Goal: Task Accomplishment & Management: Use online tool/utility

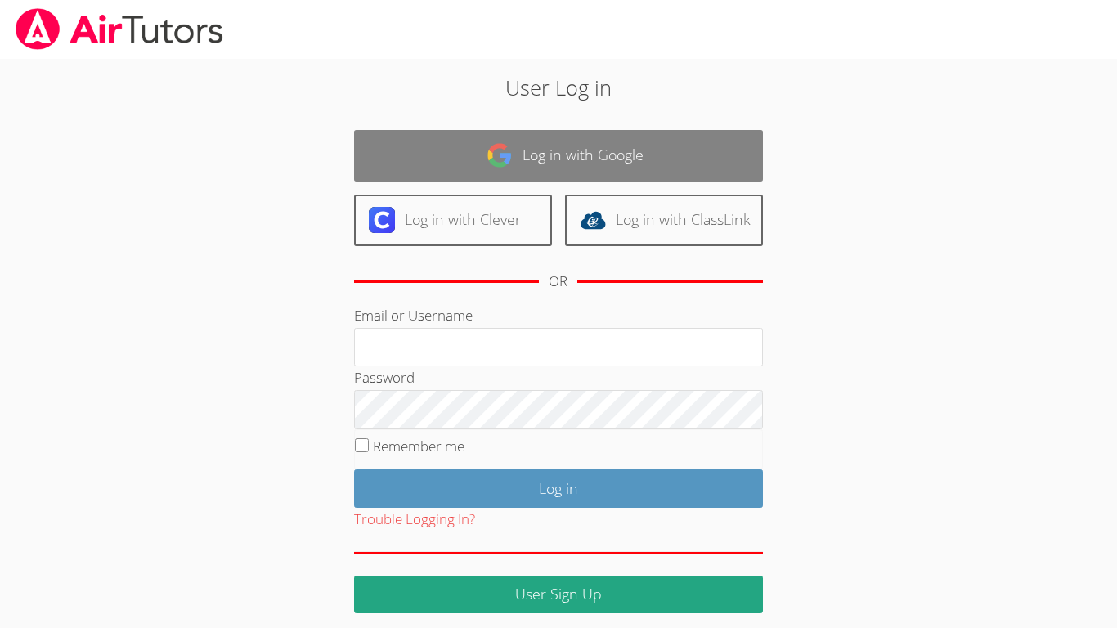
click at [642, 163] on link "Log in with Google" at bounding box center [558, 155] width 409 height 51
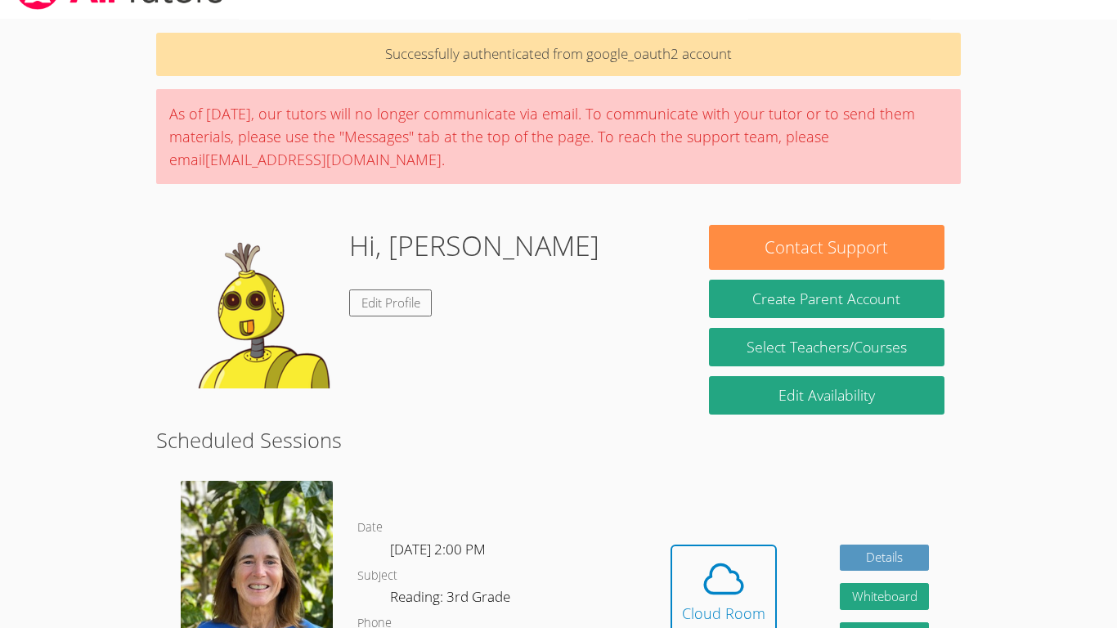
scroll to position [32, 0]
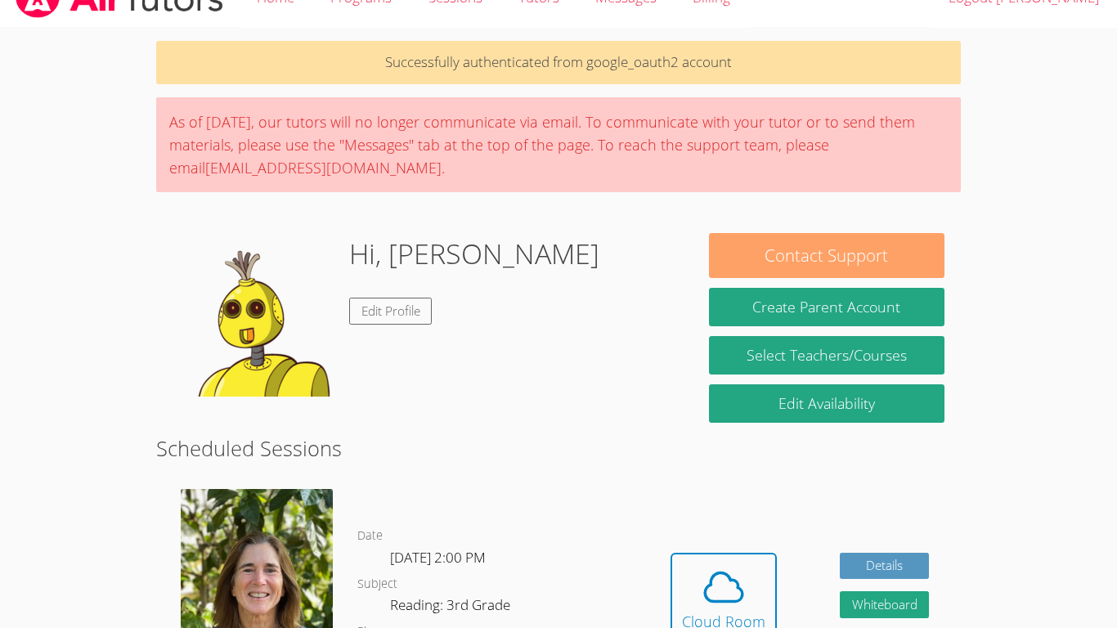
click at [924, 248] on button "Contact Support" at bounding box center [826, 255] width 235 height 45
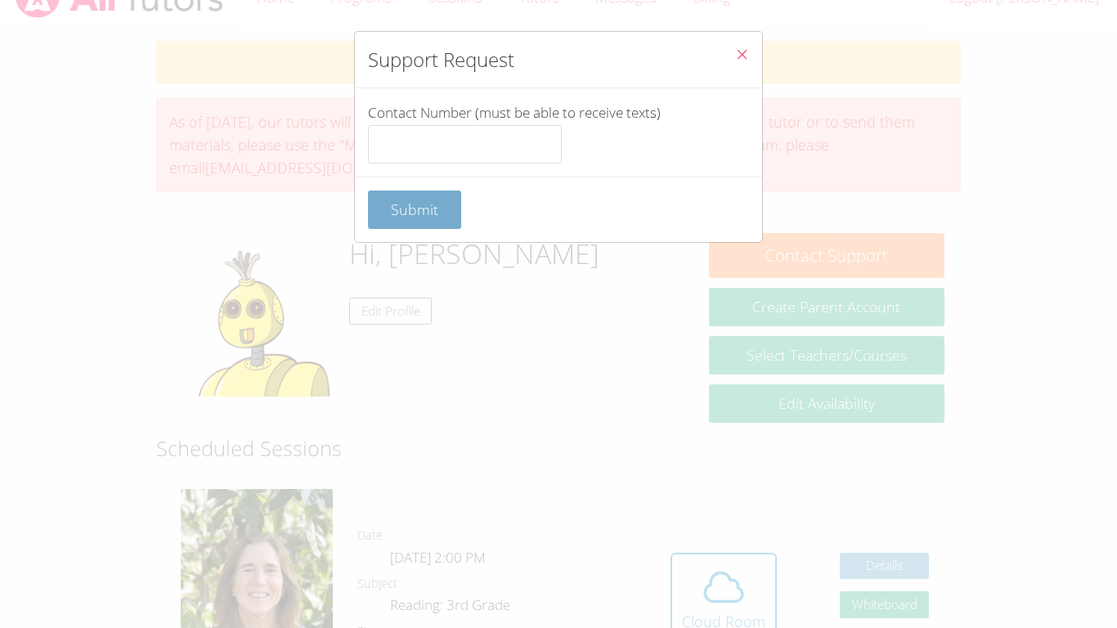
click at [418, 207] on span "Submit" at bounding box center [414, 209] width 47 height 20
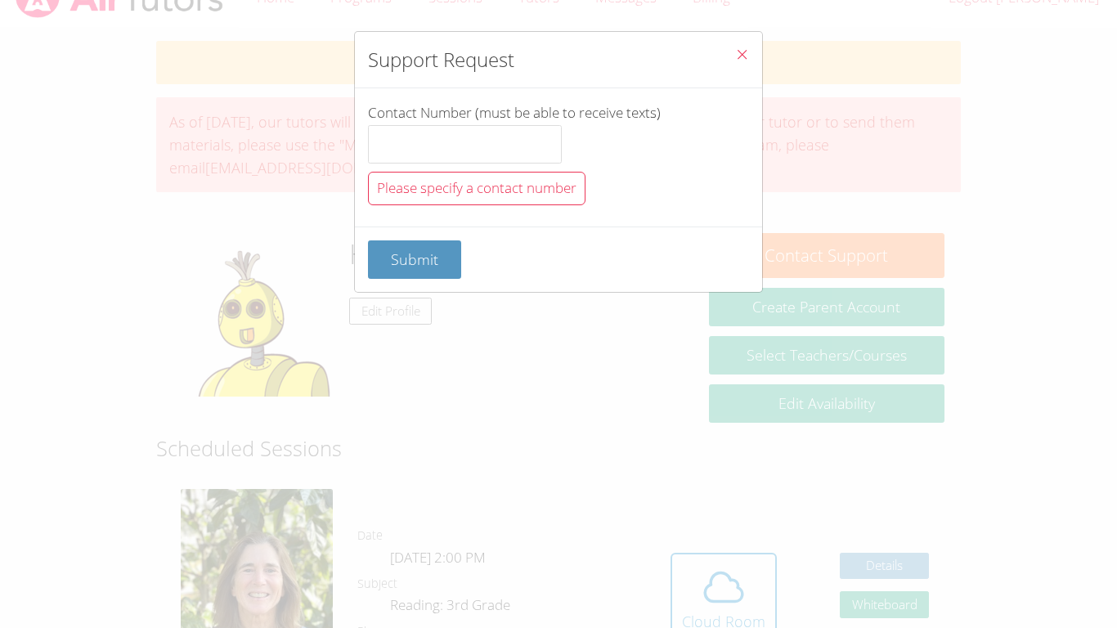
click at [735, 49] on icon "Close" at bounding box center [742, 54] width 14 height 14
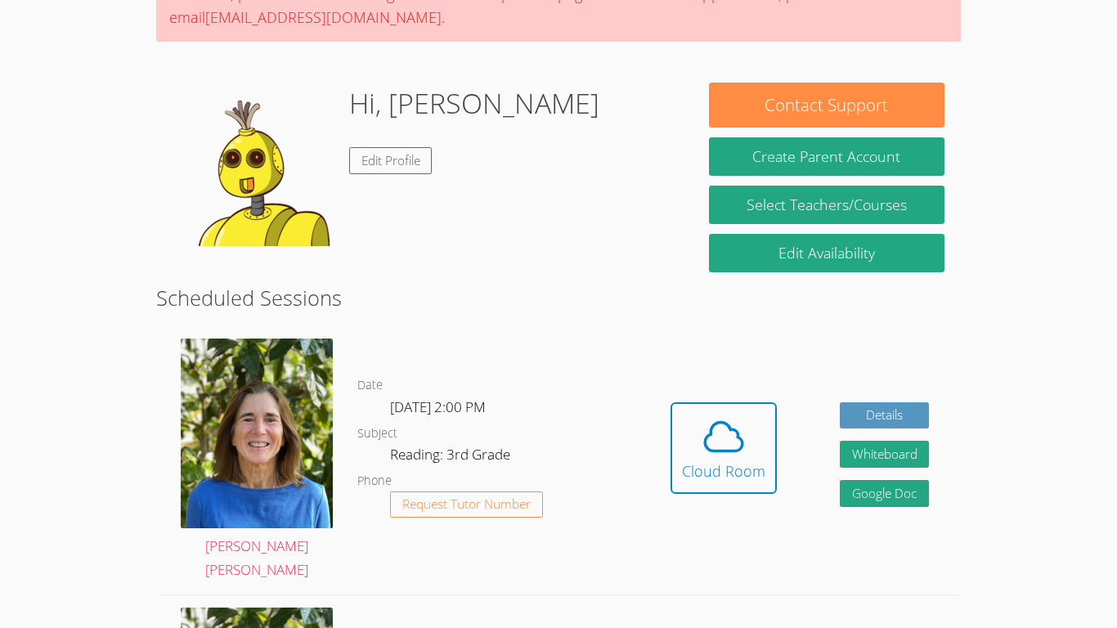
scroll to position [181, 0]
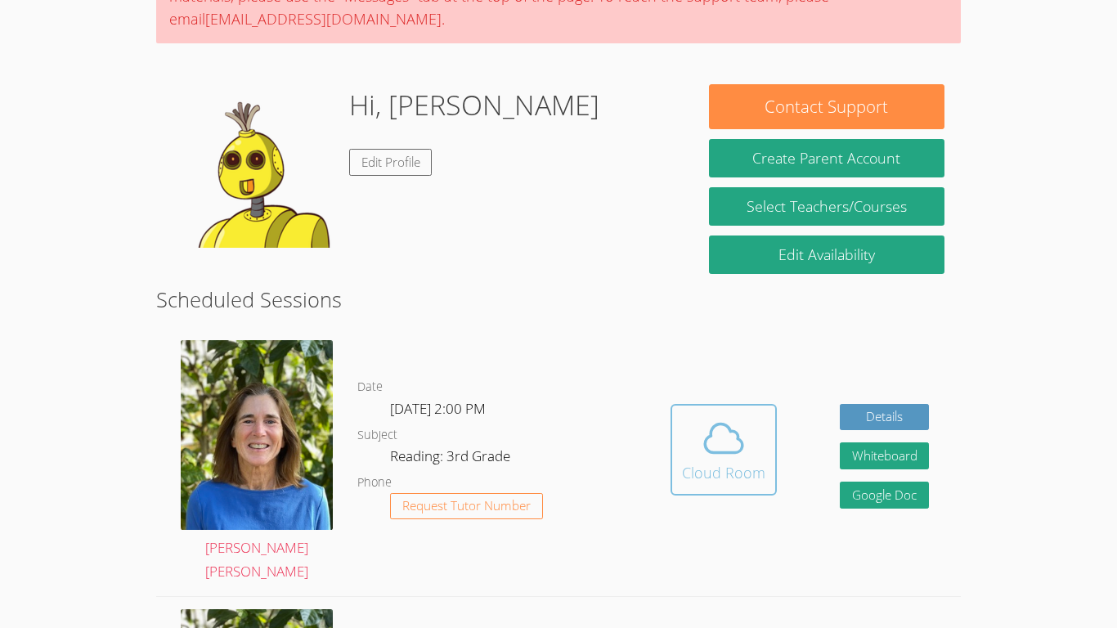
click at [698, 415] on span at bounding box center [723, 438] width 83 height 46
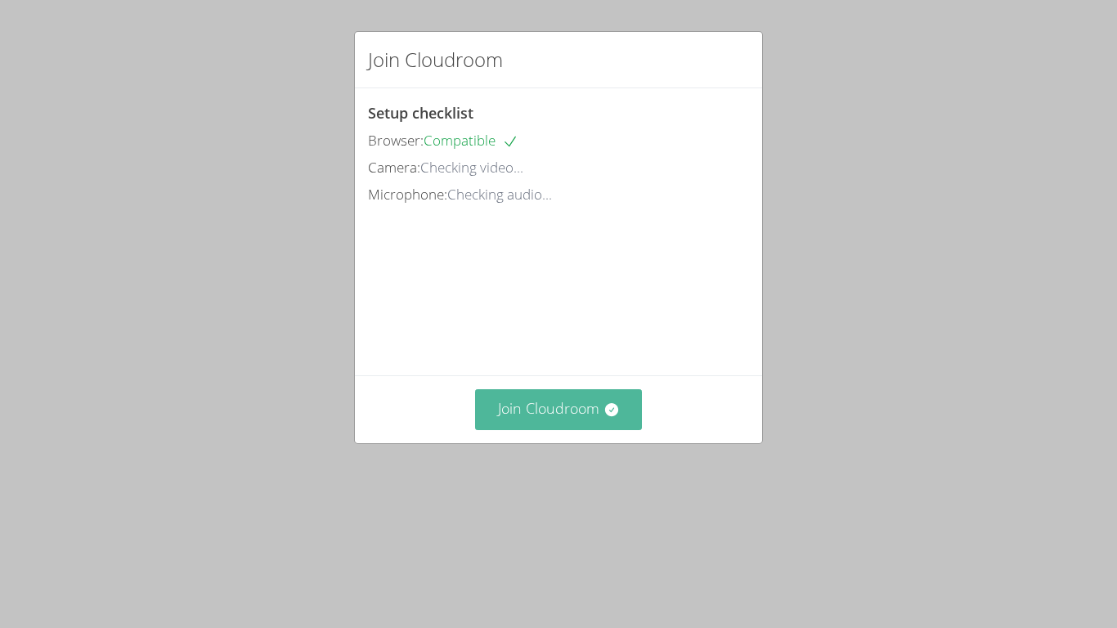
click at [551, 429] on button "Join Cloudroom" at bounding box center [559, 409] width 168 height 40
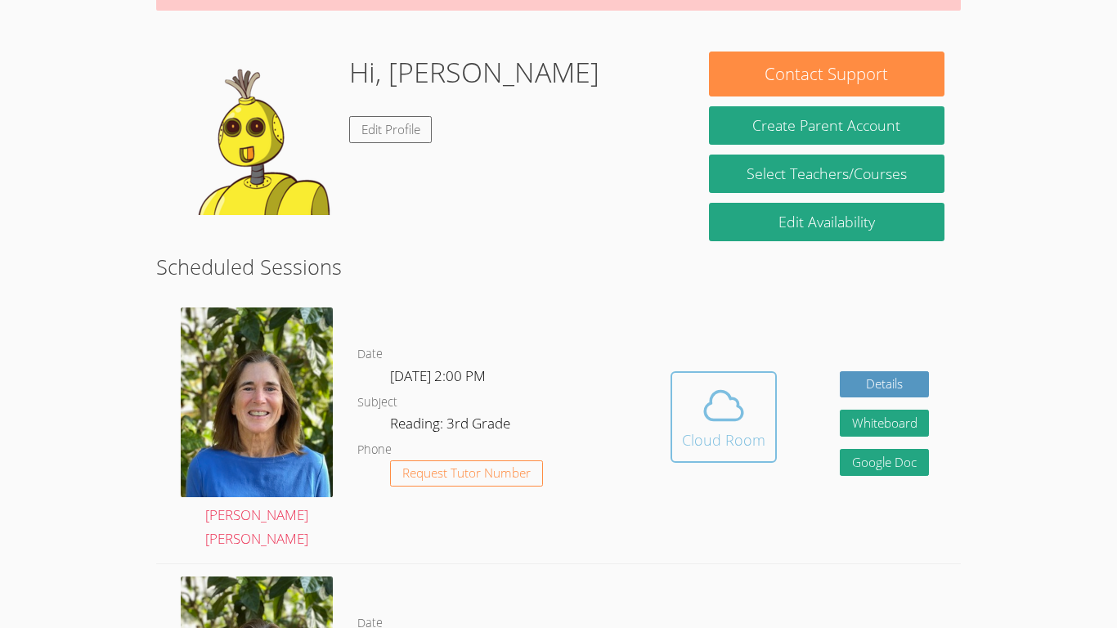
scroll to position [219, 0]
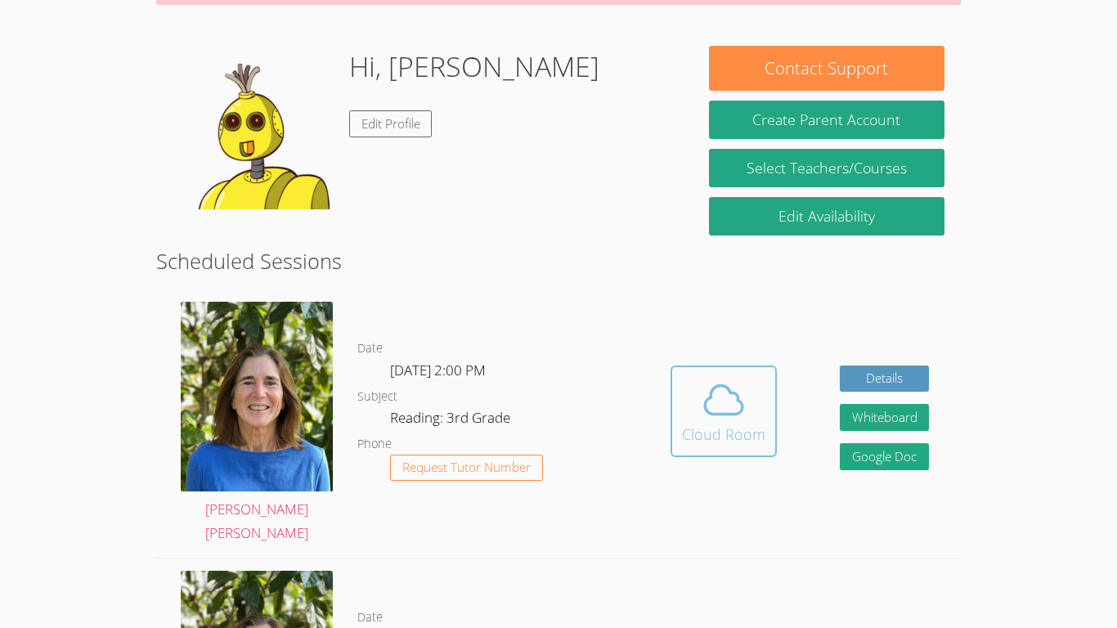
click at [752, 405] on span at bounding box center [723, 400] width 83 height 46
click at [729, 384] on icon at bounding box center [723, 400] width 46 height 46
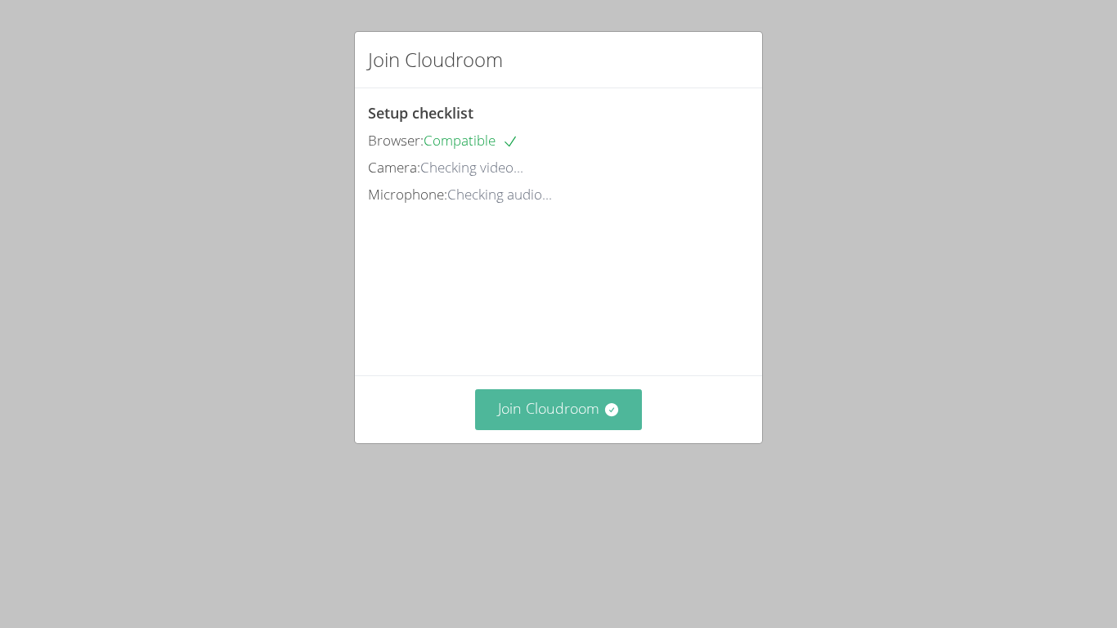
click at [640, 429] on button "Join Cloudroom" at bounding box center [559, 409] width 168 height 40
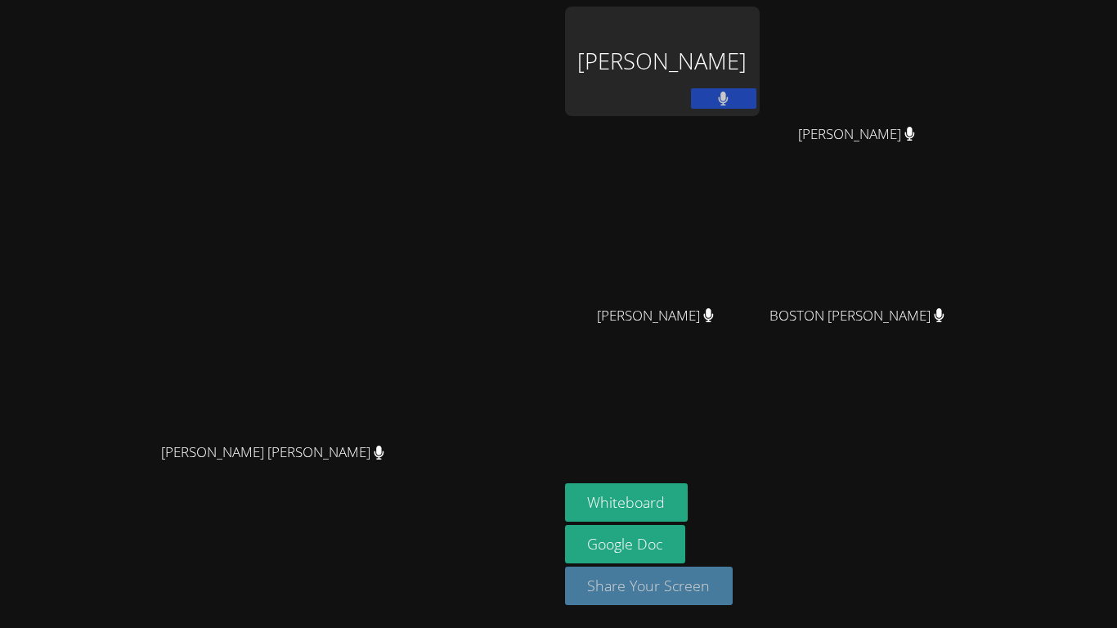
click at [733, 598] on button "Share Your Screen" at bounding box center [649, 585] width 168 height 38
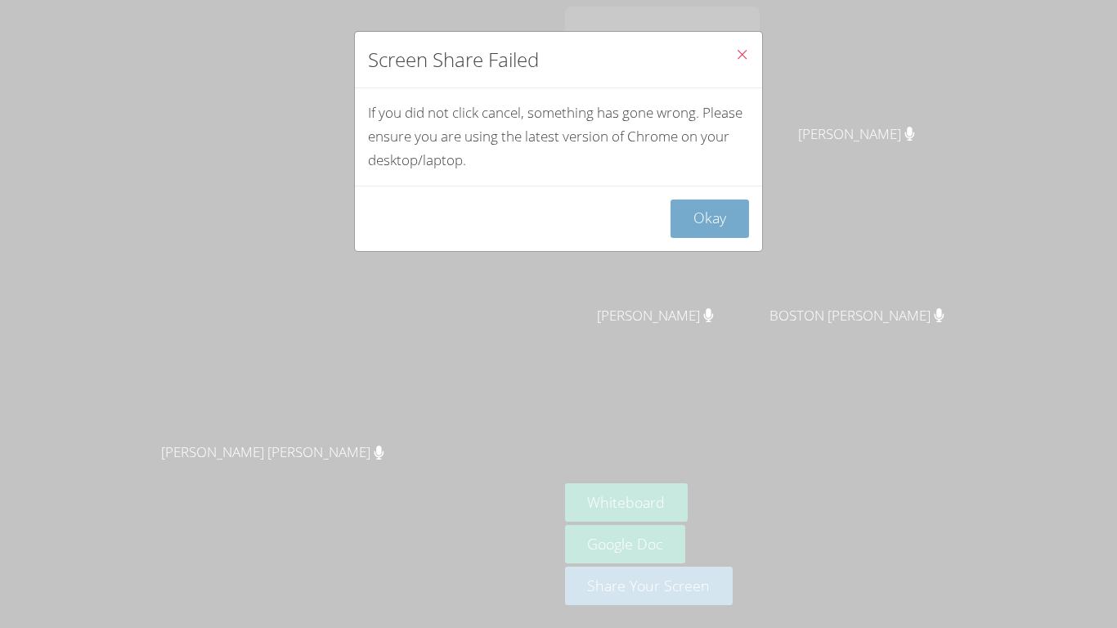
click at [723, 200] on button "Okay" at bounding box center [709, 218] width 78 height 38
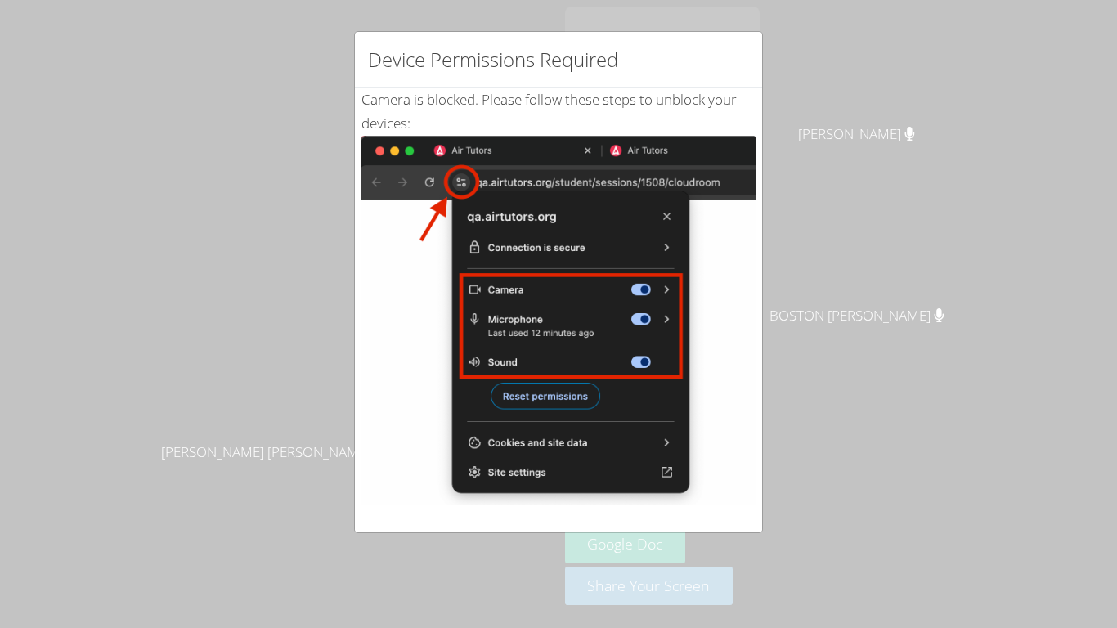
click at [835, 355] on div "Device Permissions Required Camera is blocked . Please follow these steps to un…" at bounding box center [558, 314] width 1117 height 628
click at [835, 362] on div "Device Permissions Required Camera is blocked . Please follow these steps to un…" at bounding box center [558, 314] width 1117 height 628
click at [656, 95] on div "Camera is blocked . Please follow these steps to unblock your devices: Click th…" at bounding box center [558, 395] width 394 height 615
click at [667, 102] on div "Camera is blocked . Please follow these steps to unblock your devices: Click th…" at bounding box center [558, 395] width 394 height 615
drag, startPoint x: 762, startPoint y: 173, endPoint x: 759, endPoint y: 206, distance: 32.9
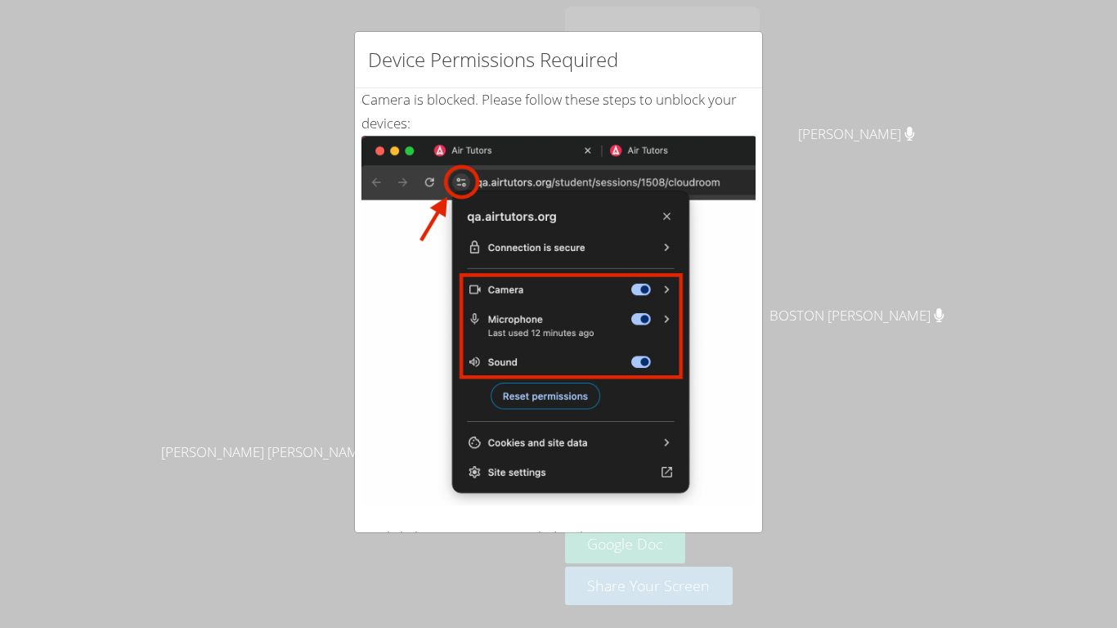
click at [759, 206] on div "Device Permissions Required Camera is blocked . Please follow these steps to un…" at bounding box center [558, 282] width 409 height 502
click at [718, 312] on img at bounding box center [558, 320] width 394 height 369
click at [676, 451] on img at bounding box center [558, 320] width 394 height 369
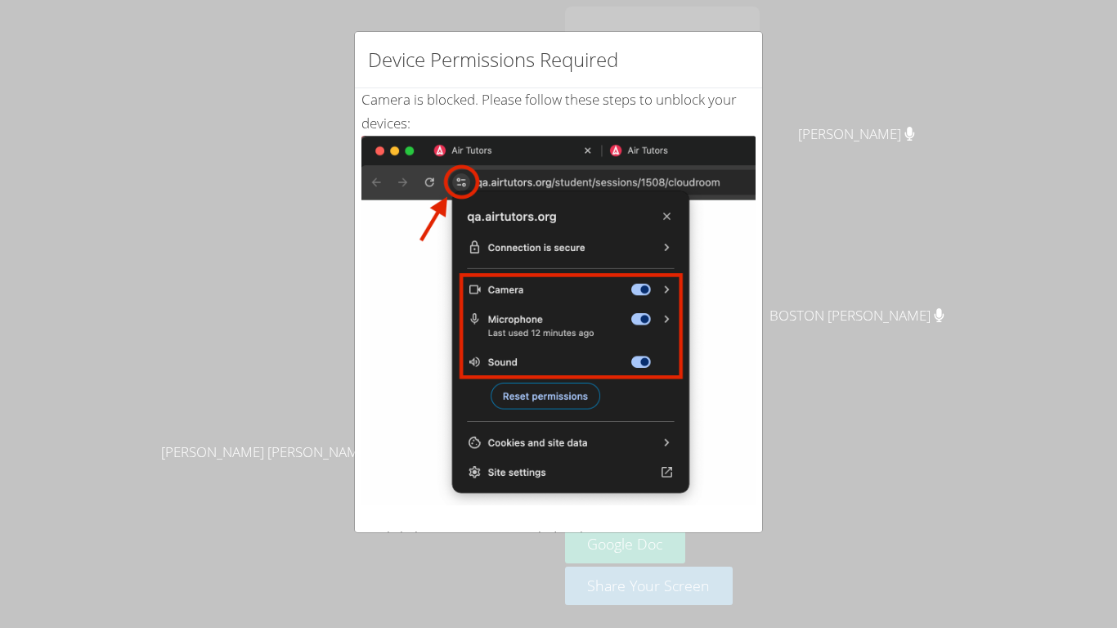
click at [913, 404] on div "Device Permissions Required Camera is blocked . Please follow these steps to un…" at bounding box center [558, 314] width 1117 height 628
click at [732, 93] on div "Camera is blocked . Please follow these steps to unblock your devices: Click th…" at bounding box center [558, 395] width 394 height 615
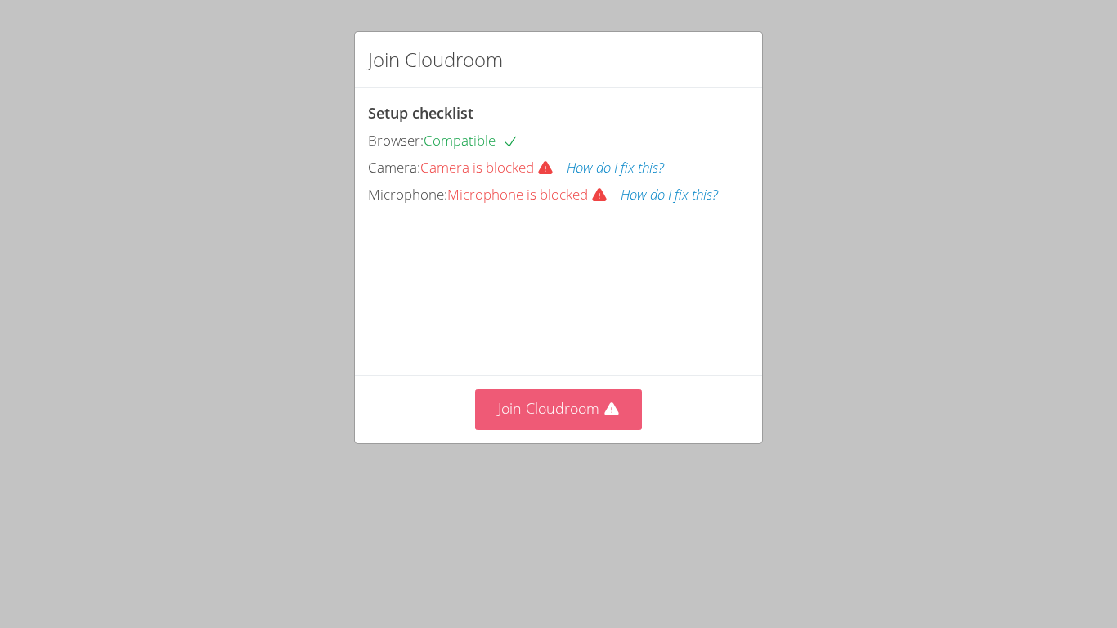
click at [579, 429] on button "Join Cloudroom" at bounding box center [559, 409] width 168 height 40
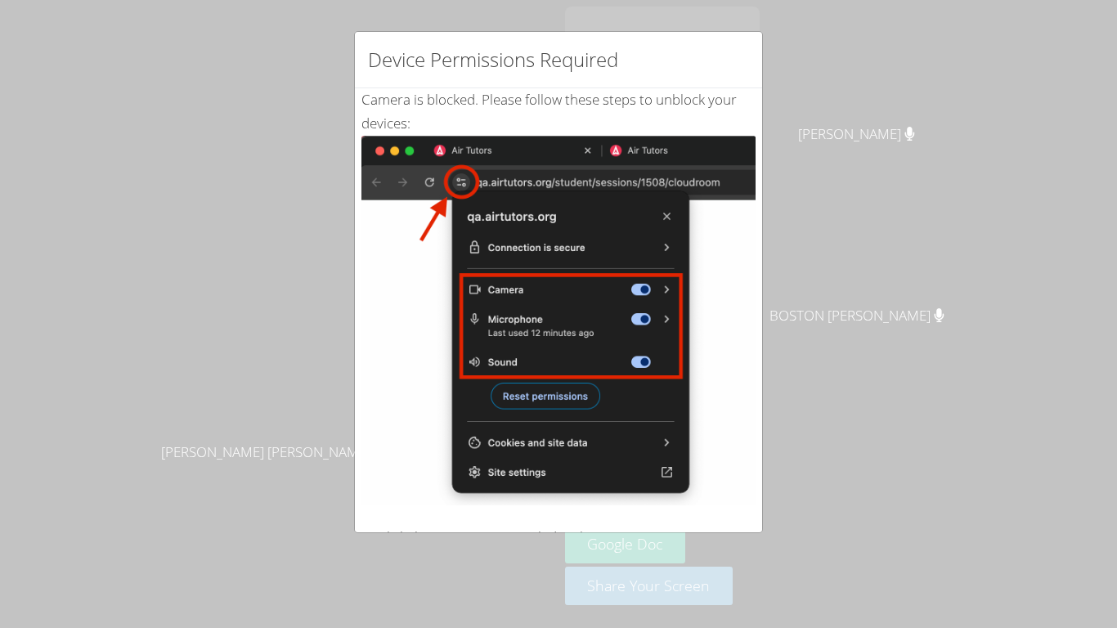
click at [895, 403] on div "Device Permissions Required Camera is blocked . Please follow these steps to un…" at bounding box center [558, 314] width 1117 height 628
click at [840, 576] on div "Device Permissions Required Camera is blocked . Please follow these steps to un…" at bounding box center [558, 314] width 1117 height 628
click at [841, 580] on div "Device Permissions Required Camera is blocked . Please follow these steps to un…" at bounding box center [558, 314] width 1117 height 628
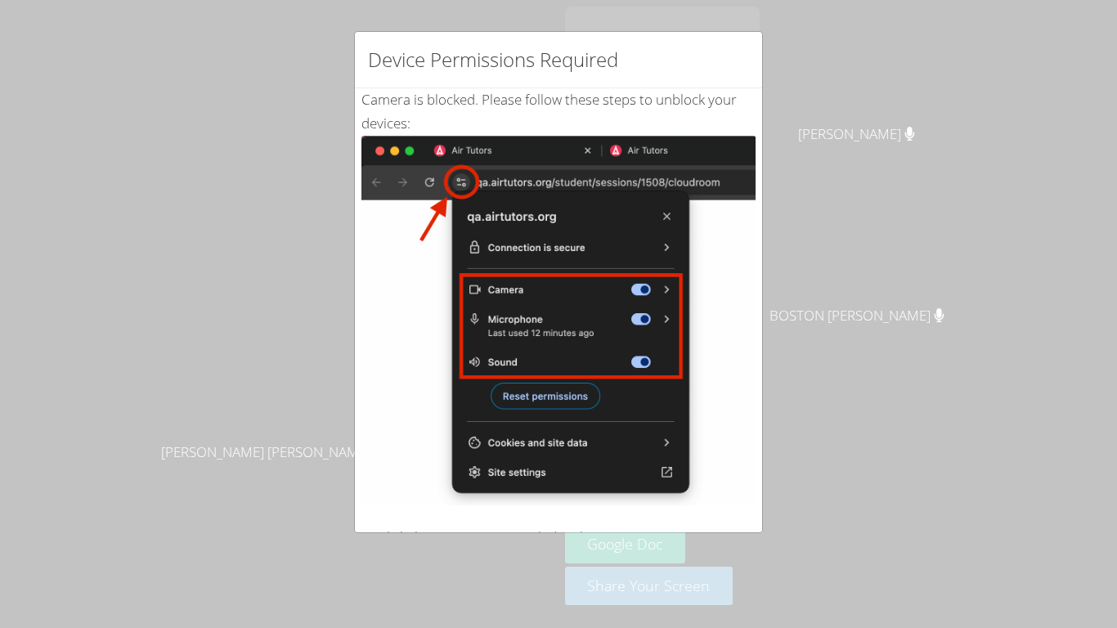
click at [841, 580] on div "Device Permissions Required Camera is blocked . Please follow these steps to un…" at bounding box center [558, 314] width 1117 height 628
click at [602, 464] on img at bounding box center [558, 320] width 394 height 369
click at [573, 403] on img at bounding box center [558, 320] width 394 height 369
click at [459, 186] on img at bounding box center [558, 320] width 394 height 369
click at [387, 172] on img at bounding box center [558, 320] width 394 height 369
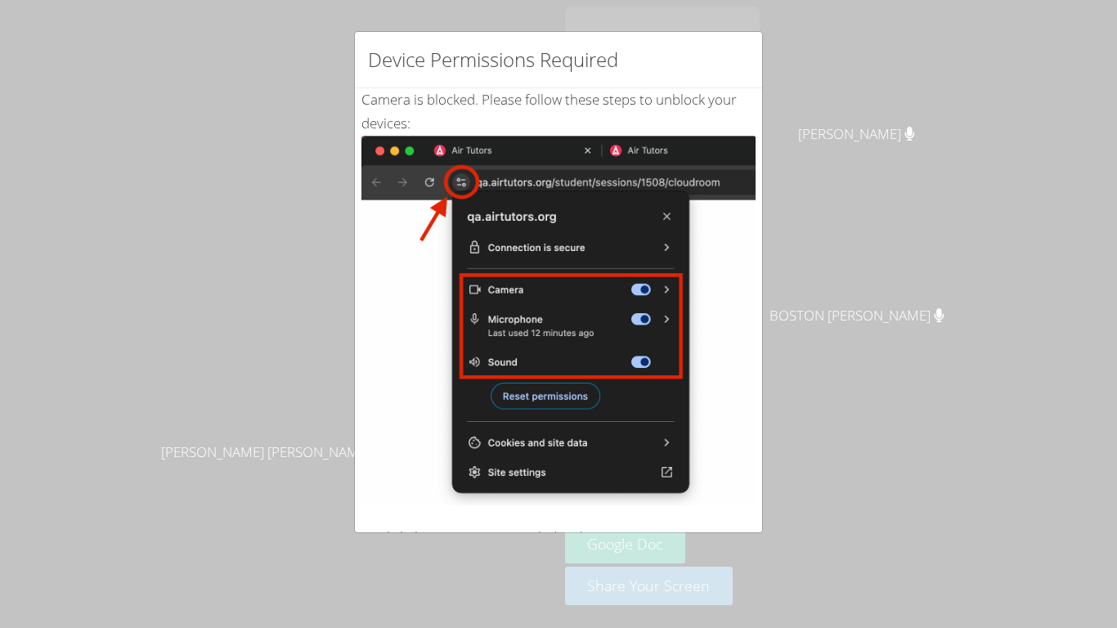
click at [759, 410] on div "Camera is blocked . Please follow these steps to unblock your devices: Click th…" at bounding box center [558, 395] width 407 height 615
click at [737, 503] on img at bounding box center [558, 320] width 394 height 369
drag, startPoint x: 481, startPoint y: 83, endPoint x: 484, endPoint y: 74, distance: 9.3
click at [484, 74] on div "Device Permissions Required" at bounding box center [558, 60] width 407 height 56
click at [572, 315] on img at bounding box center [558, 320] width 394 height 369
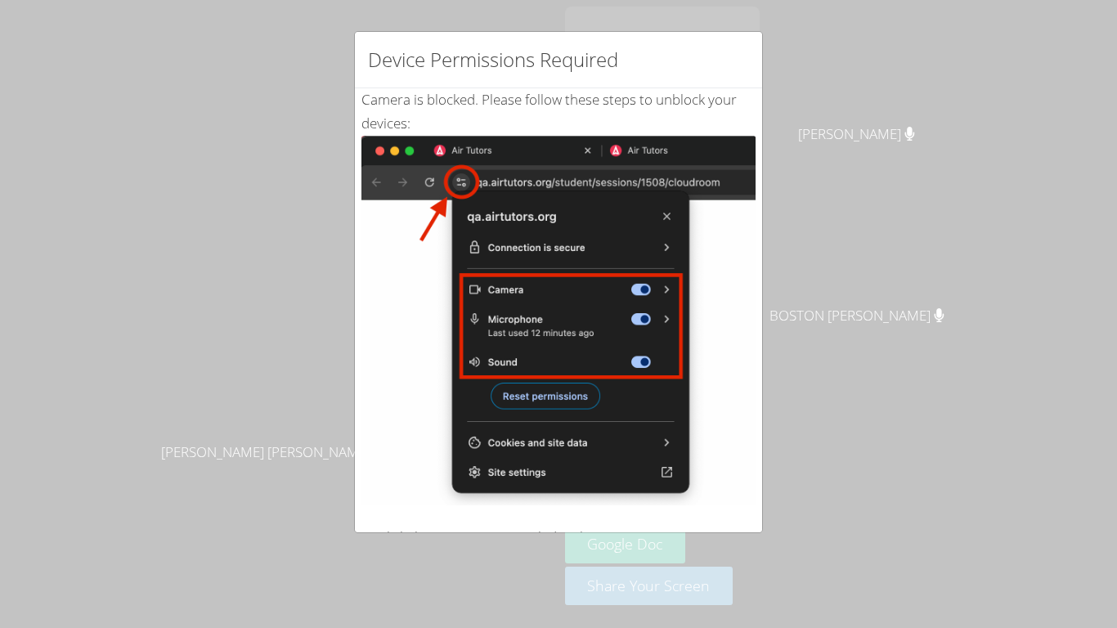
click at [862, 584] on div "Device Permissions Required Camera is blocked . Please follow these steps to un…" at bounding box center [558, 314] width 1117 height 628
click at [921, 562] on div "Device Permissions Required Camera is blocked . Please follow these steps to un…" at bounding box center [558, 314] width 1117 height 628
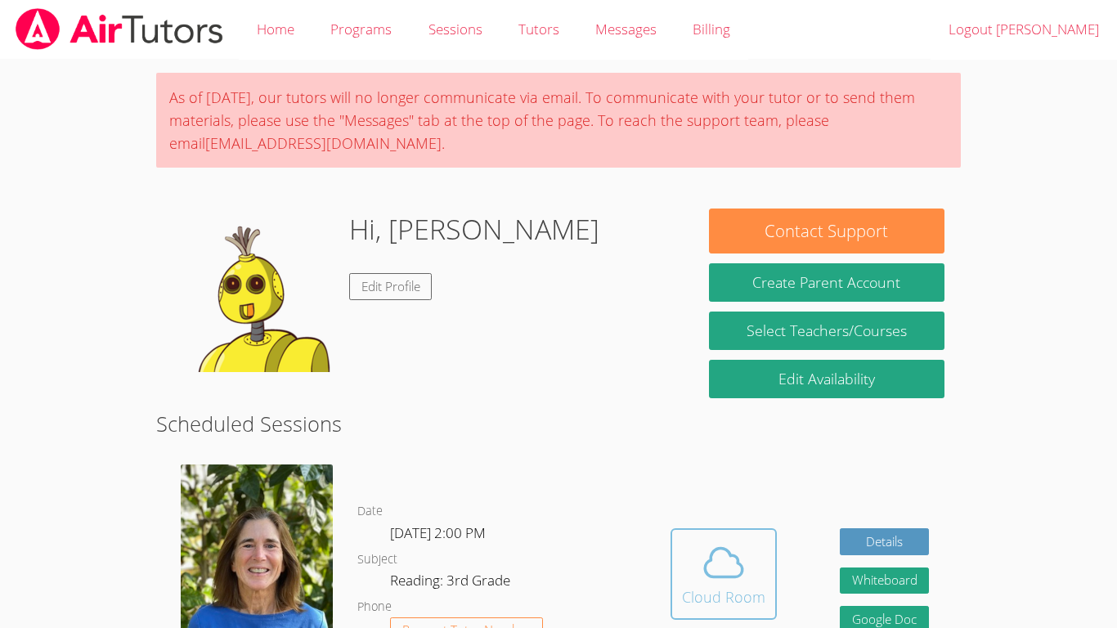
click at [687, 548] on span at bounding box center [723, 562] width 83 height 46
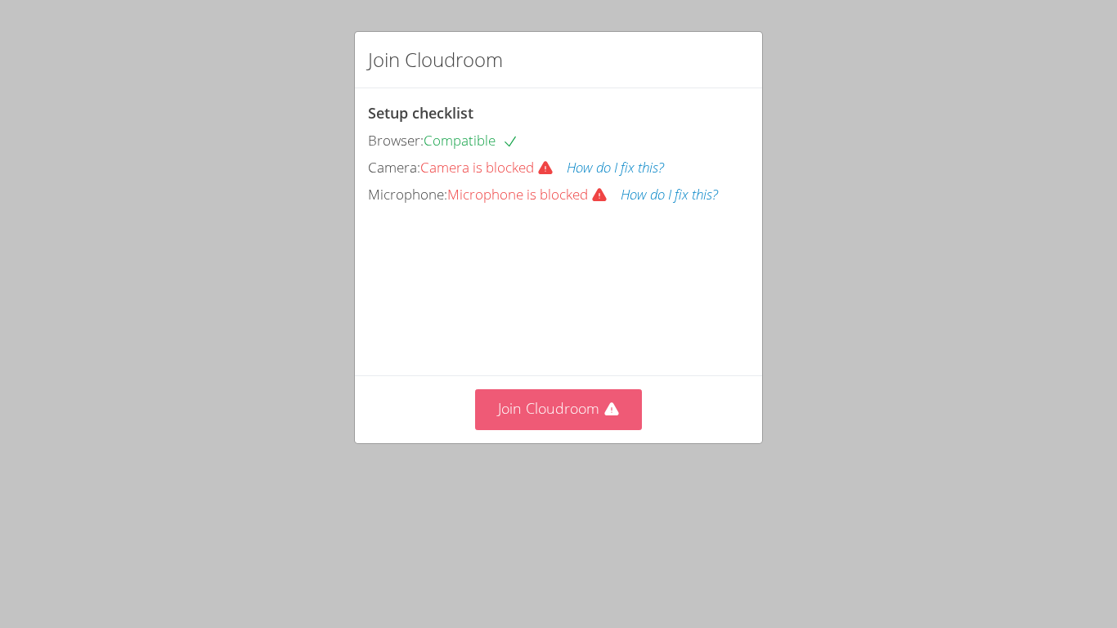
click at [618, 429] on button "Join Cloudroom" at bounding box center [559, 409] width 168 height 40
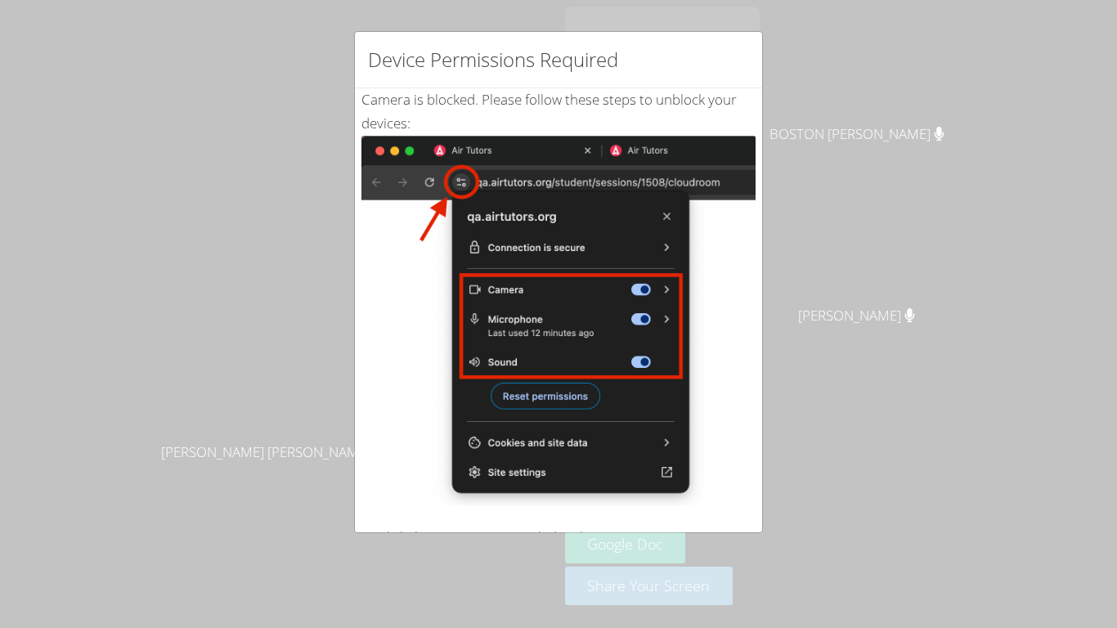
click at [665, 481] on img at bounding box center [558, 320] width 394 height 369
click at [594, 115] on div "Camera is blocked . Please follow these steps to unblock your devices: Click th…" at bounding box center [558, 395] width 394 height 615
click at [450, 177] on img at bounding box center [558, 320] width 394 height 369
click at [765, 452] on div "Device Permissions Required Camera is blocked . Please follow these steps to un…" at bounding box center [558, 314] width 1117 height 628
click at [768, 493] on div "Device Permissions Required Camera is blocked . Please follow these steps to un…" at bounding box center [558, 314] width 1117 height 628
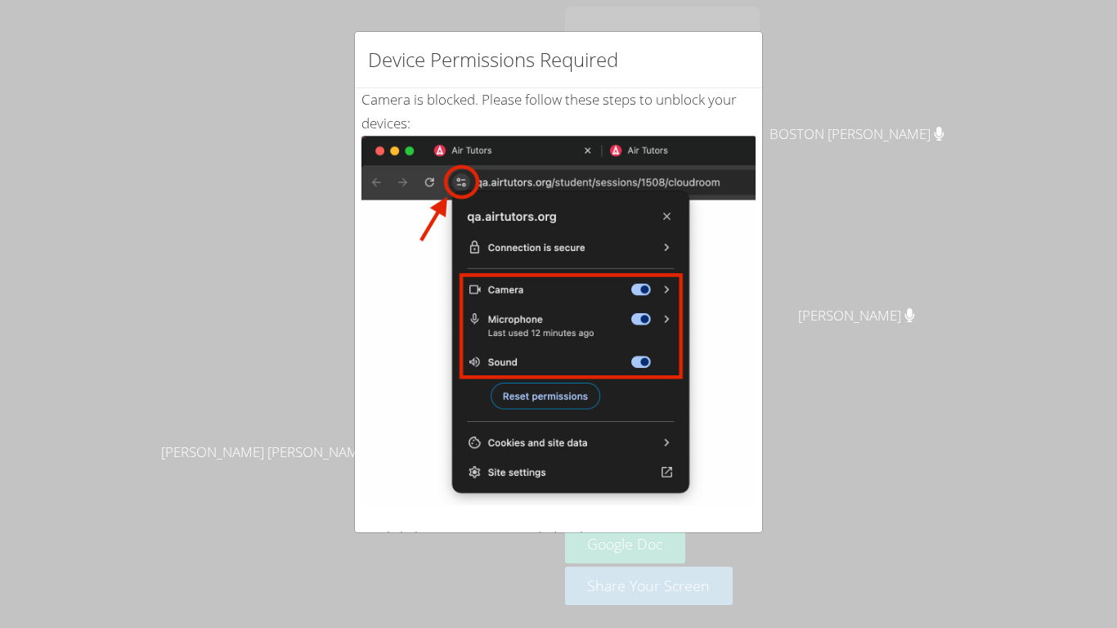
click at [575, 401] on img at bounding box center [558, 320] width 394 height 369
click at [650, 464] on img at bounding box center [558, 320] width 394 height 369
click at [231, 318] on div "Device Permissions Required Camera is blocked . Please follow these steps to un…" at bounding box center [558, 314] width 1117 height 628
click at [843, 321] on div "Device Permissions Required Camera is blocked . Please follow these steps to un…" at bounding box center [558, 314] width 1117 height 628
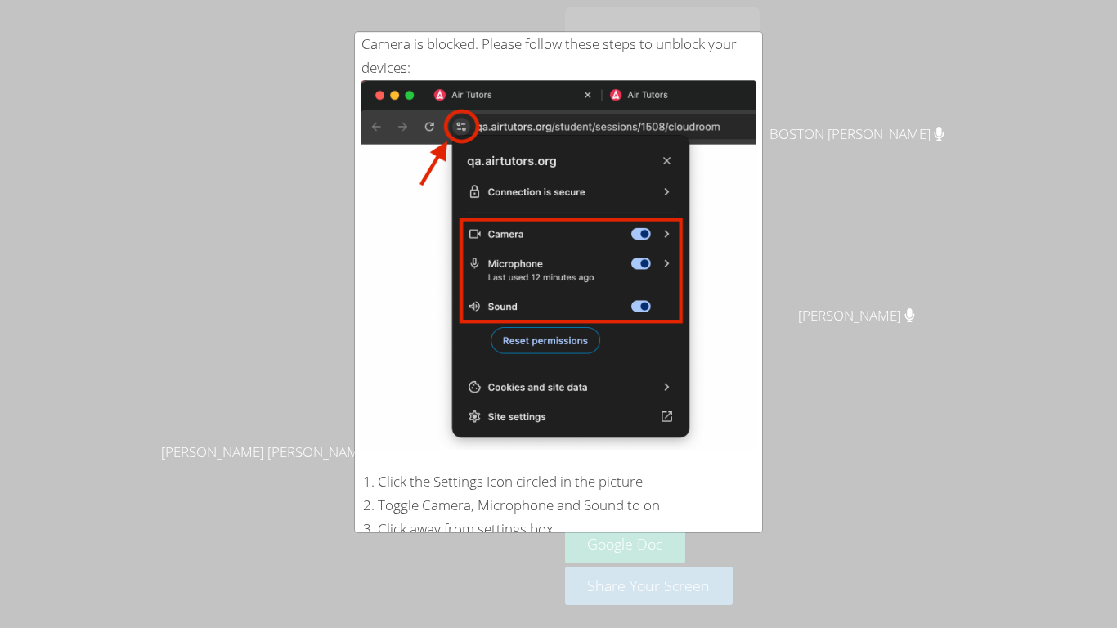
scroll to position [237, 0]
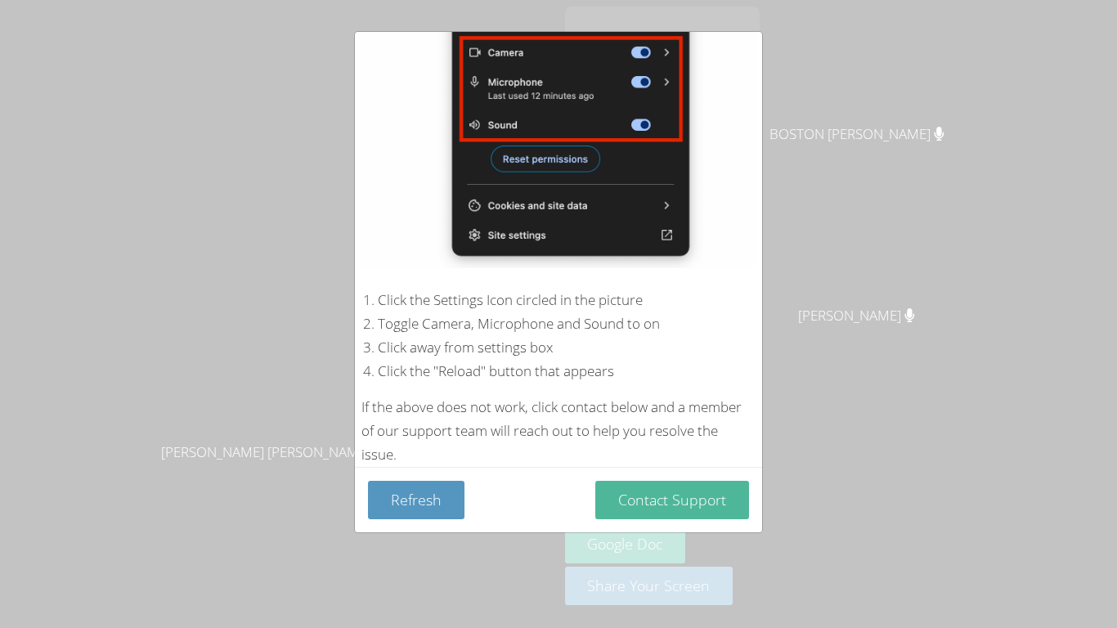
click at [653, 504] on button "Contact Support" at bounding box center [672, 500] width 154 height 38
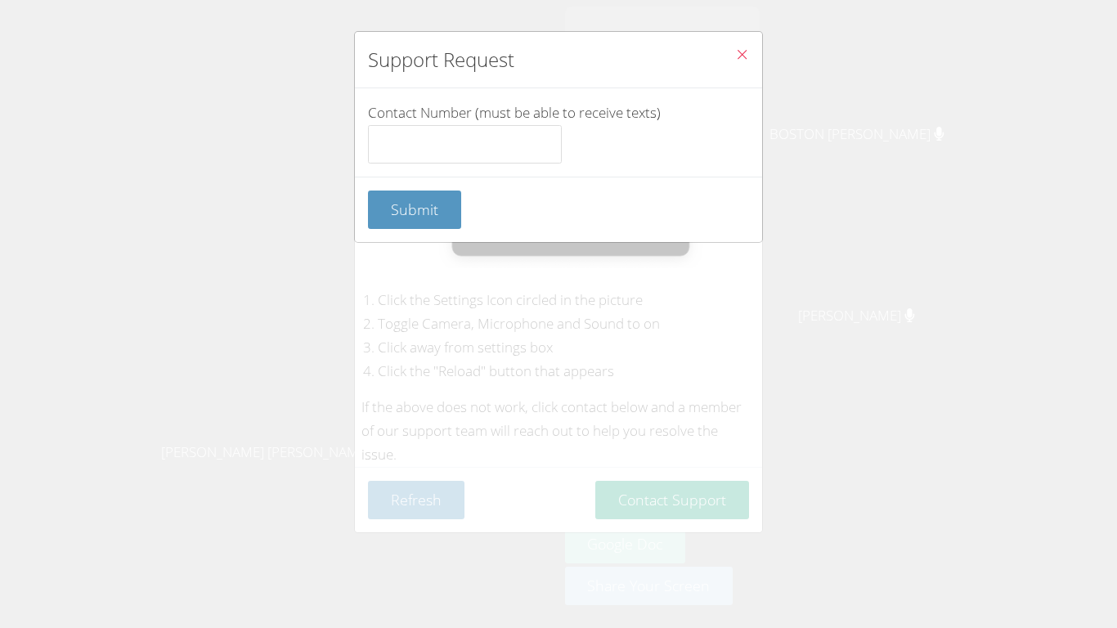
click at [737, 68] on button "Close" at bounding box center [742, 57] width 40 height 50
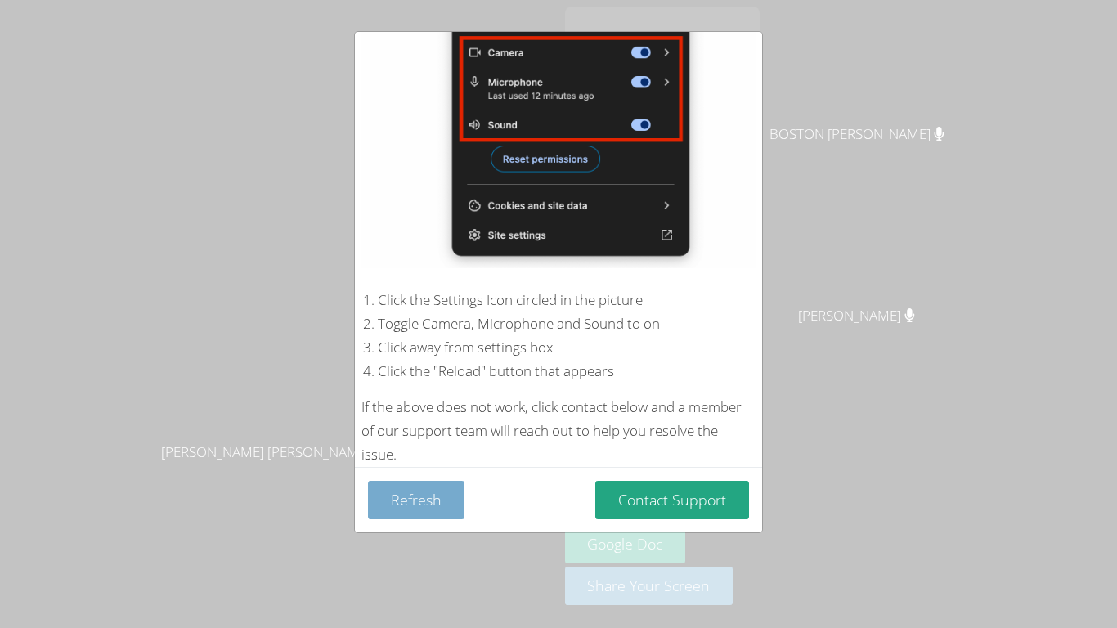
click at [409, 499] on button "Refresh" at bounding box center [416, 500] width 96 height 38
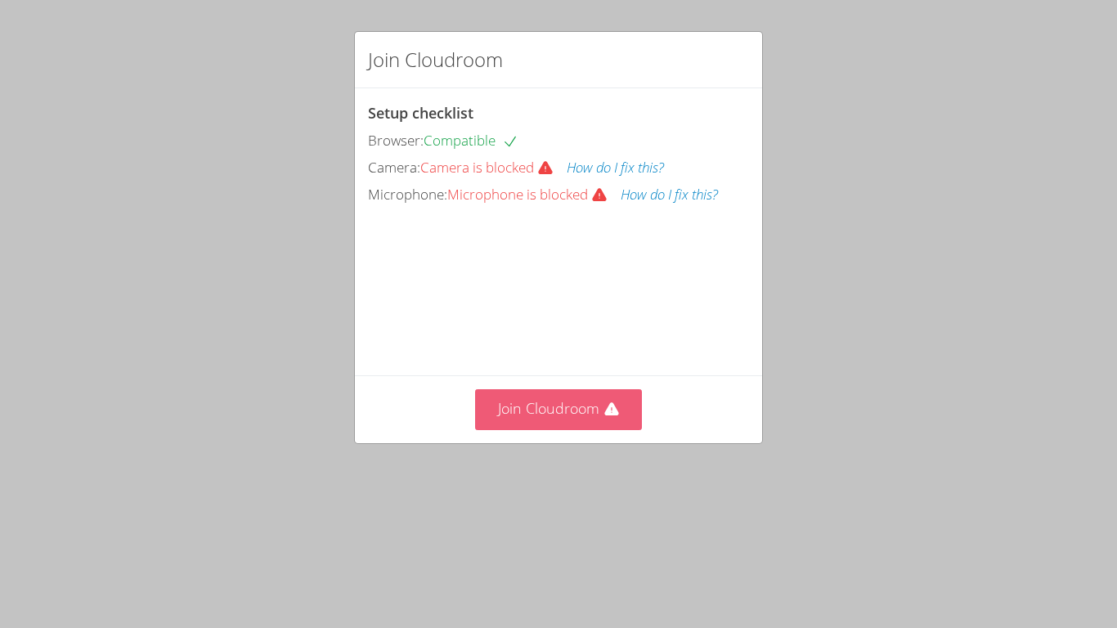
click at [565, 429] on button "Join Cloudroom" at bounding box center [559, 409] width 168 height 40
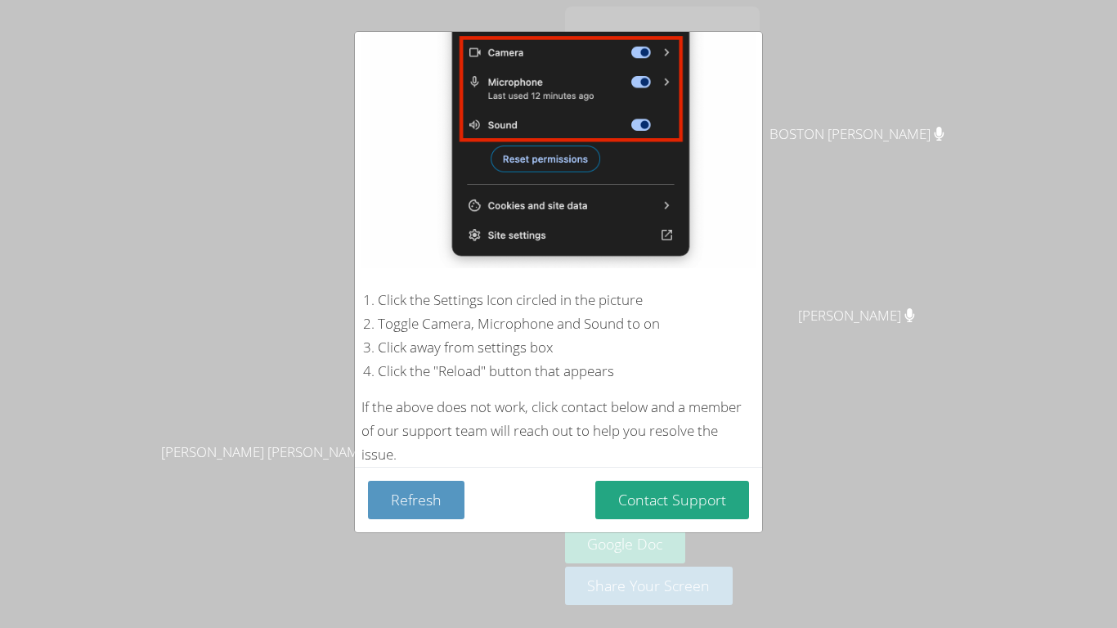
scroll to position [237, 0]
click at [421, 495] on button "Refresh" at bounding box center [416, 500] width 96 height 38
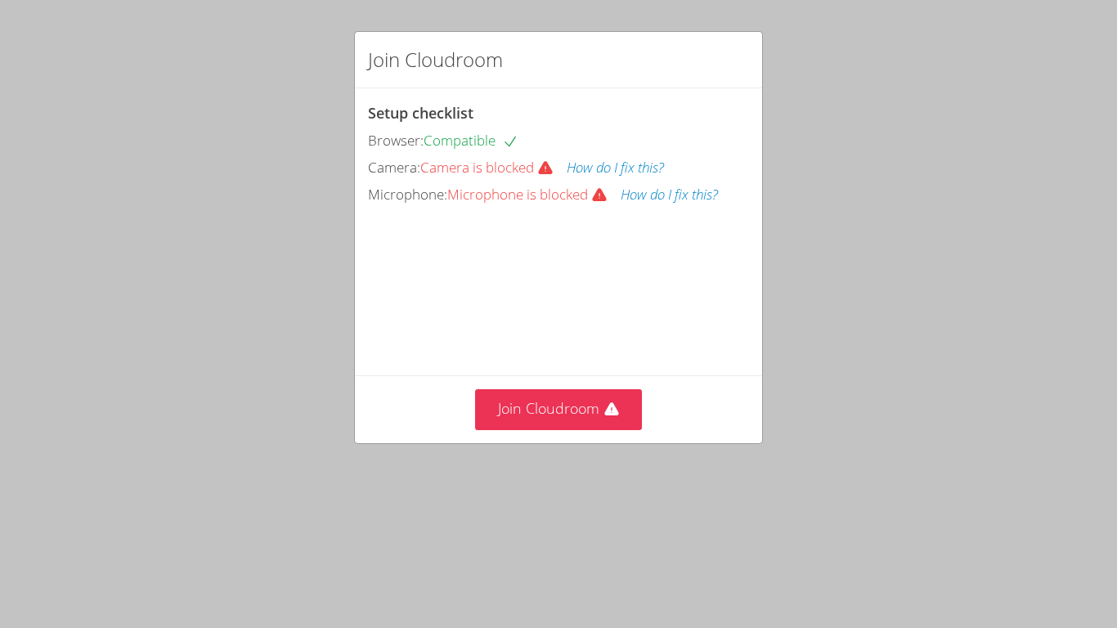
click at [610, 170] on button "How do I fix this?" at bounding box center [614, 168] width 97 height 24
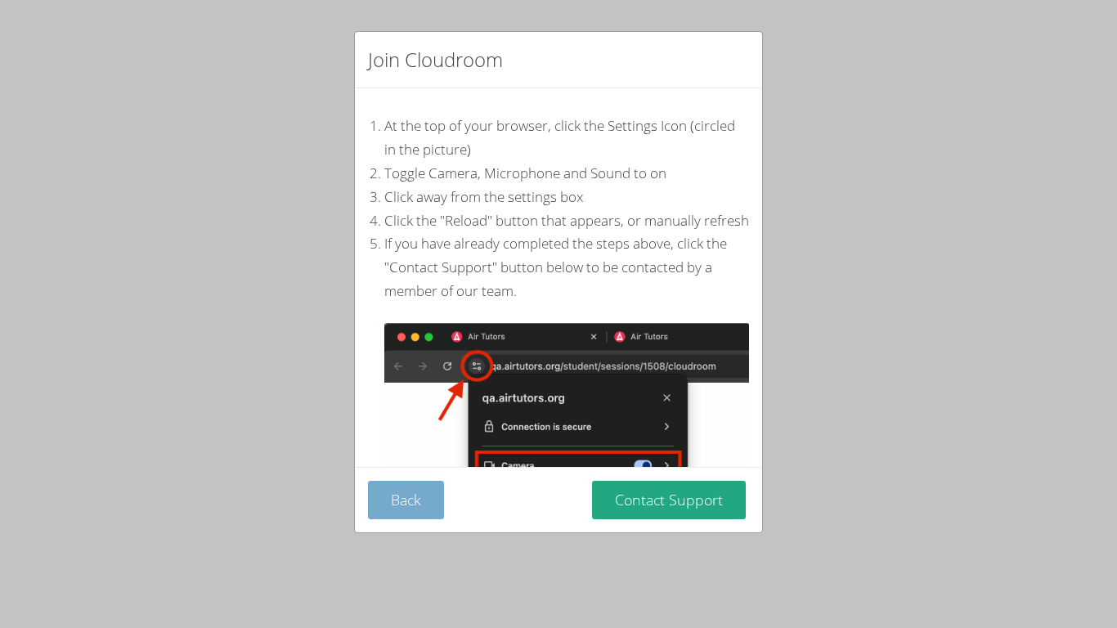
click at [420, 493] on button "Back" at bounding box center [406, 500] width 76 height 38
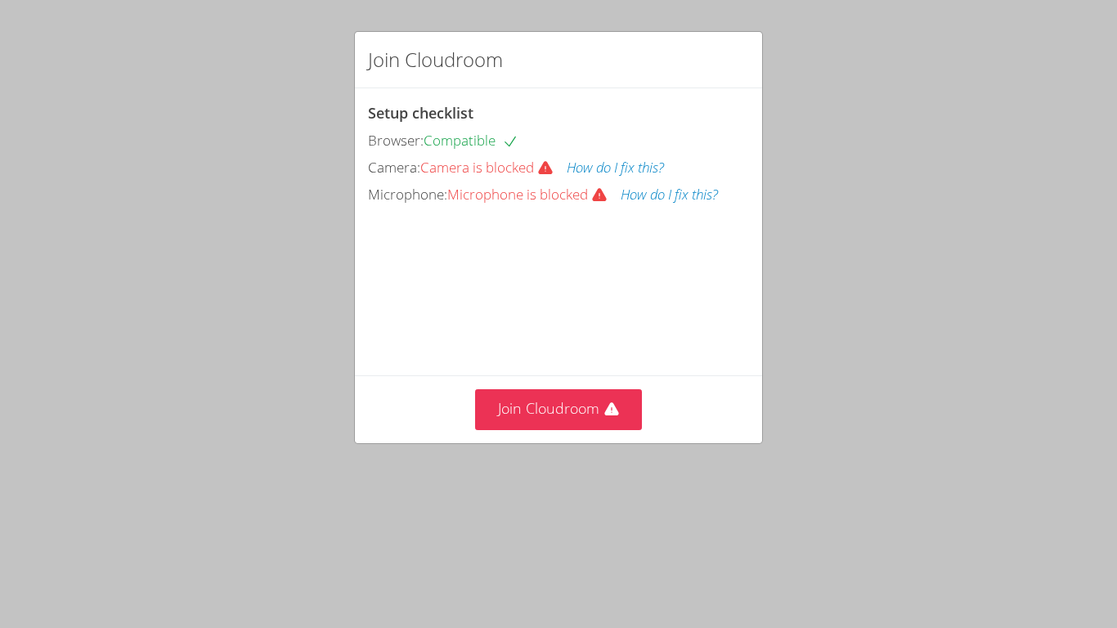
click at [660, 196] on button "How do I fix this?" at bounding box center [668, 195] width 97 height 24
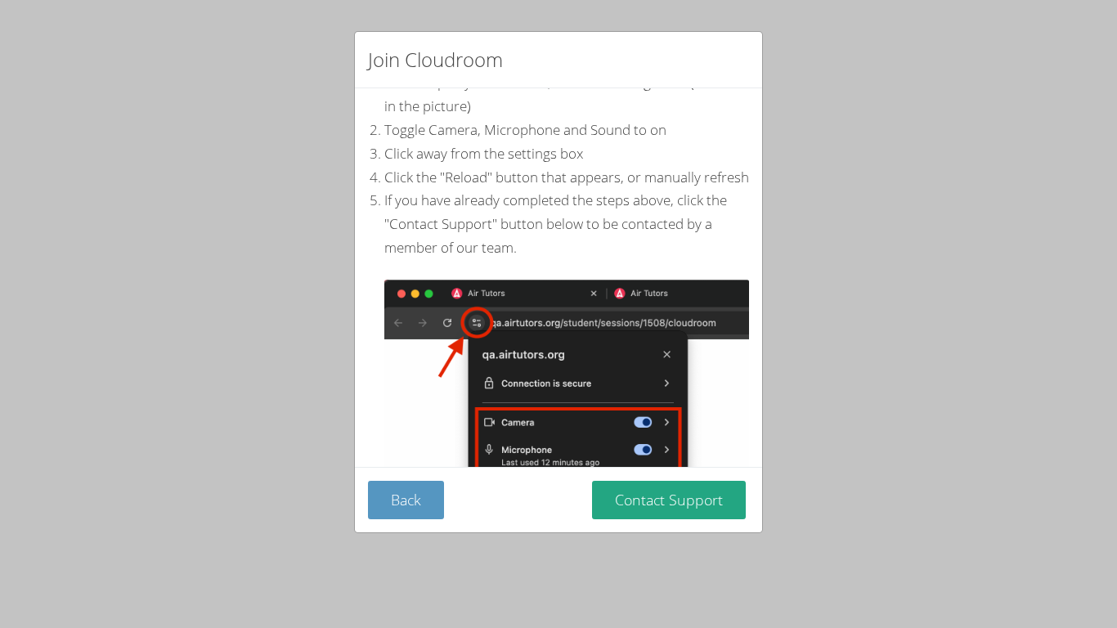
scroll to position [255, 0]
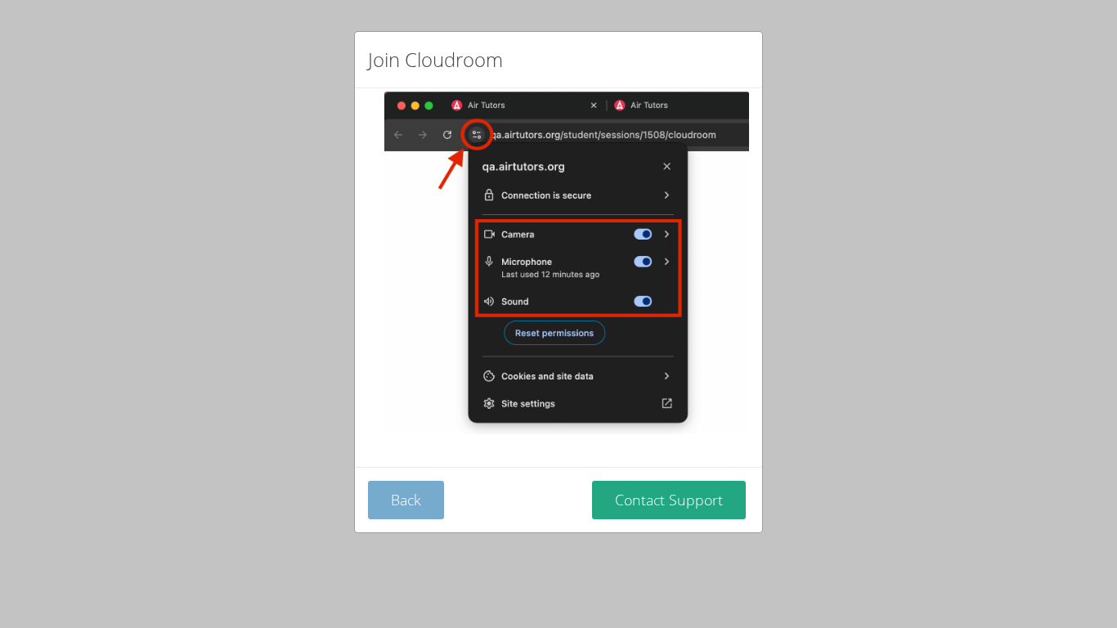
click at [398, 503] on button "Back" at bounding box center [406, 500] width 76 height 38
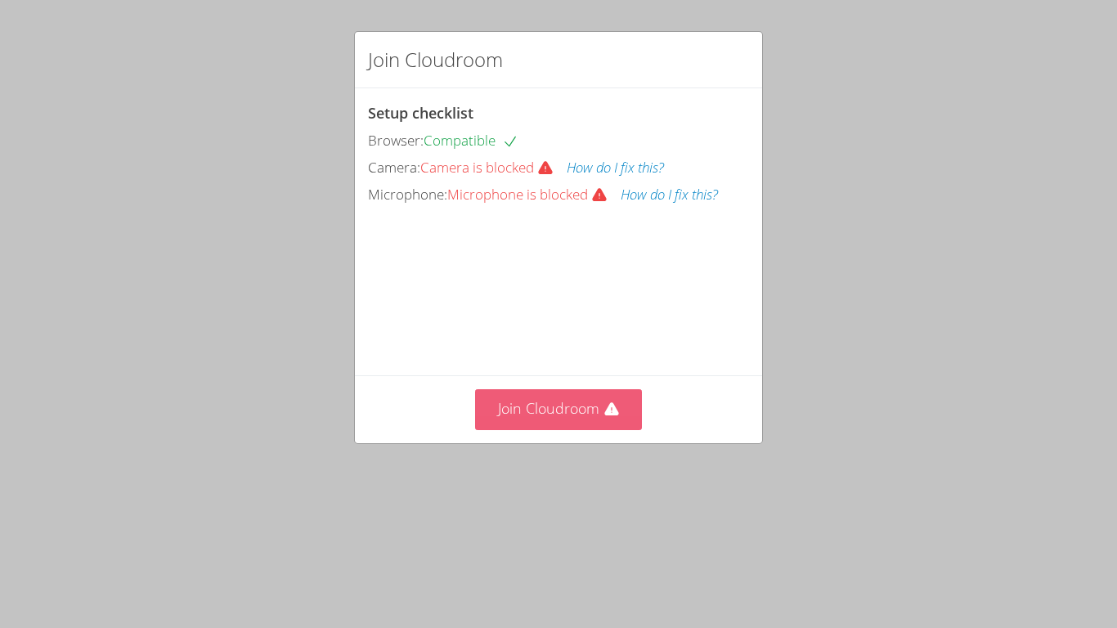
scroll to position [2, 0]
click at [888, 194] on div "Join Cloudroom Setup checklist Browser: Compatible Camera: Camera is blocked Ho…" at bounding box center [558, 314] width 1117 height 628
click at [891, 198] on div "Join Cloudroom Setup checklist Browser: Compatible Camera: Camera is blocked Ho…" at bounding box center [558, 314] width 1117 height 628
click at [565, 429] on button "Join Cloudroom" at bounding box center [559, 409] width 168 height 40
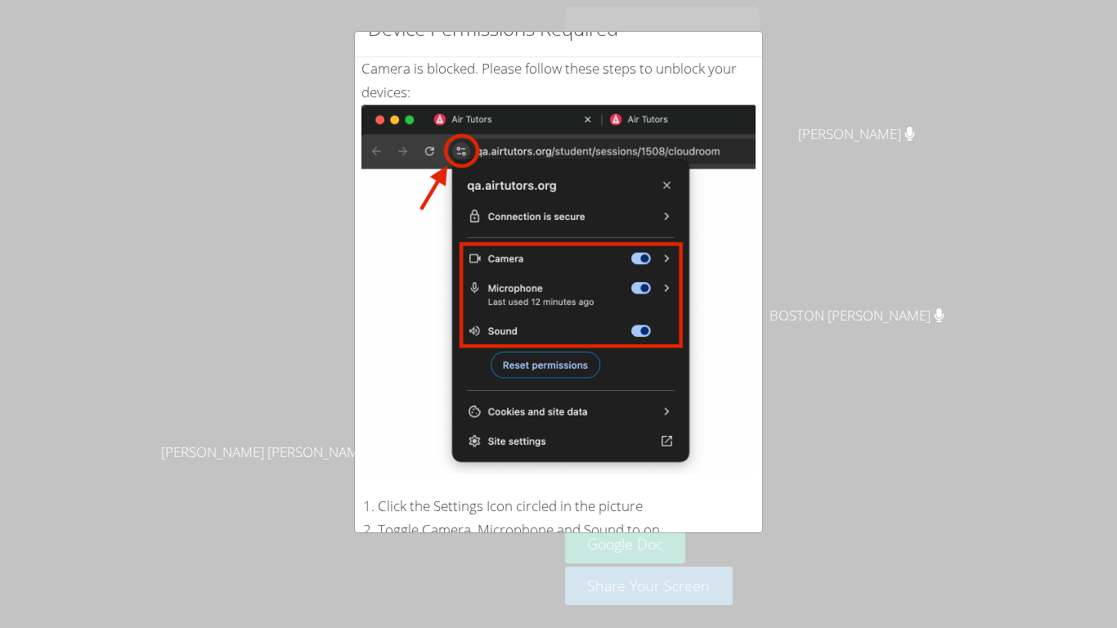
scroll to position [0, 0]
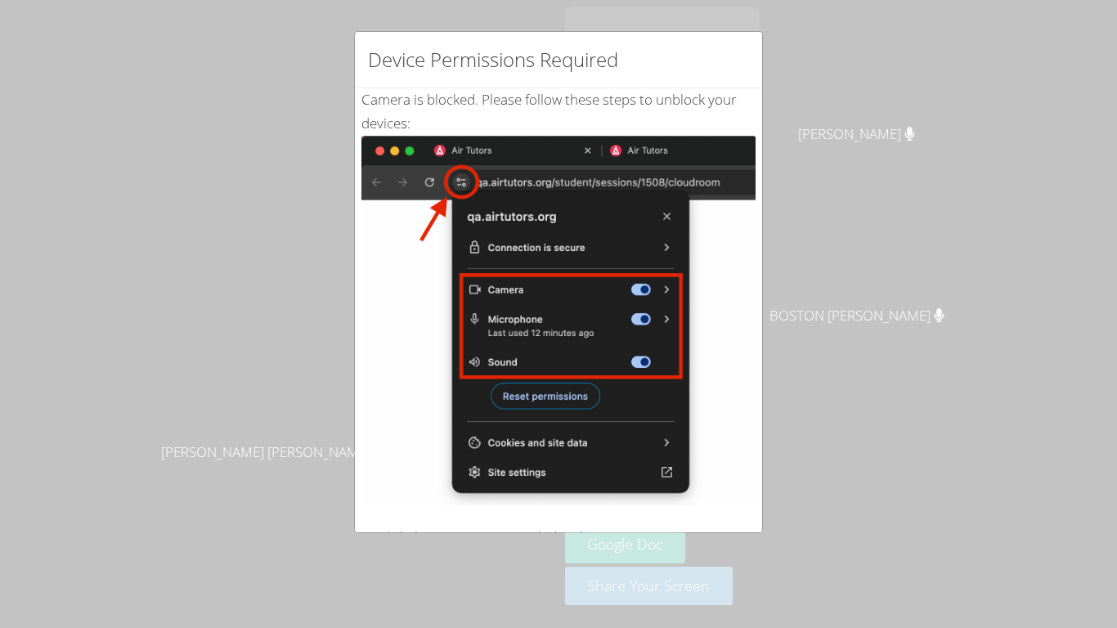
click at [185, 54] on div "Device Permissions Required Camera is blocked . Please follow these steps to un…" at bounding box center [558, 314] width 1117 height 628
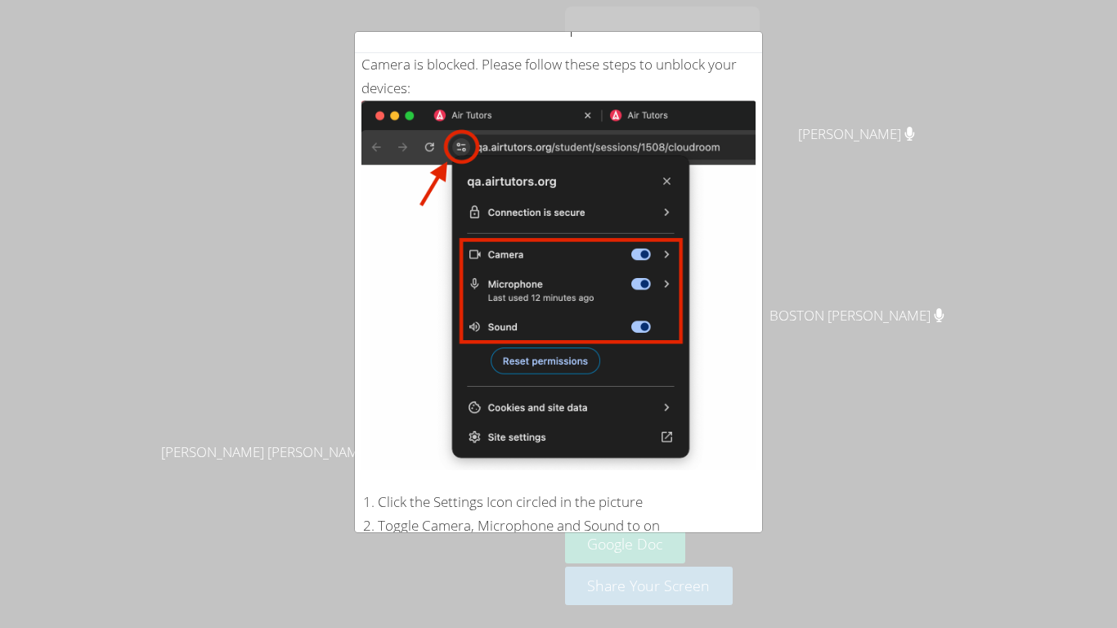
scroll to position [56, 0]
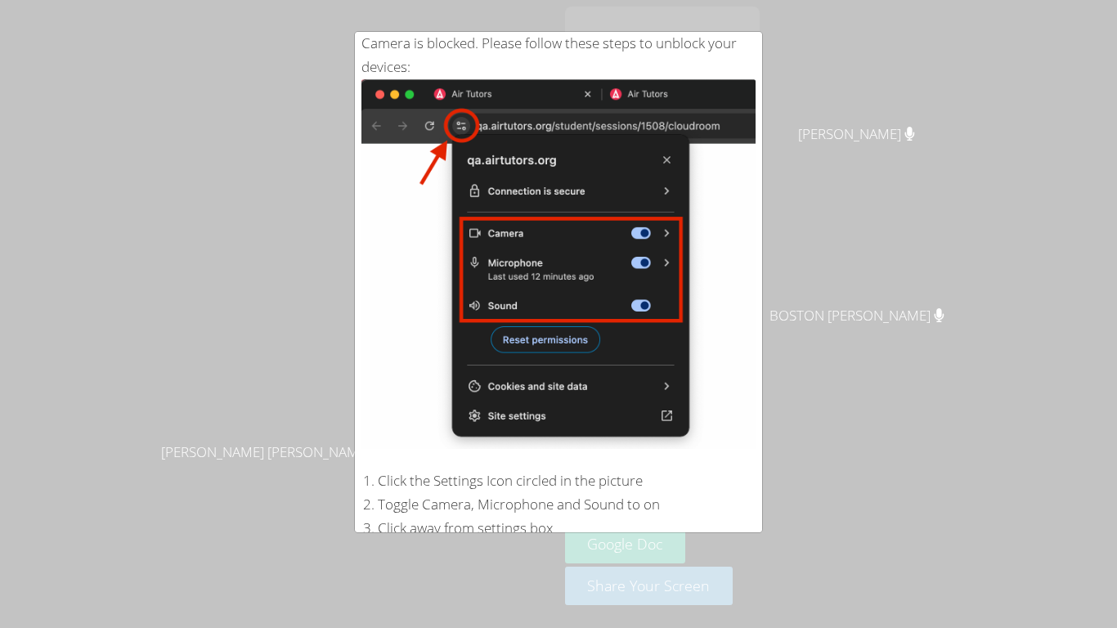
click at [746, 144] on img at bounding box center [558, 263] width 394 height 369
drag, startPoint x: 763, startPoint y: 204, endPoint x: 747, endPoint y: 258, distance: 57.2
click at [747, 258] on div "Device Permissions Required Camera is blocked . Please follow these steps to un…" at bounding box center [558, 314] width 1117 height 628
click at [747, 258] on img at bounding box center [558, 263] width 394 height 369
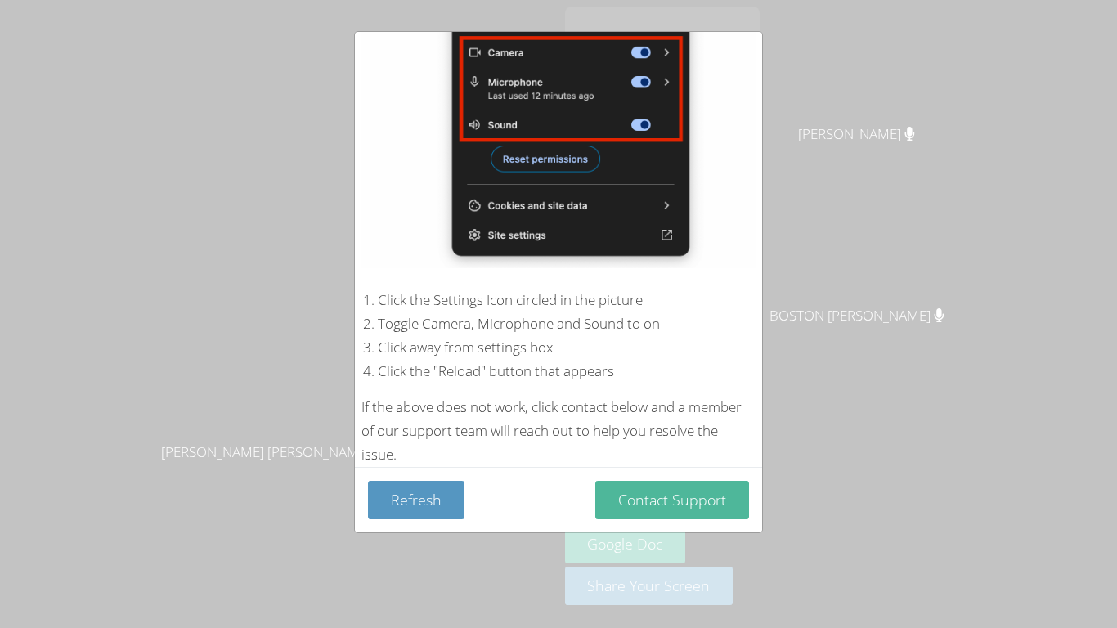
click at [674, 488] on button "Contact Support" at bounding box center [672, 500] width 154 height 38
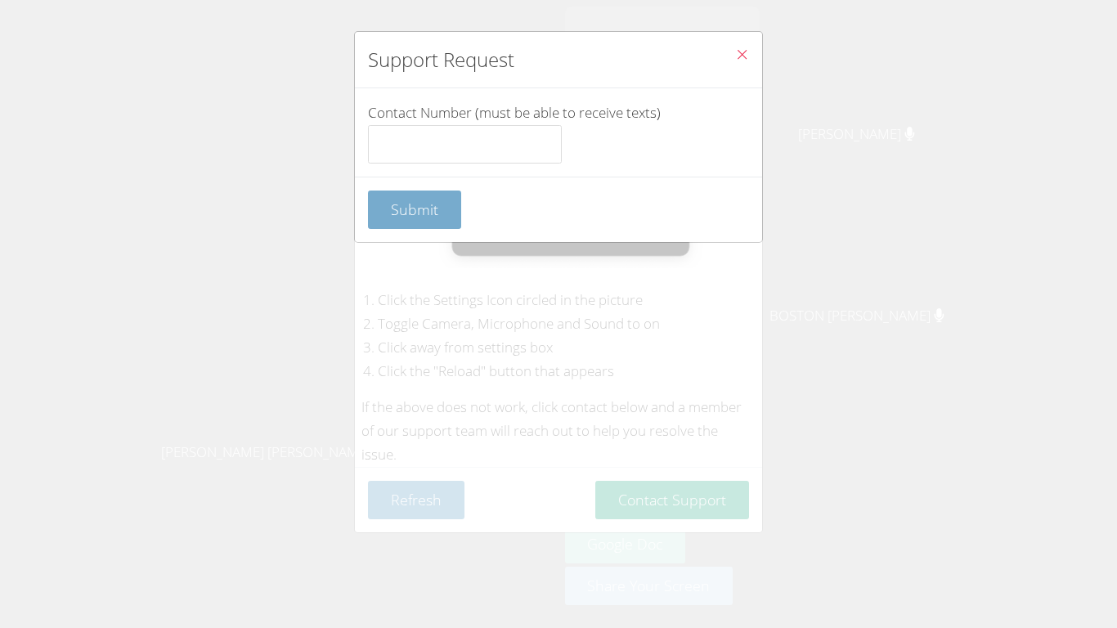
click at [415, 208] on span "Submit" at bounding box center [414, 209] width 47 height 20
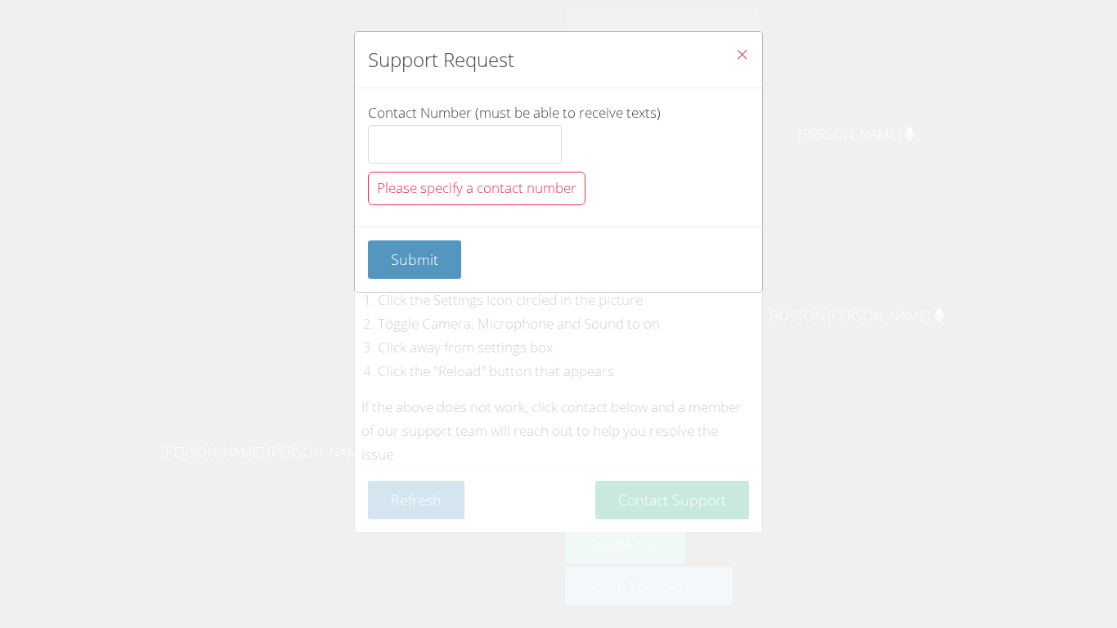
click at [741, 53] on icon "Close" at bounding box center [742, 54] width 14 height 14
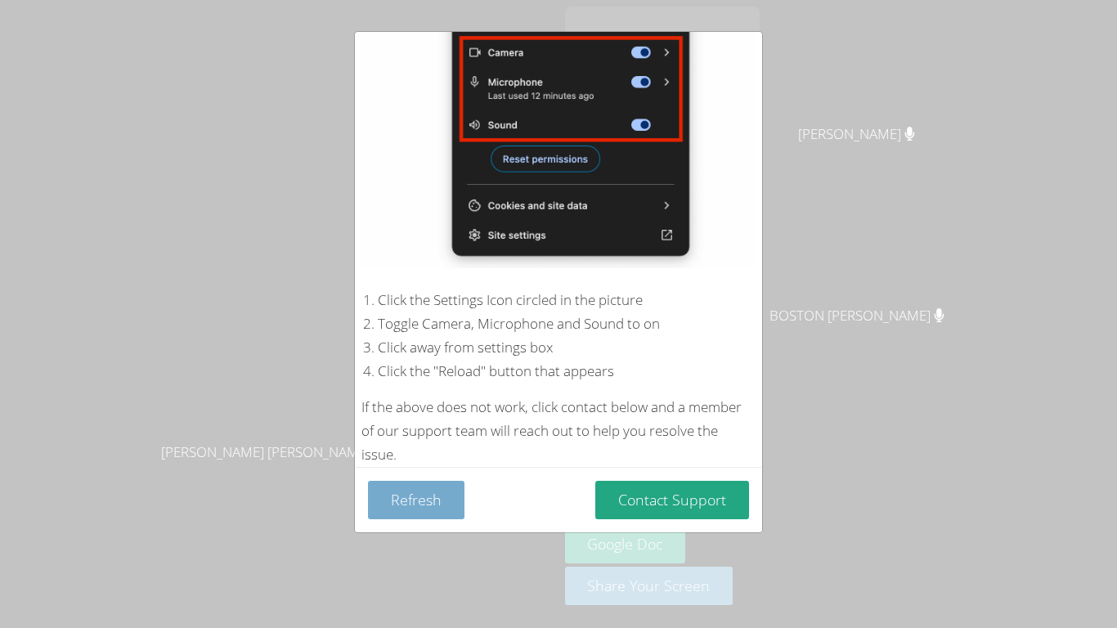
click at [441, 499] on button "Refresh" at bounding box center [416, 500] width 96 height 38
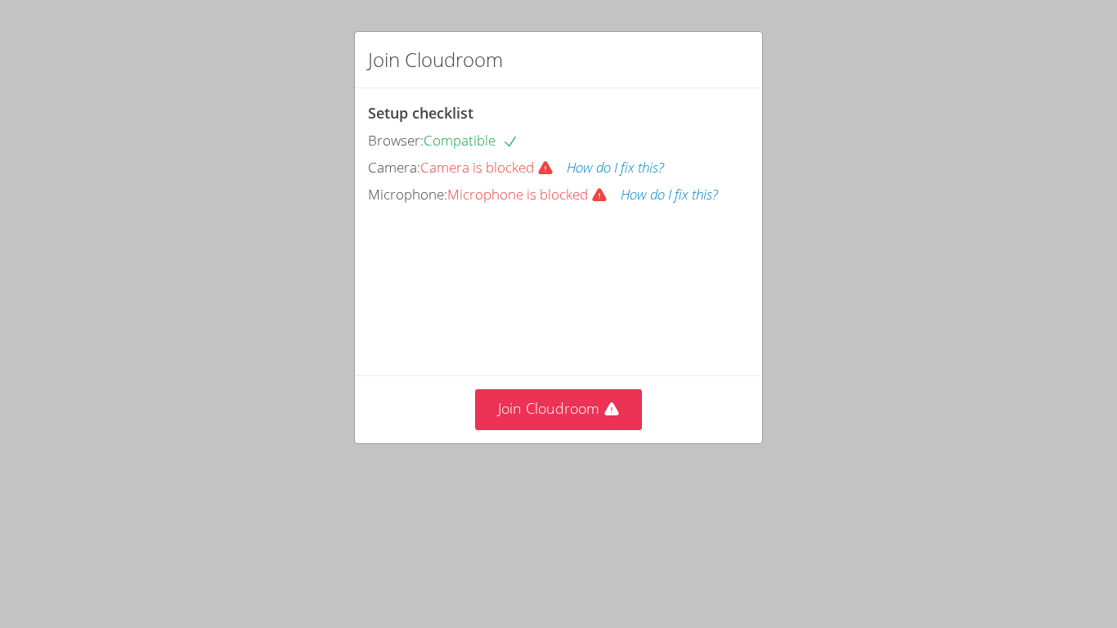
scroll to position [2, 0]
click at [583, 429] on button "Join Cloudroom" at bounding box center [559, 409] width 168 height 40
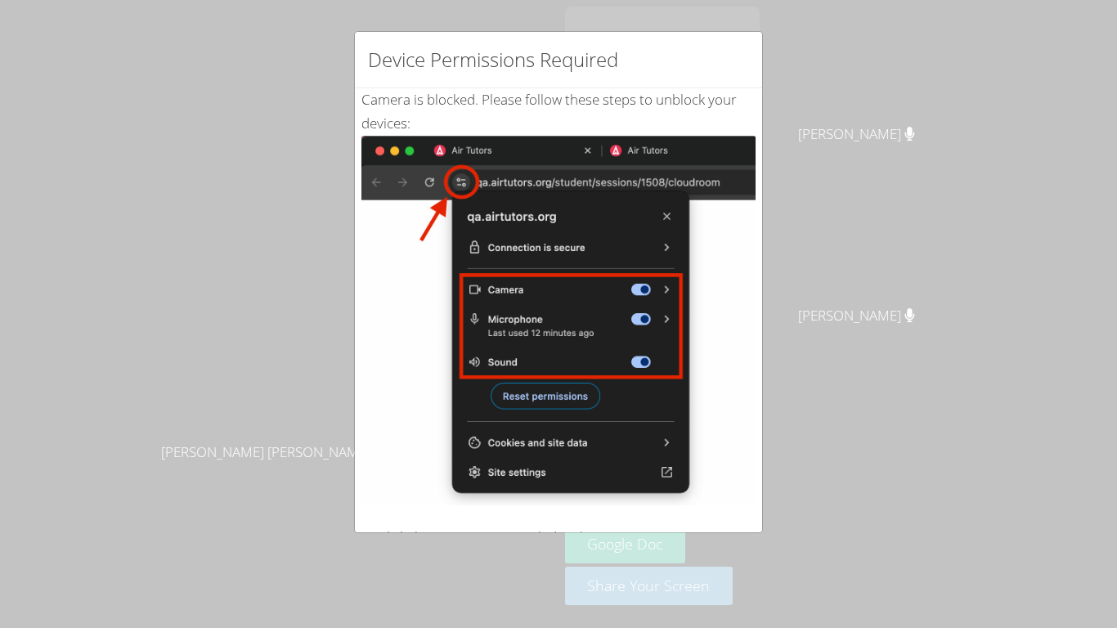
scroll to position [237, 0]
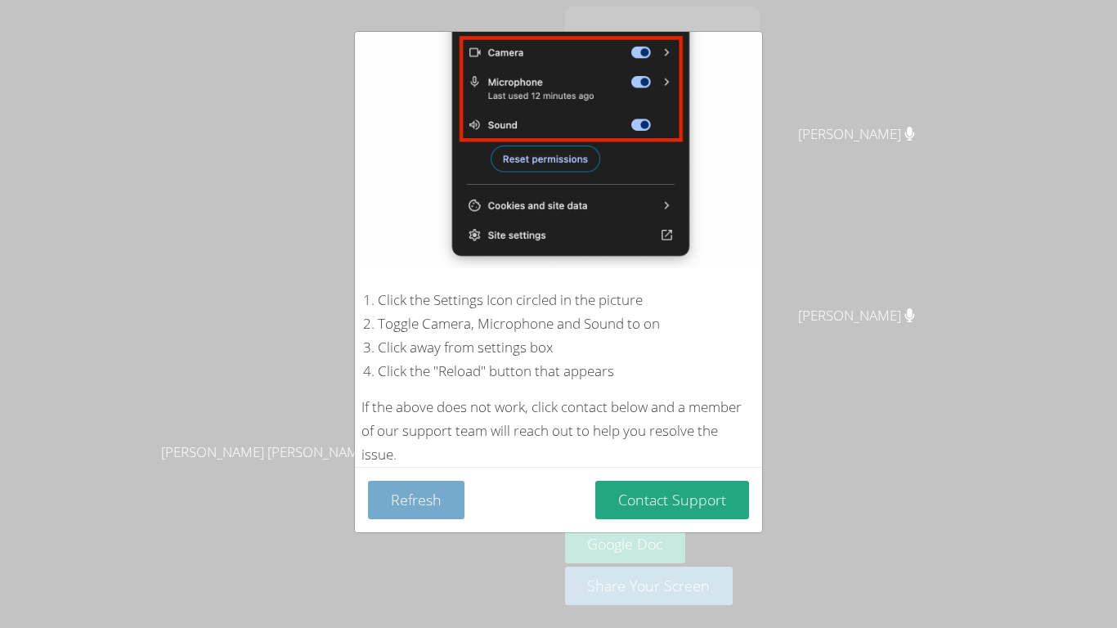
click at [414, 498] on button "Refresh" at bounding box center [416, 500] width 96 height 38
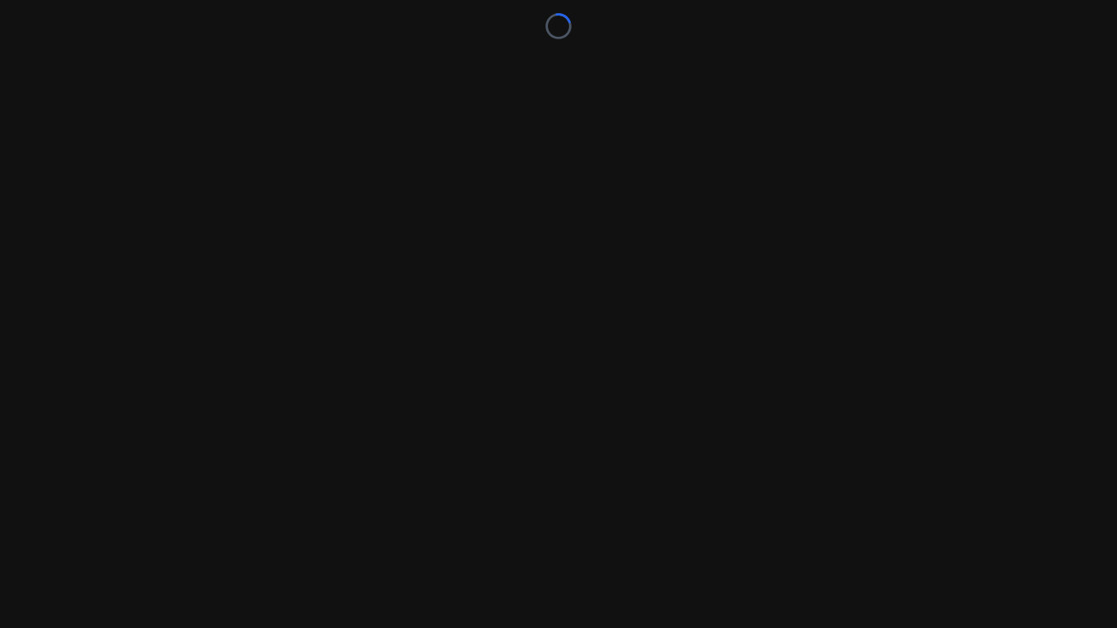
click at [418, 512] on div "Loading..." at bounding box center [558, 314] width 1117 height 628
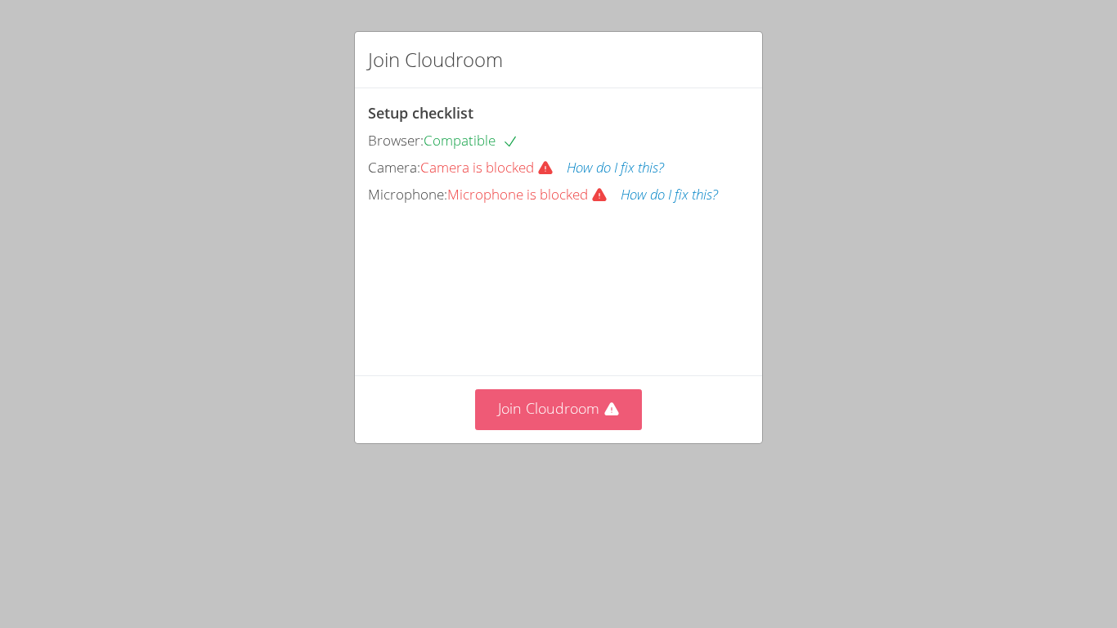
click at [603, 429] on button "Join Cloudroom" at bounding box center [559, 409] width 168 height 40
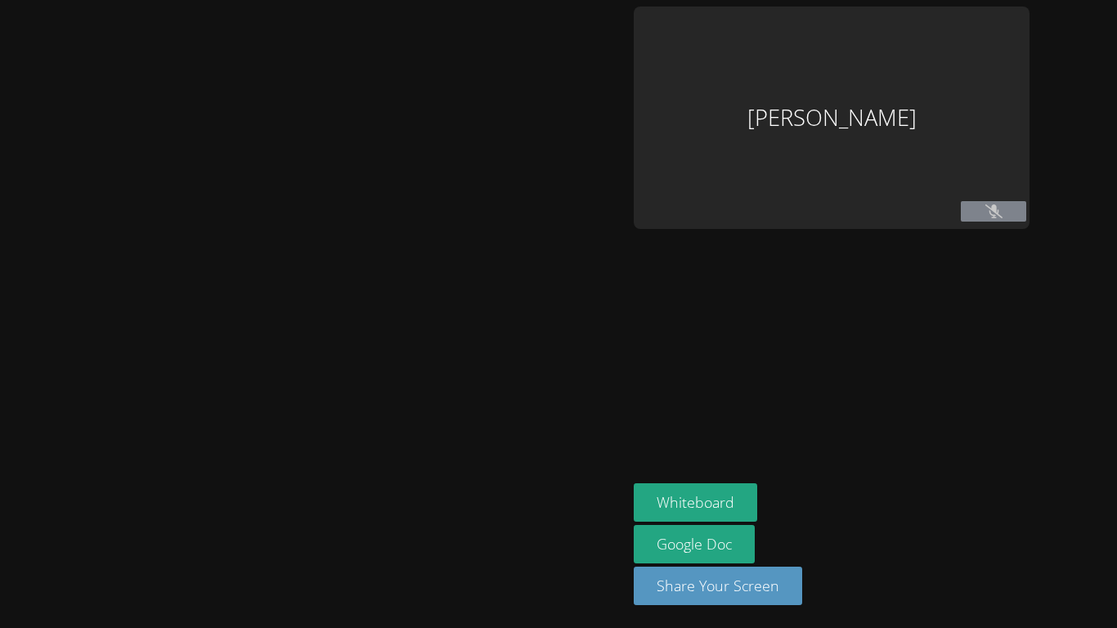
click at [611, 503] on div at bounding box center [314, 314] width 614 height 615
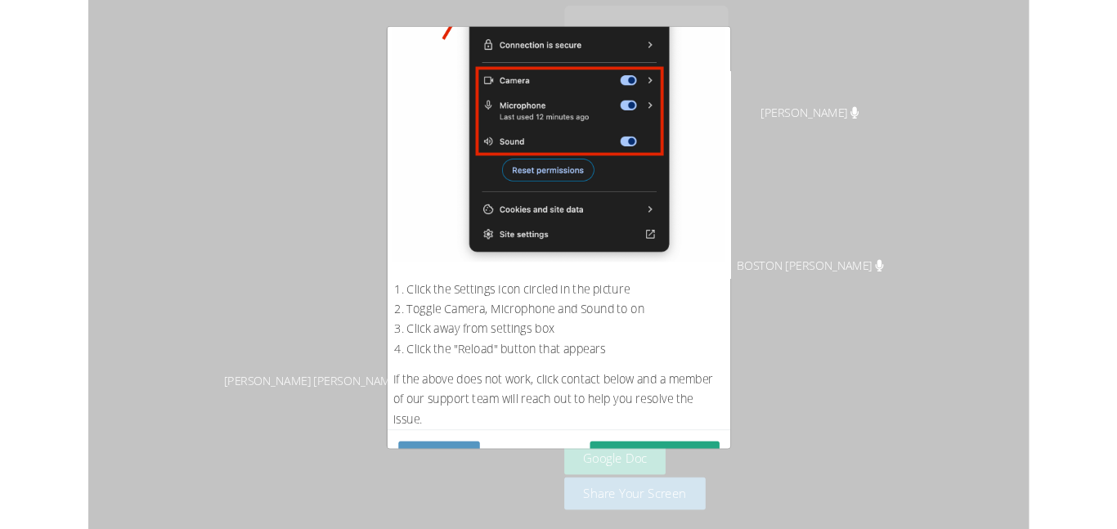
scroll to position [237, 0]
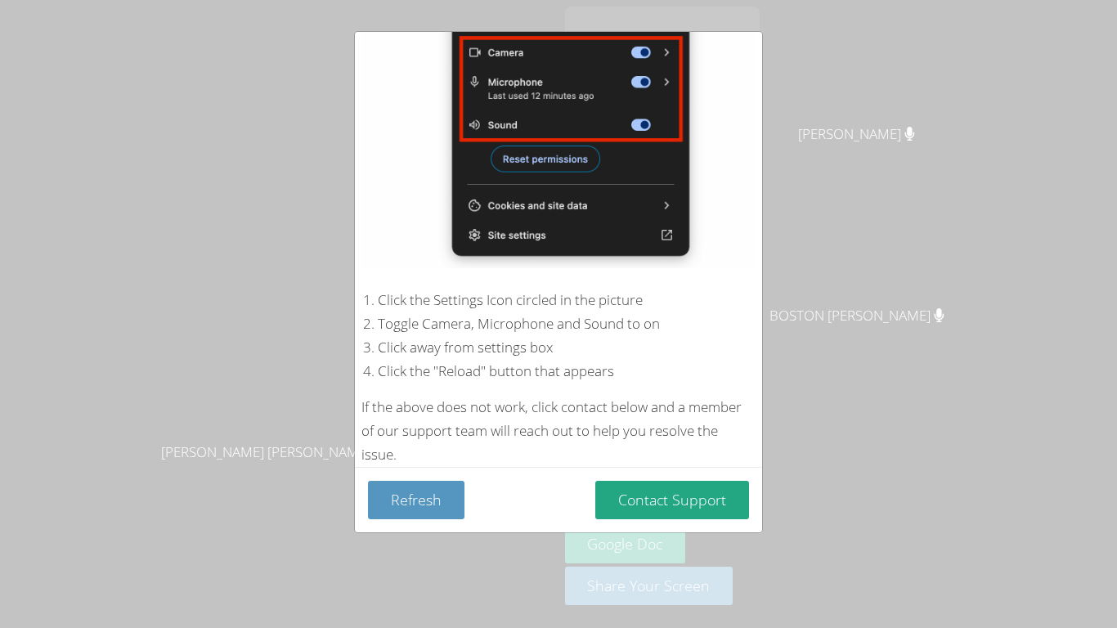
click at [202, 68] on div "Device Permissions Required Camera is blocked . Please follow these steps to un…" at bounding box center [558, 314] width 1117 height 628
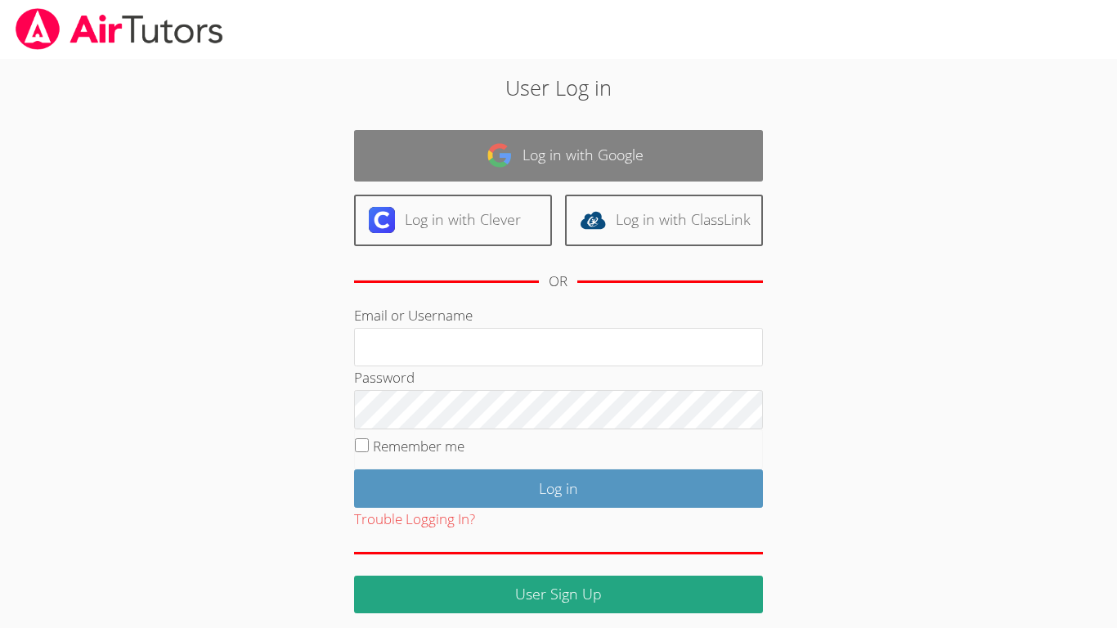
click at [635, 131] on link "Log in with Google" at bounding box center [558, 155] width 409 height 51
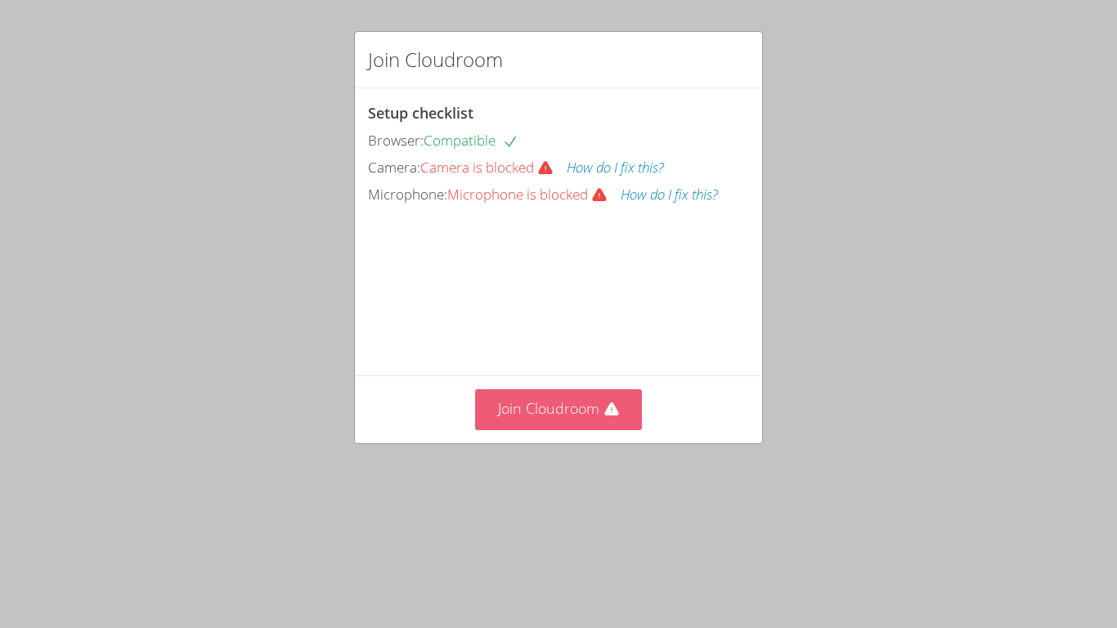
click at [620, 429] on button "Join Cloudroom" at bounding box center [559, 409] width 168 height 40
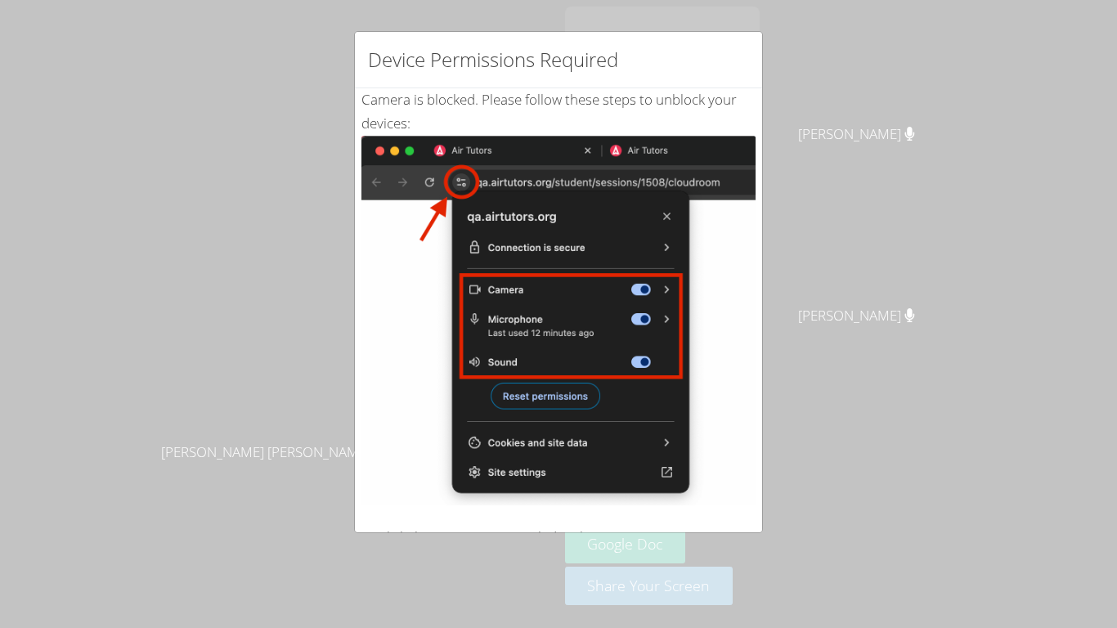
click at [663, 481] on img at bounding box center [558, 320] width 394 height 369
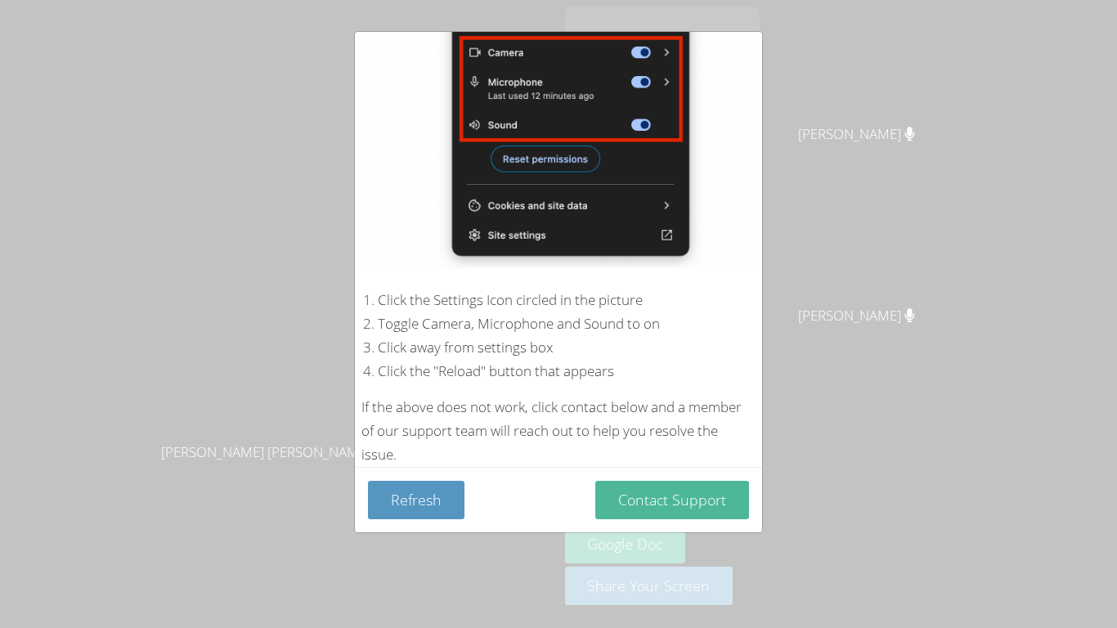
click at [705, 486] on button "Contact Support" at bounding box center [672, 500] width 154 height 38
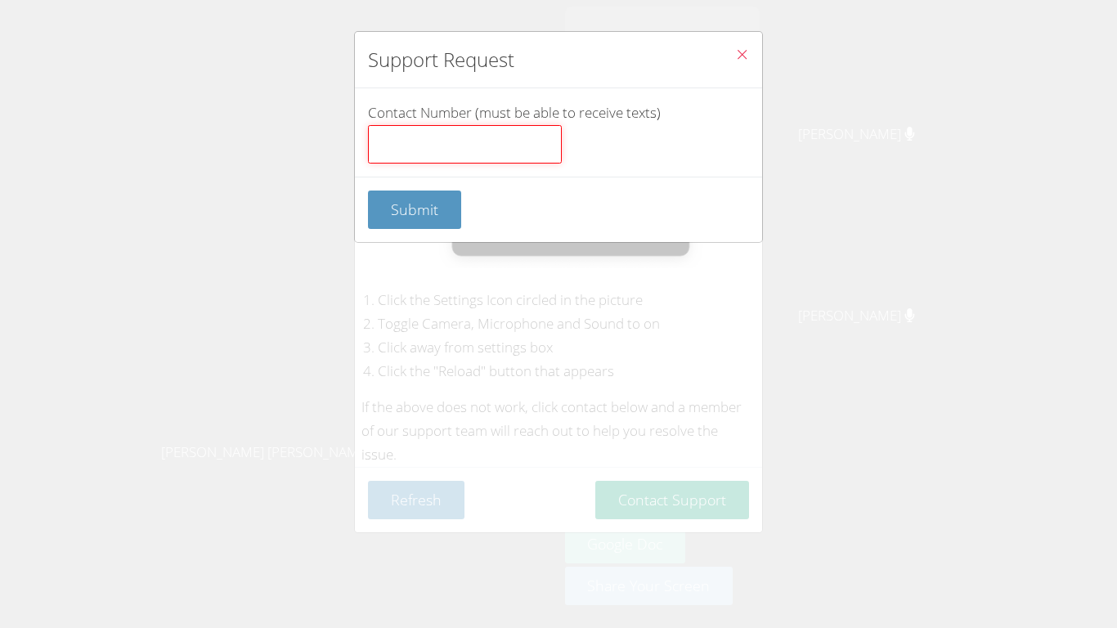
click at [471, 136] on input "Contact Number (must be able to receive texts)" at bounding box center [465, 144] width 194 height 39
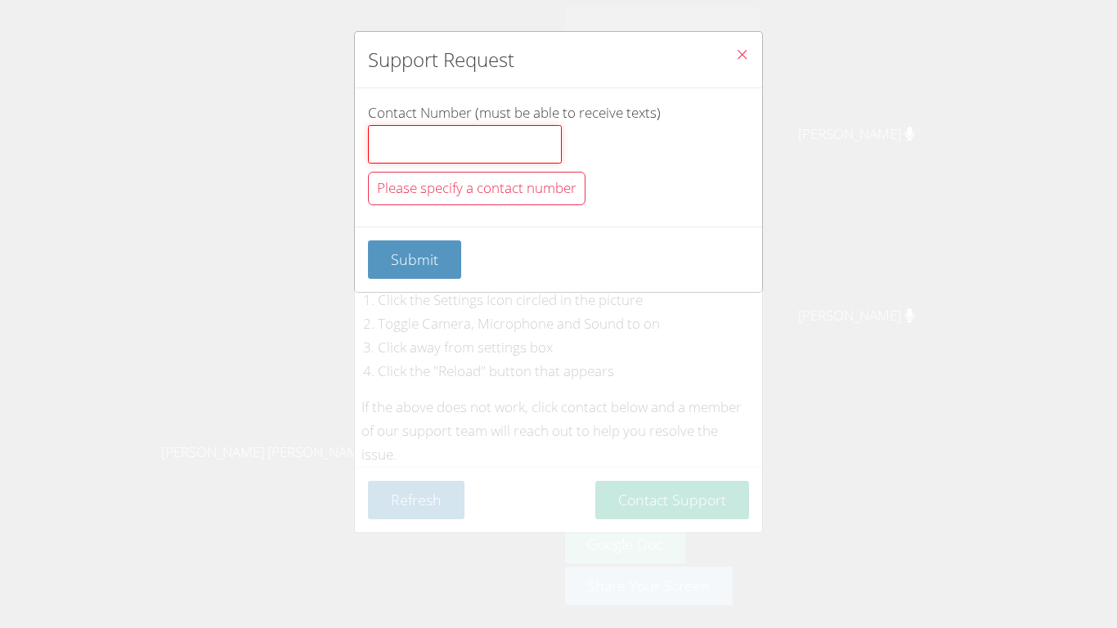
click at [541, 155] on input "Contact Number (must be able to receive texts)" at bounding box center [465, 144] width 194 height 39
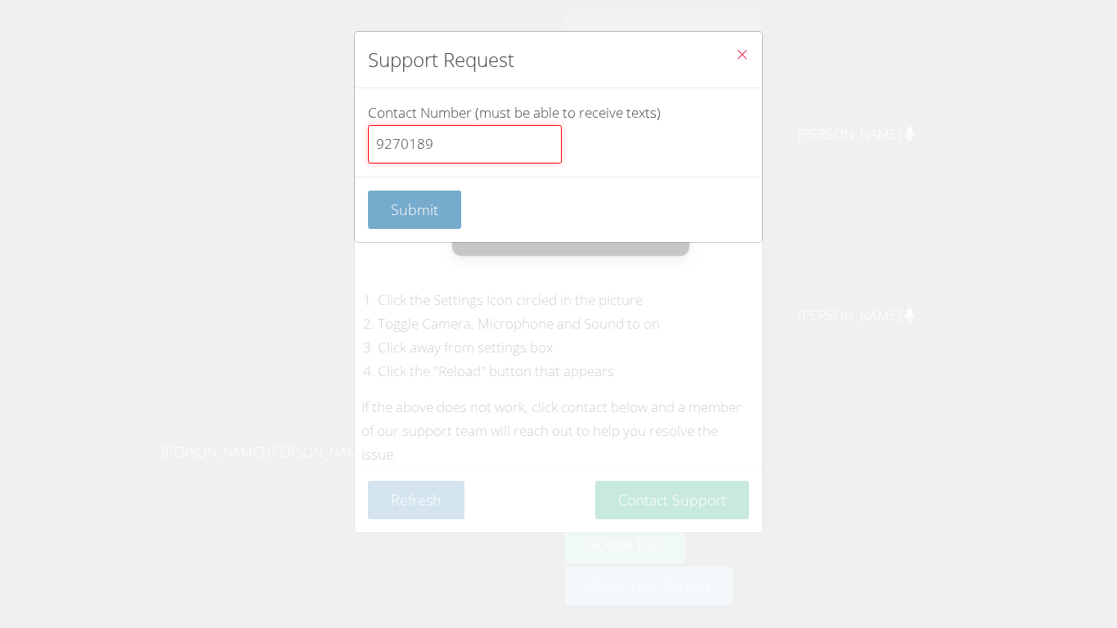
type input "9270189"
click at [415, 206] on span "Submit" at bounding box center [414, 209] width 47 height 20
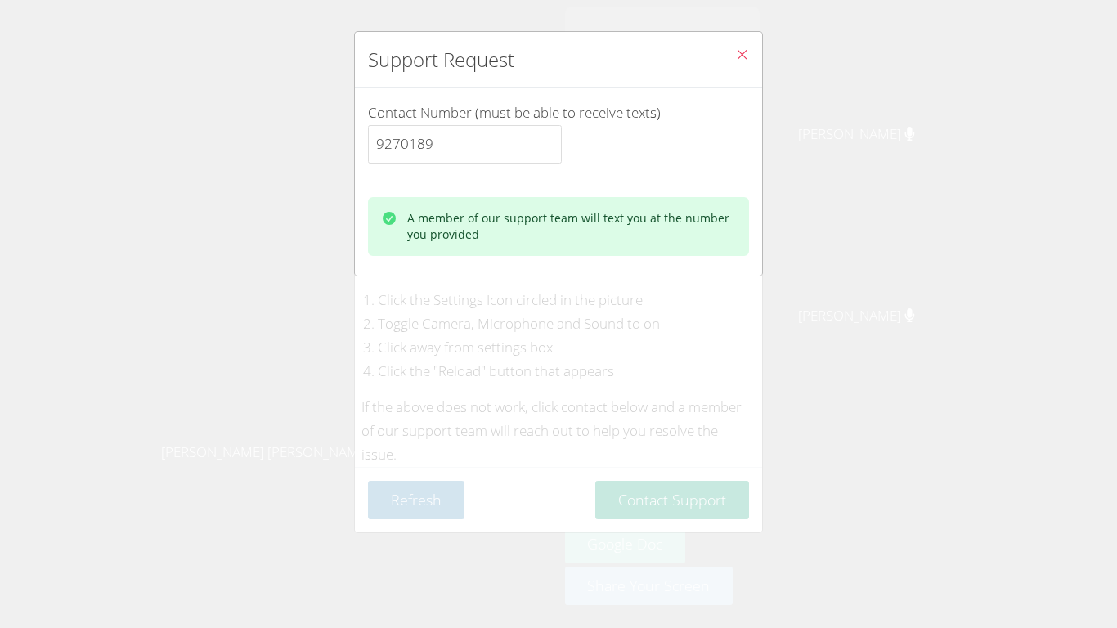
click at [732, 58] on button "Close" at bounding box center [742, 57] width 40 height 50
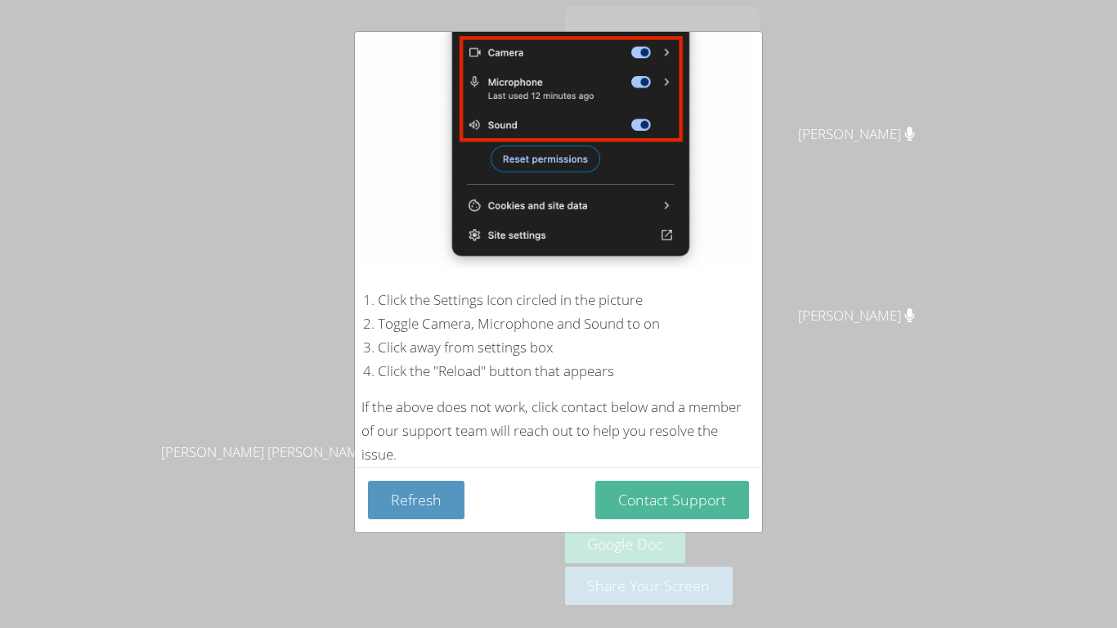
click at [639, 494] on button "Contact Support" at bounding box center [672, 500] width 154 height 38
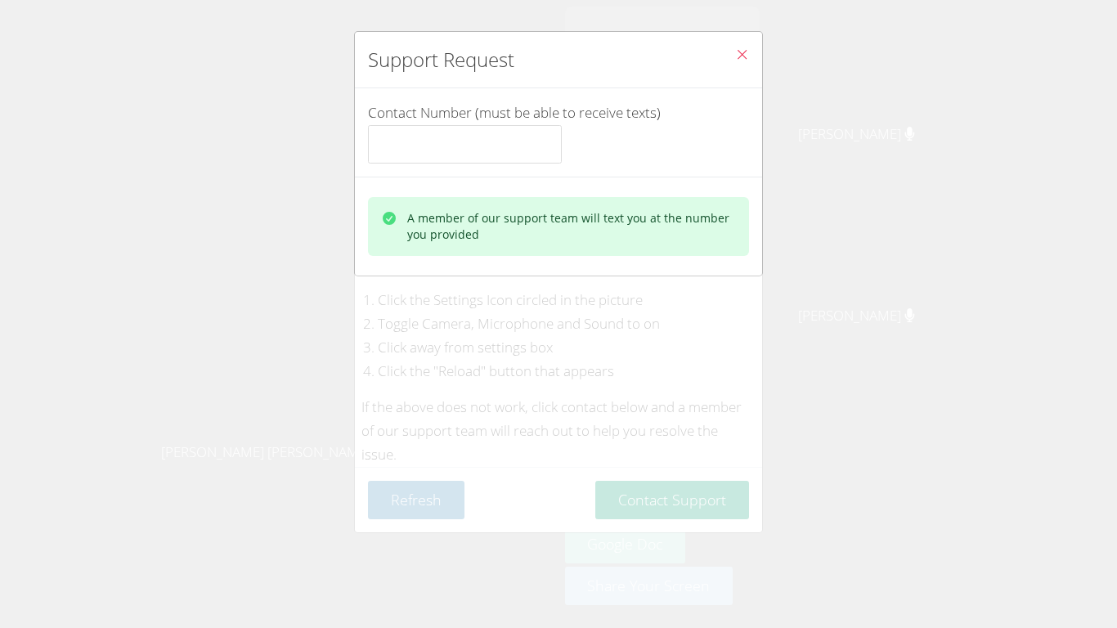
click at [669, 501] on div "Support Request Contact Number (must be able to receive texts) A member of our …" at bounding box center [558, 314] width 1117 height 628
click at [559, 217] on div "A member of our support team will text you at the number you provided" at bounding box center [571, 226] width 329 height 33
click at [738, 40] on button "Close" at bounding box center [742, 57] width 40 height 50
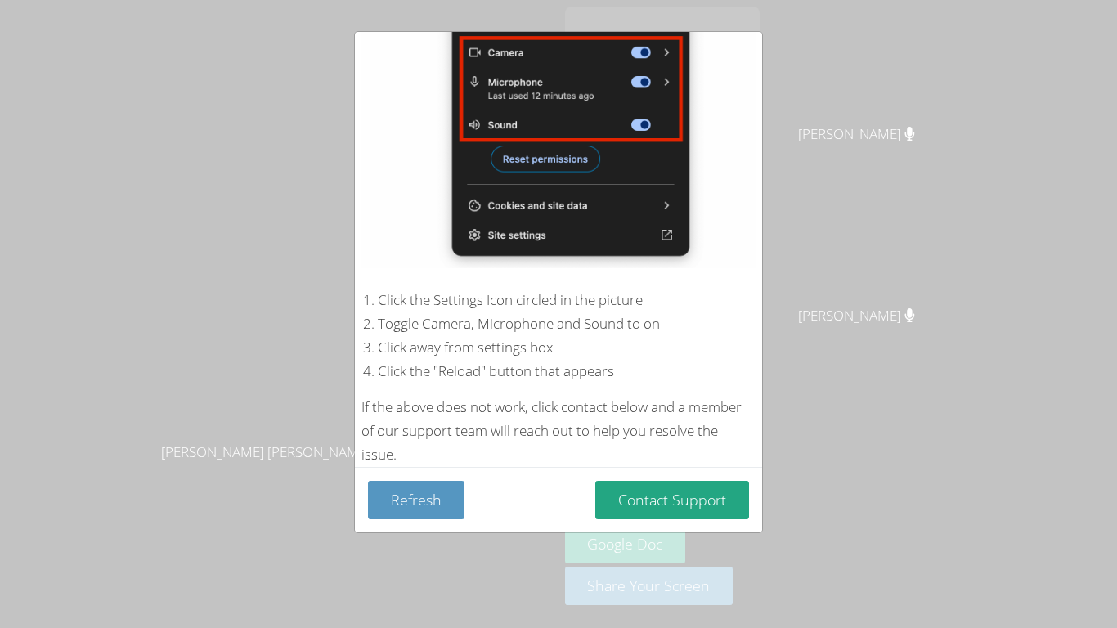
click at [819, 381] on div "Device Permissions Required Camera is blocked . Please follow these steps to un…" at bounding box center [558, 314] width 1117 height 628
click at [378, 500] on button "Refresh" at bounding box center [416, 500] width 96 height 38
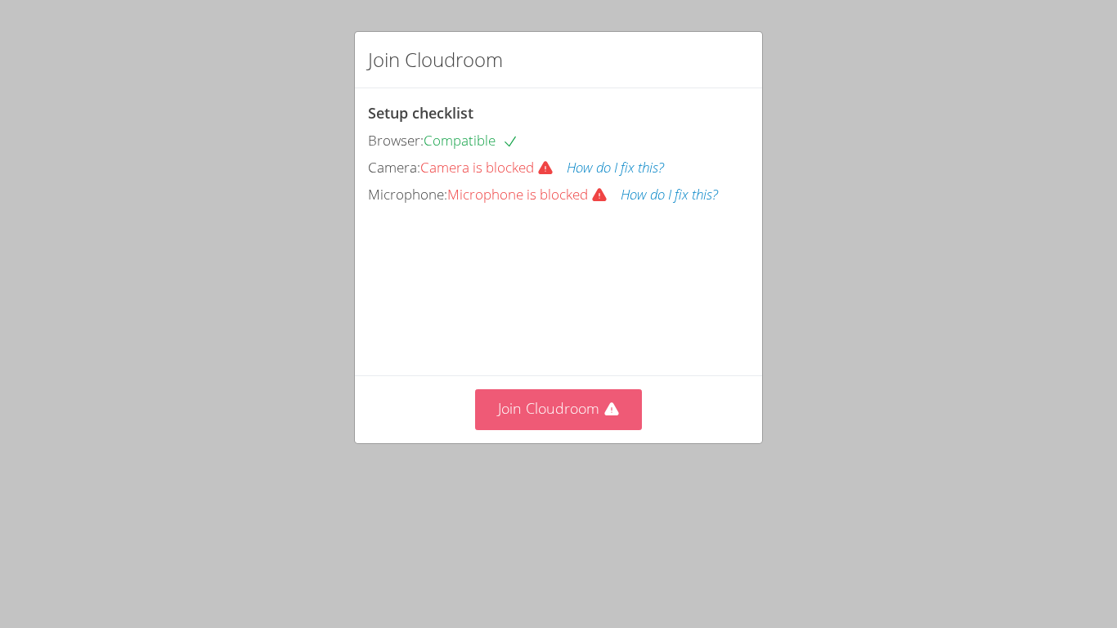
click at [483, 429] on button "Join Cloudroom" at bounding box center [559, 409] width 168 height 40
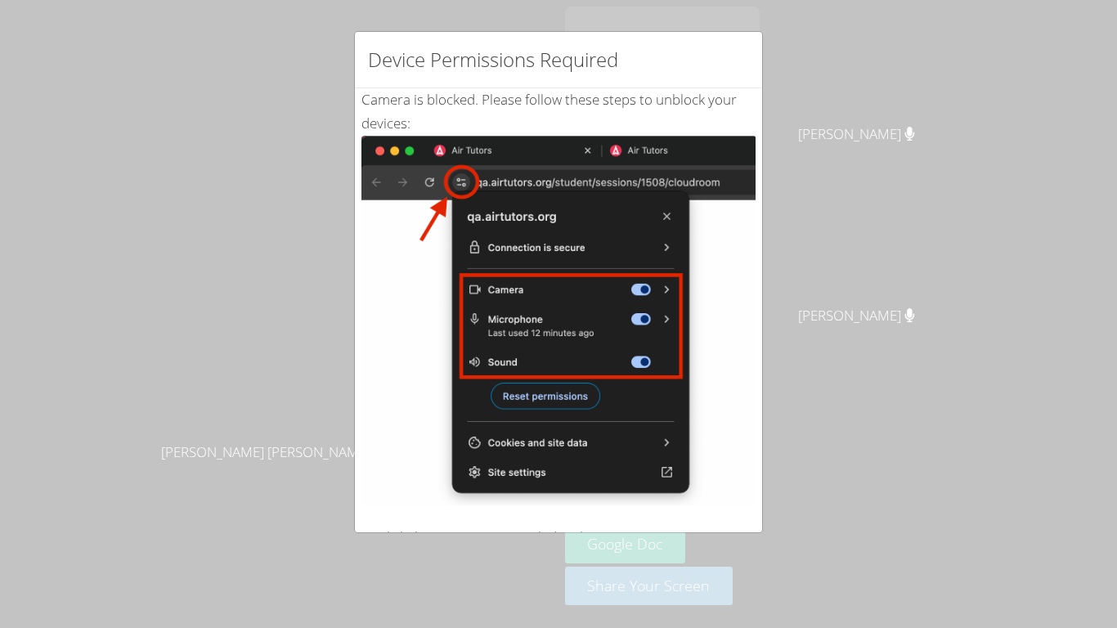
drag, startPoint x: 764, startPoint y: 170, endPoint x: 760, endPoint y: 298, distance: 128.4
click at [760, 298] on div "Device Permissions Required Camera is blocked . Please follow these steps to un…" at bounding box center [558, 314] width 1117 height 628
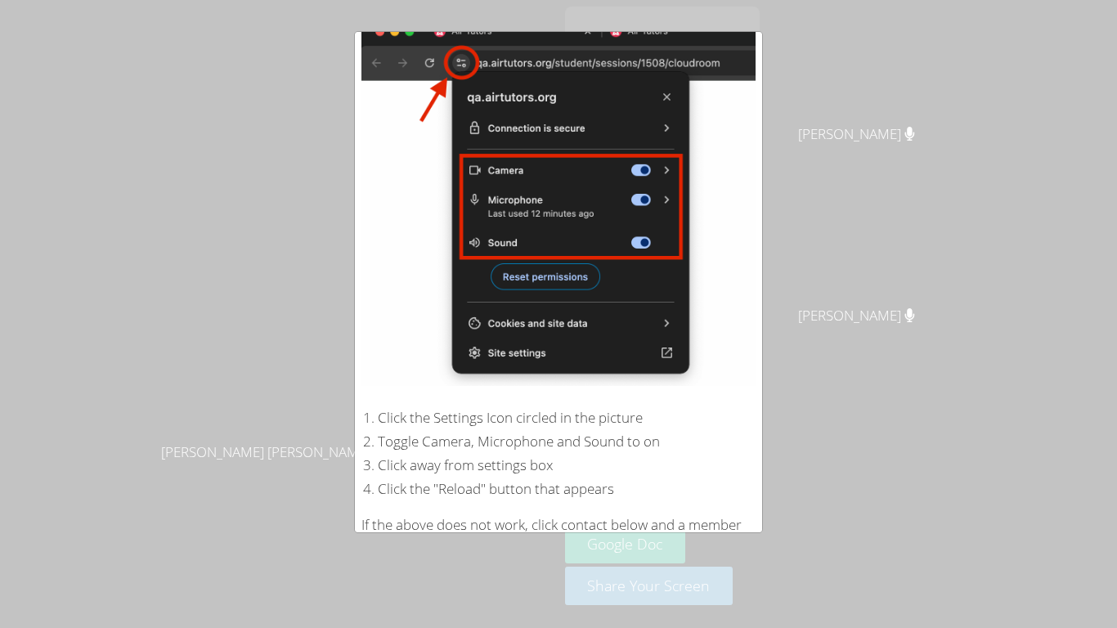
scroll to position [237, 0]
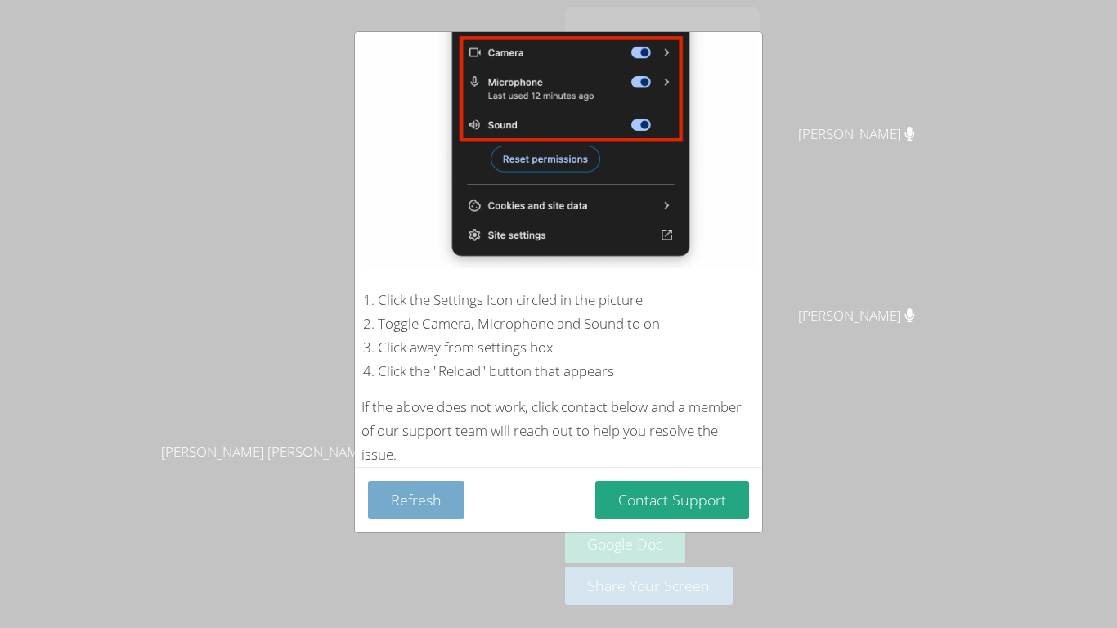
click at [418, 499] on button "Refresh" at bounding box center [416, 500] width 96 height 38
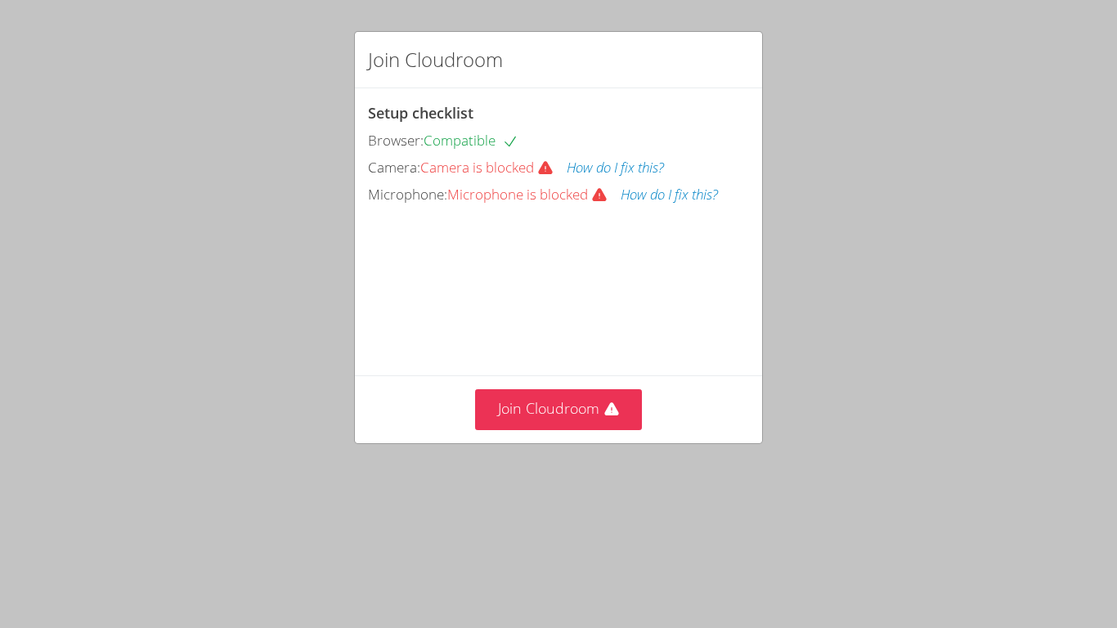
click at [549, 165] on icon at bounding box center [545, 168] width 14 height 13
click at [624, 166] on button "How do I fix this?" at bounding box center [614, 168] width 97 height 24
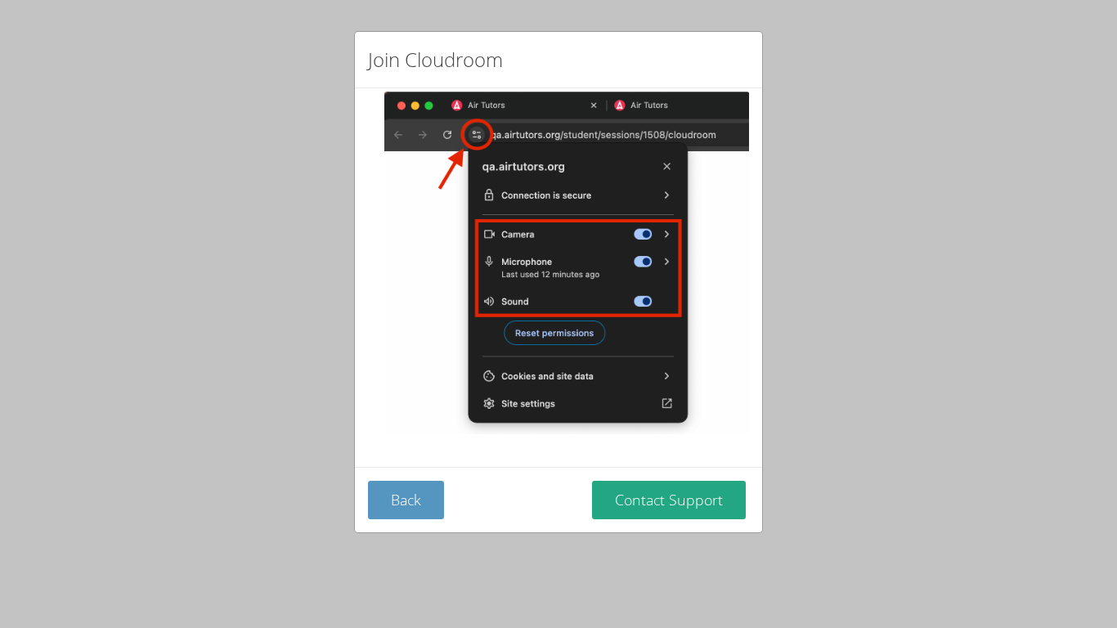
scroll to position [255, 0]
click at [409, 510] on button "Back" at bounding box center [406, 500] width 76 height 38
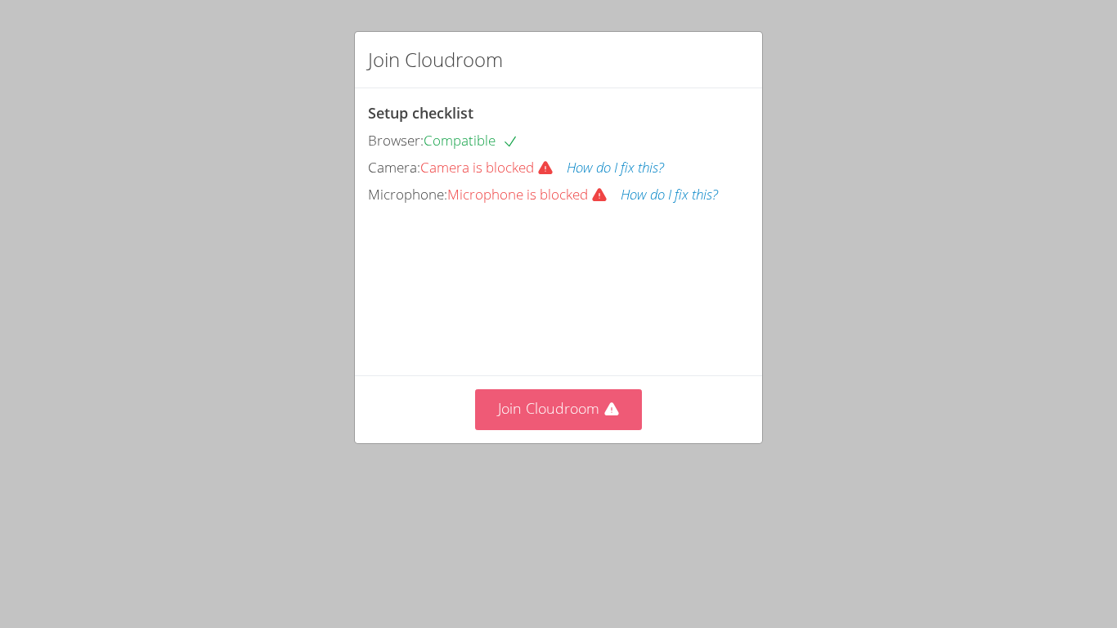
scroll to position [2, 0]
click at [580, 429] on button "Join Cloudroom" at bounding box center [559, 409] width 168 height 40
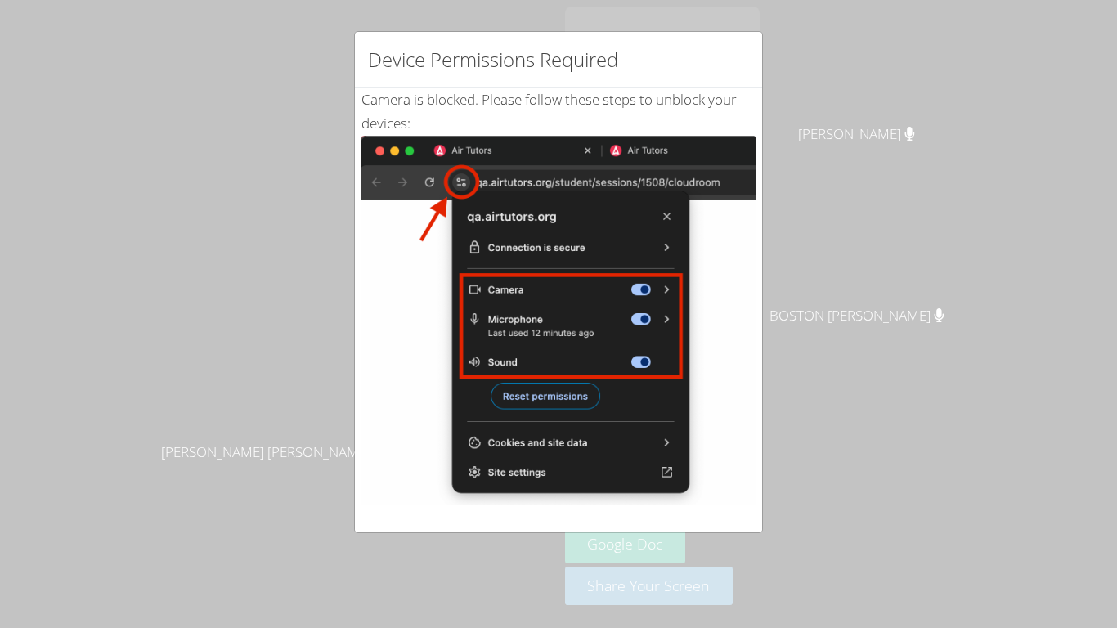
click at [195, 58] on div "Device Permissions Required Camera is blocked . Please follow these steps to un…" at bounding box center [558, 314] width 1117 height 628
click at [160, 54] on div "Device Permissions Required Camera is blocked . Please follow these steps to un…" at bounding box center [558, 314] width 1117 height 628
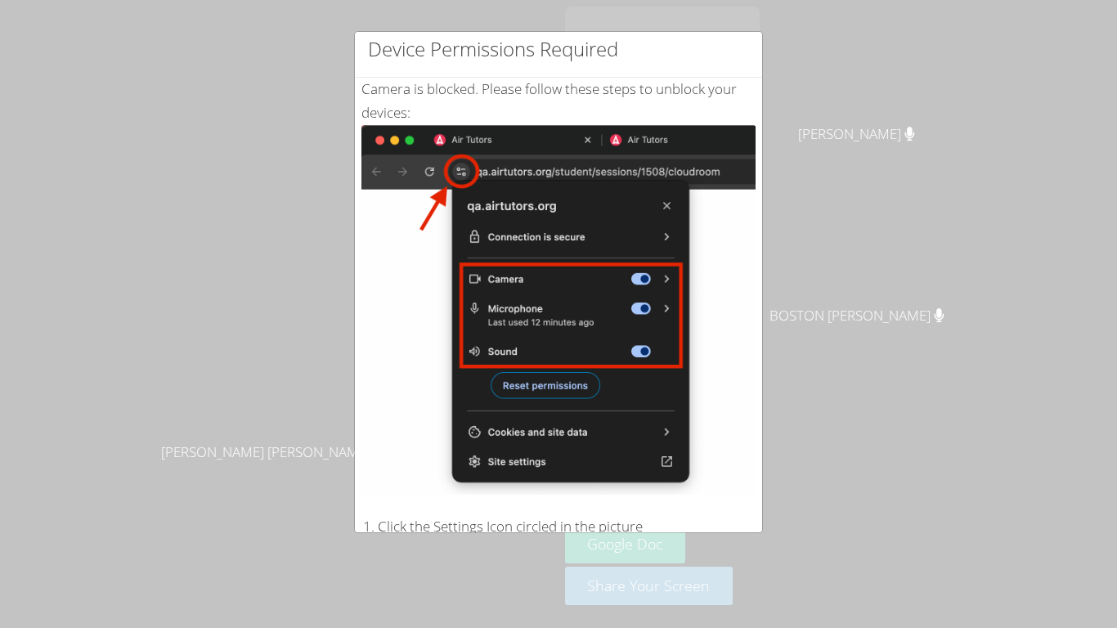
scroll to position [11, 0]
click at [466, 178] on img at bounding box center [558, 308] width 394 height 369
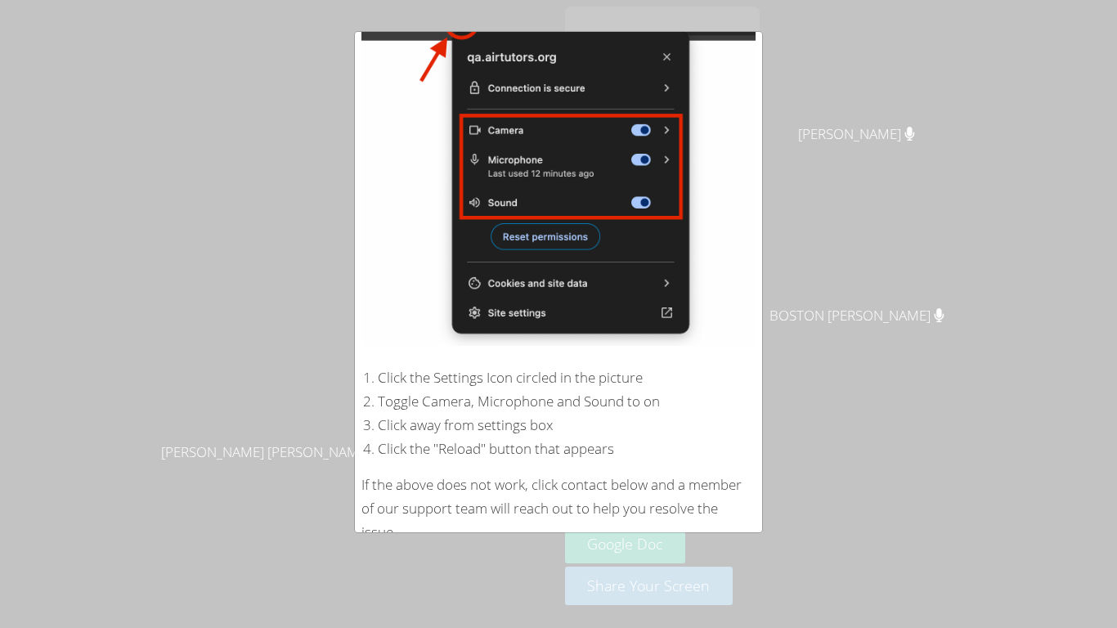
scroll to position [0, 0]
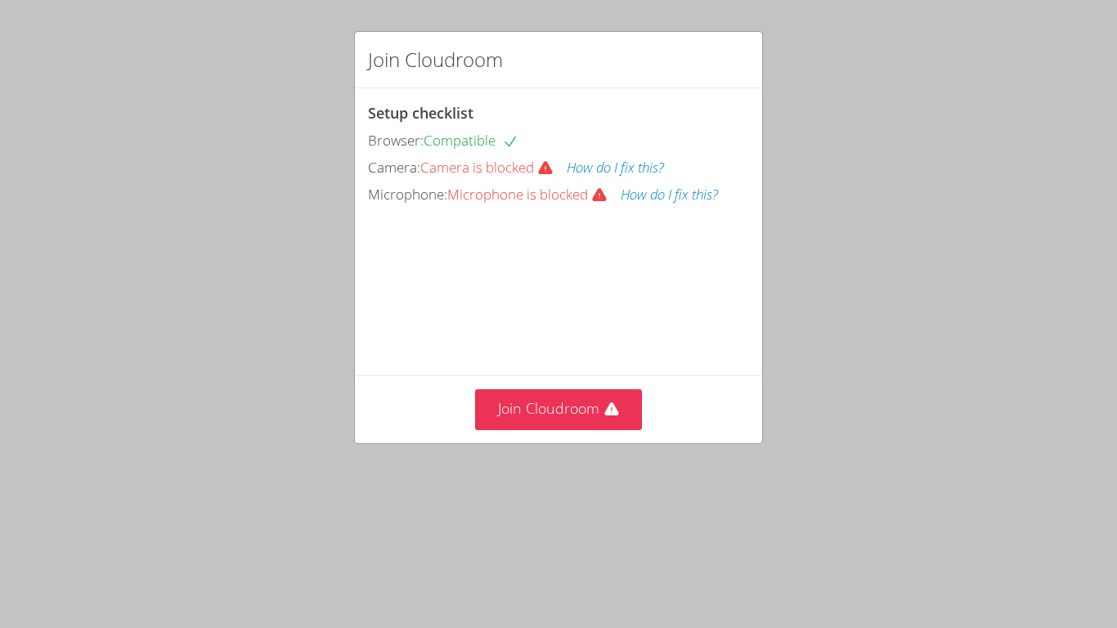
click at [687, 198] on button "How do I fix this?" at bounding box center [668, 195] width 97 height 24
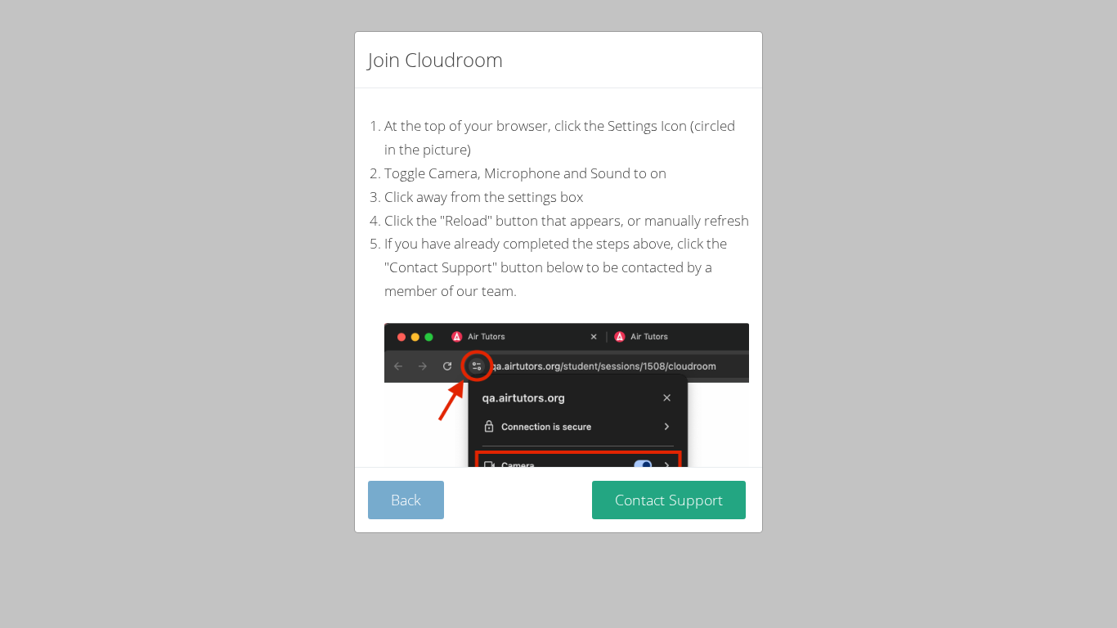
click at [401, 508] on button "Back" at bounding box center [406, 500] width 76 height 38
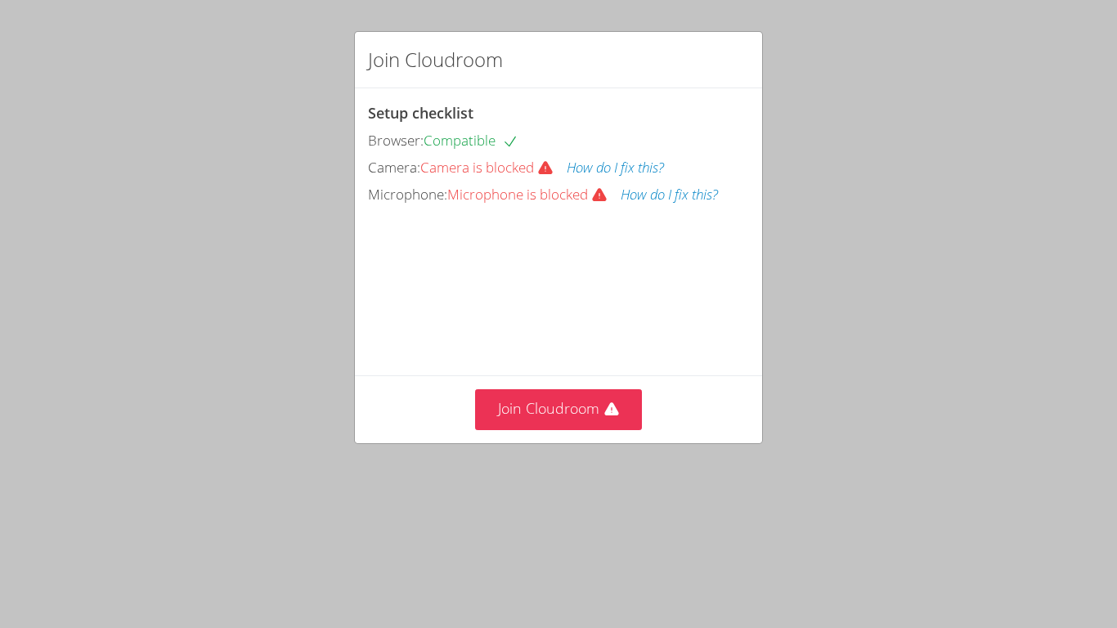
click at [417, 442] on div "Join Cloudroom" at bounding box center [558, 408] width 407 height 67
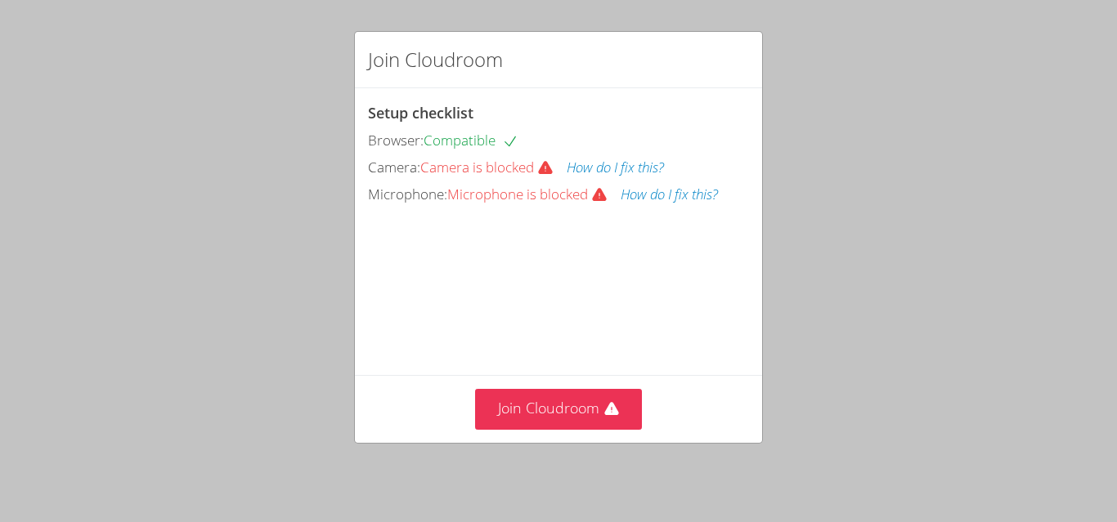
click at [883, 201] on div "Join Cloudroom Setup checklist Browser: Compatible Camera: Camera is blocked Ho…" at bounding box center [558, 261] width 1117 height 522
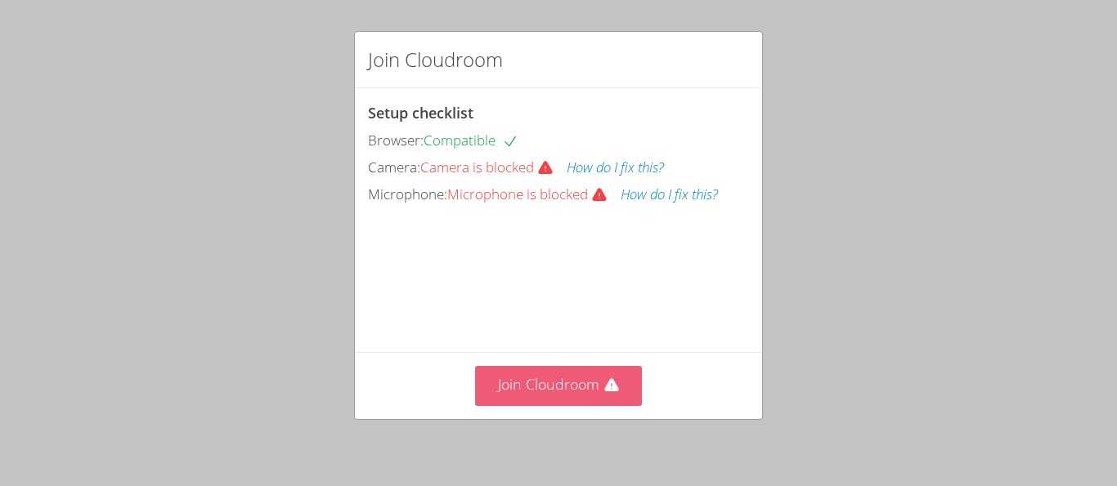
click at [580, 387] on button "Join Cloudroom" at bounding box center [559, 386] width 168 height 40
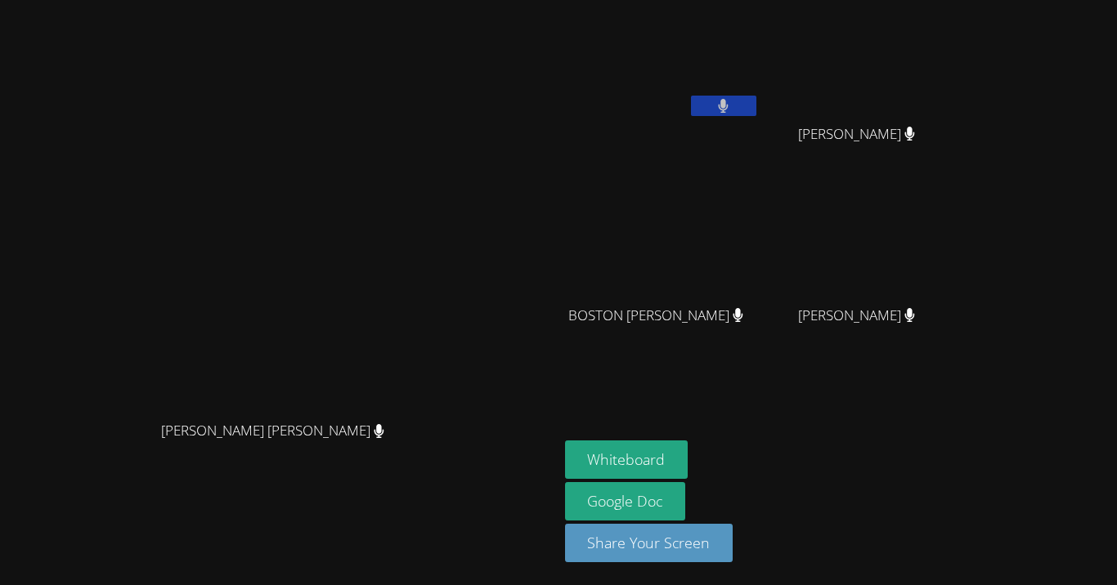
click at [967, 397] on aside "[PERSON_NAME] [PERSON_NAME] [PERSON_NAME] [GEOGRAPHIC_DATA] [PERSON_NAME] [GEOG…" at bounding box center [762, 292] width 409 height 585
drag, startPoint x: 1057, startPoint y: 97, endPoint x: 1026, endPoint y: 116, distance: 36.3
click at [960, 116] on div "KAIDEN MANNING KAIDEN MANNING" at bounding box center [863, 94] width 195 height 175
click at [728, 103] on icon at bounding box center [723, 106] width 11 height 14
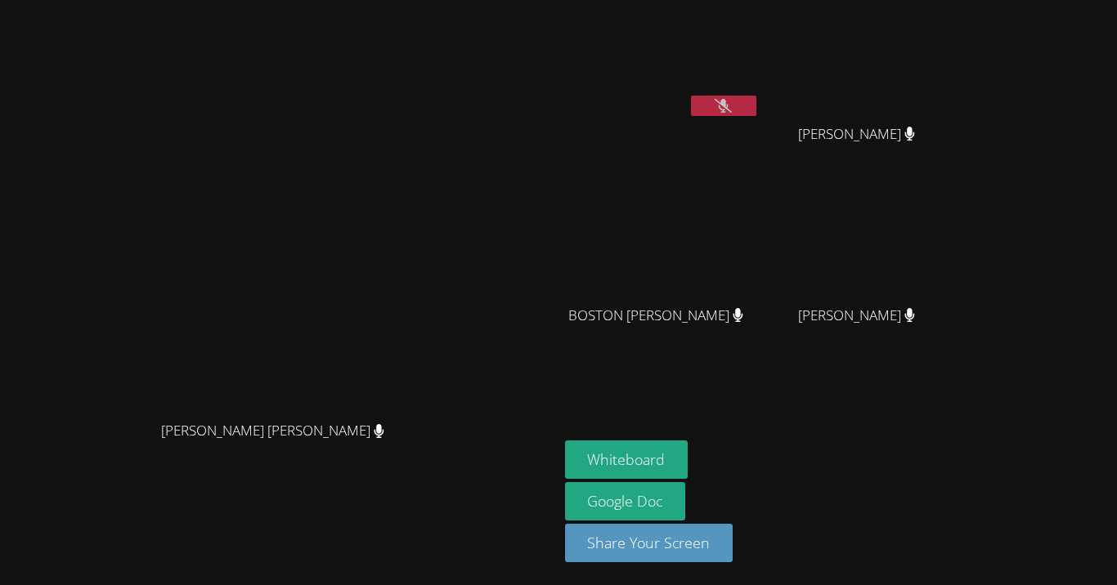
click at [759, 124] on div "[PERSON_NAME]" at bounding box center [662, 94] width 195 height 175
click at [756, 111] on button at bounding box center [723, 106] width 65 height 20
click at [756, 114] on button at bounding box center [723, 106] width 65 height 20
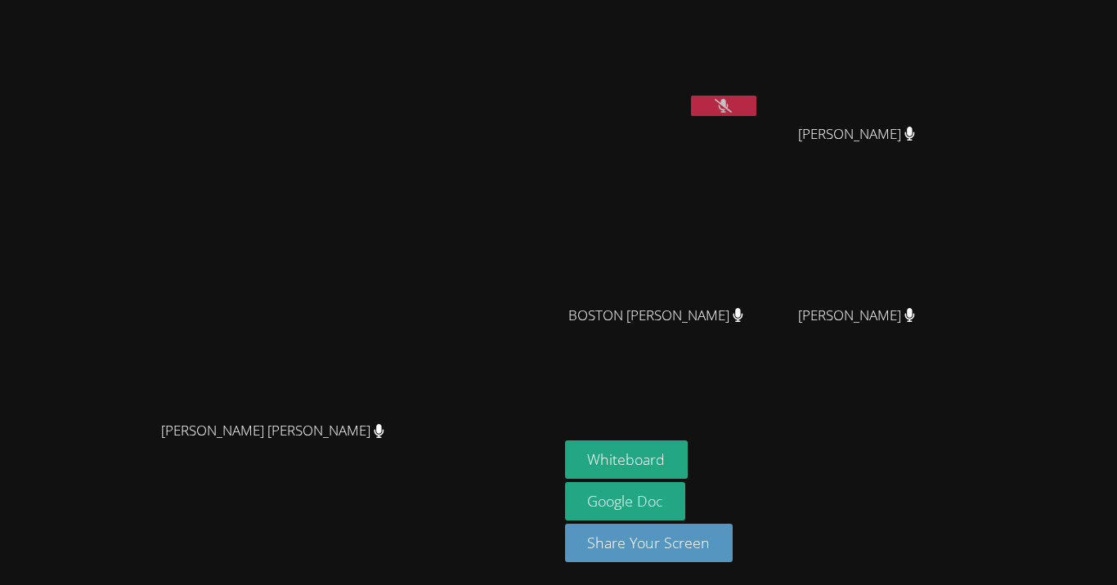
click at [756, 114] on button at bounding box center [723, 106] width 65 height 20
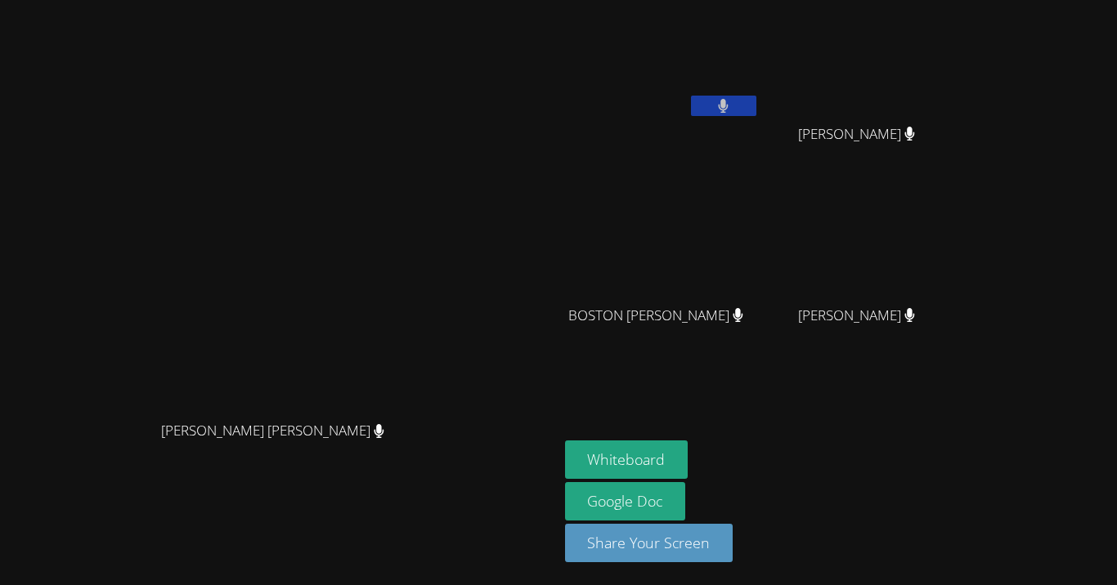
click at [756, 114] on button at bounding box center [723, 106] width 65 height 20
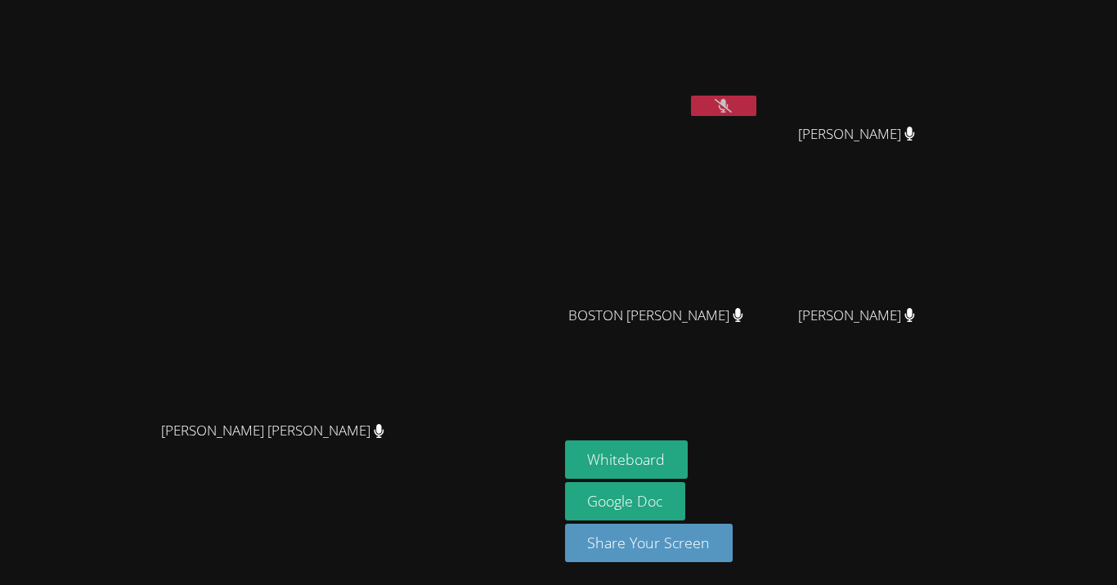
click at [756, 114] on button at bounding box center [723, 106] width 65 height 20
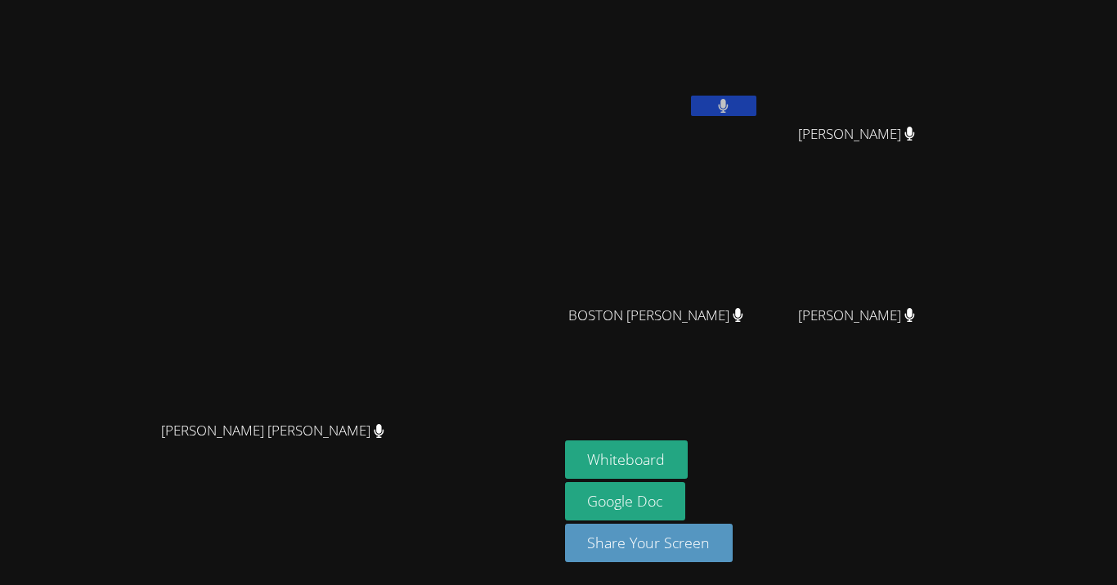
click at [756, 114] on button at bounding box center [723, 106] width 65 height 20
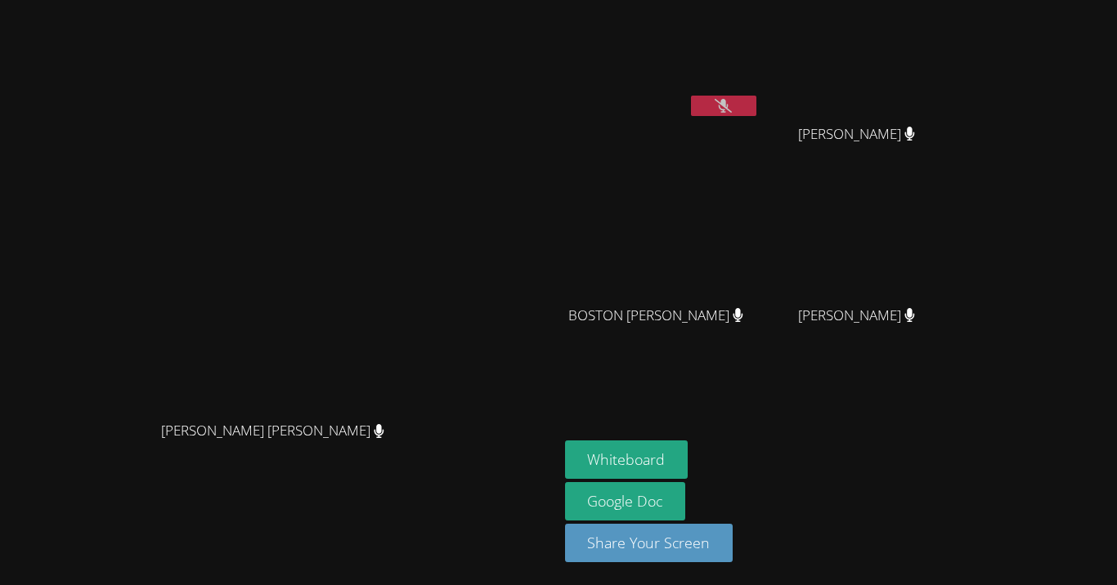
click at [756, 114] on button at bounding box center [723, 106] width 65 height 20
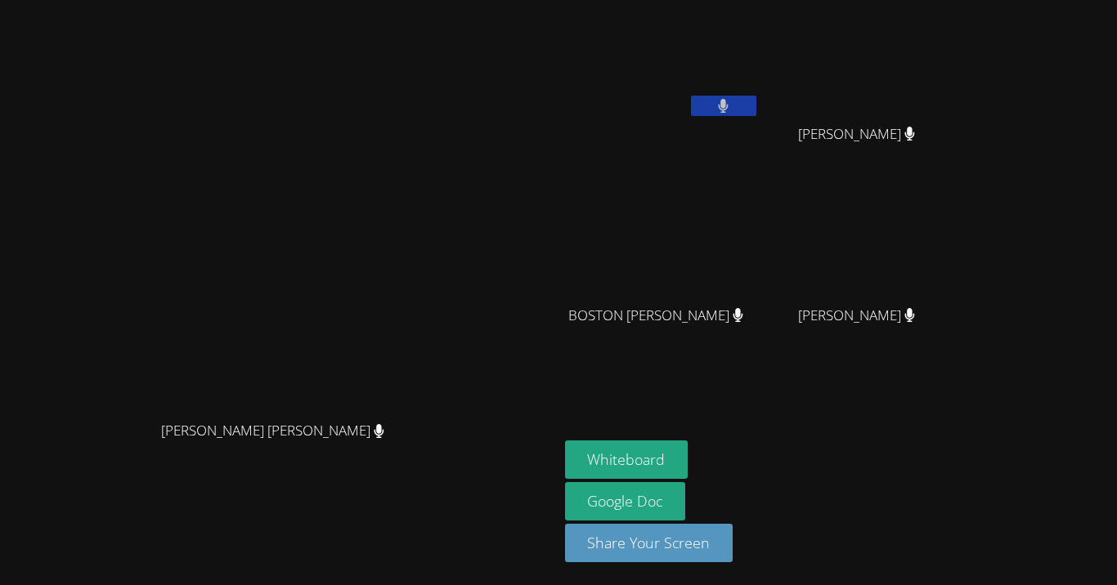
click at [756, 114] on button at bounding box center [723, 106] width 65 height 20
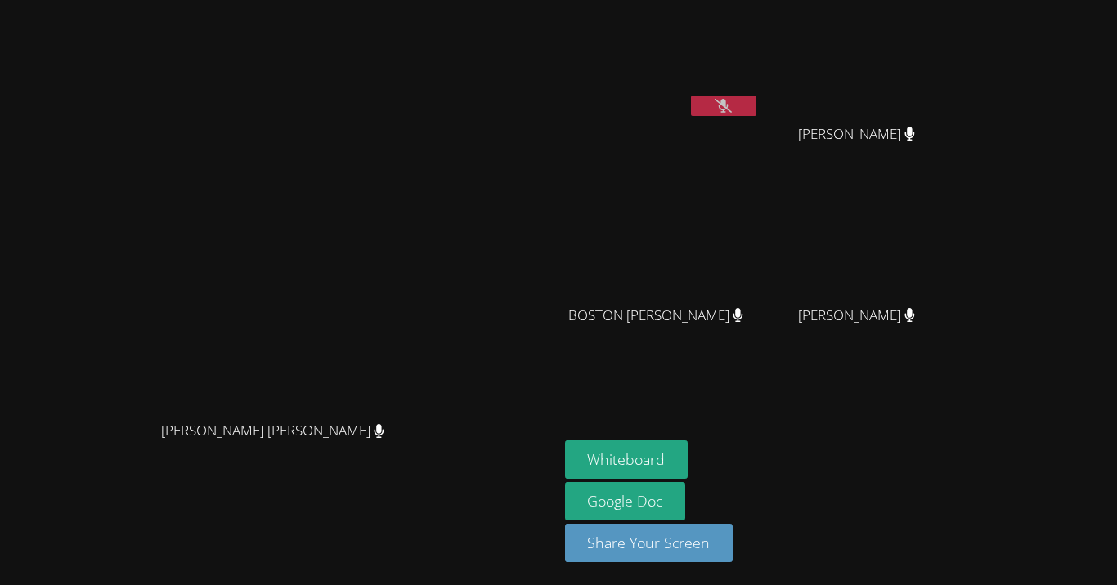
click at [756, 114] on button at bounding box center [723, 106] width 65 height 20
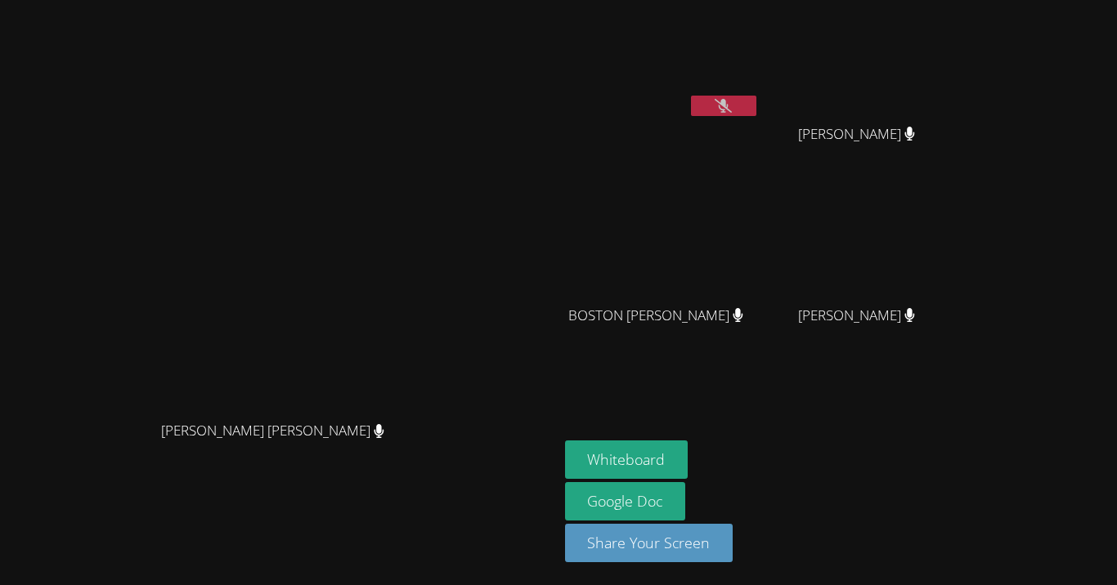
click at [756, 114] on button at bounding box center [723, 106] width 65 height 20
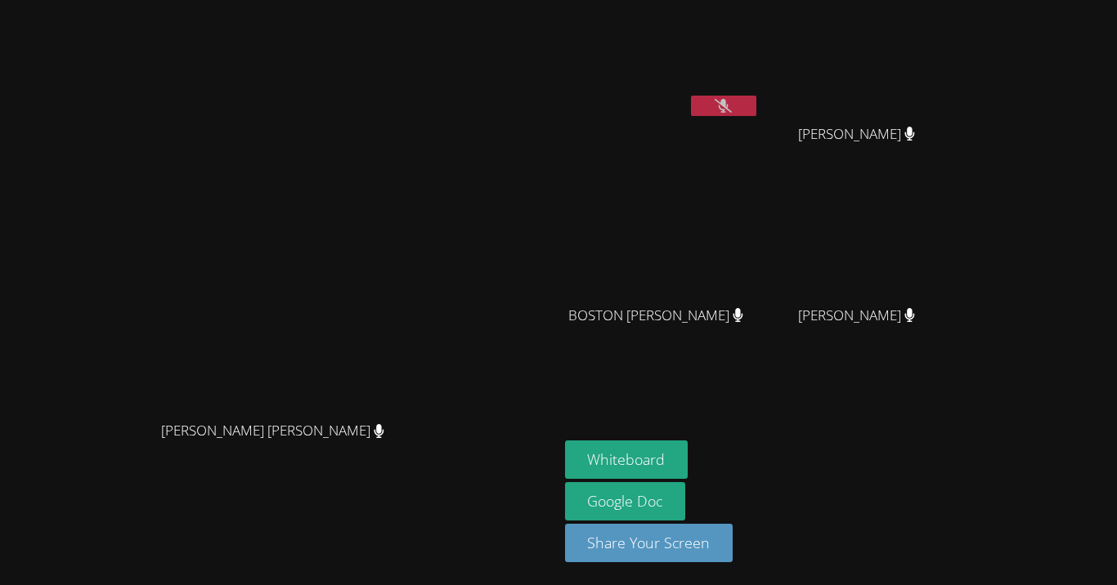
click at [756, 114] on button at bounding box center [723, 106] width 65 height 20
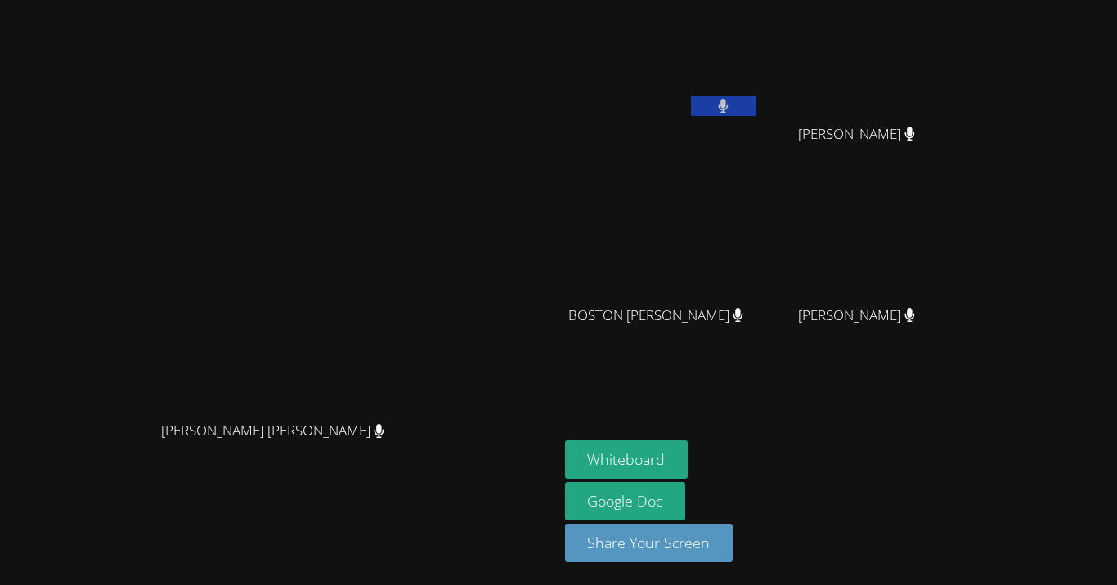
click at [756, 114] on button at bounding box center [723, 106] width 65 height 20
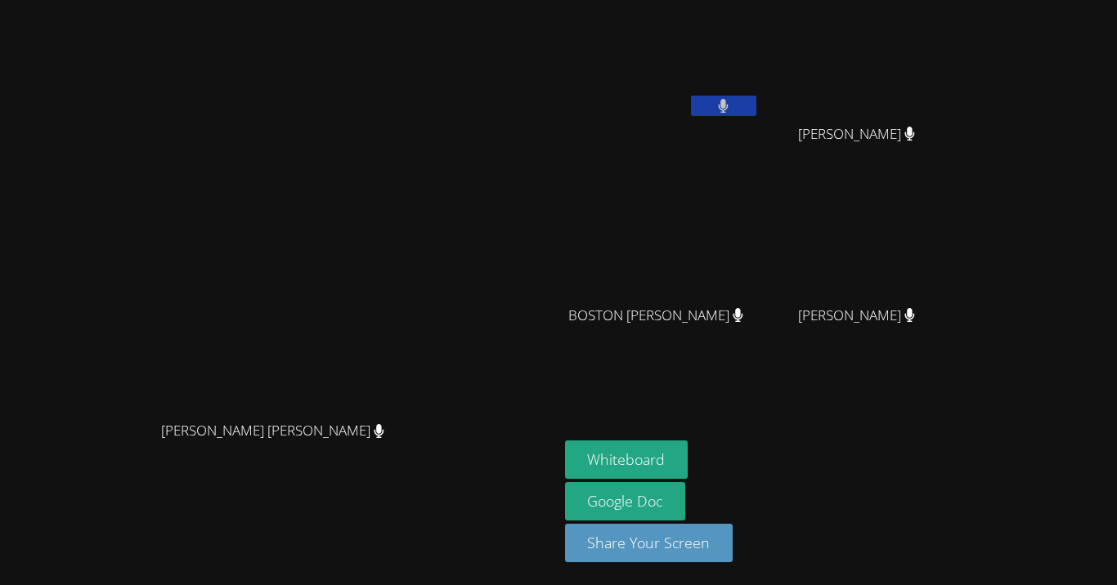
click at [756, 114] on button at bounding box center [723, 106] width 65 height 20
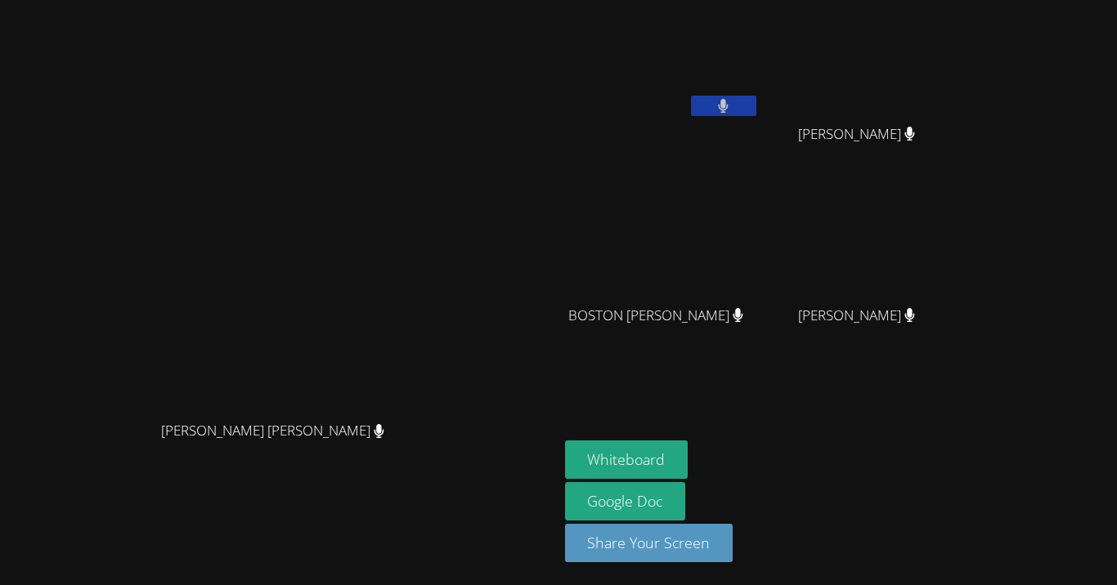
click at [756, 114] on button at bounding box center [723, 106] width 65 height 20
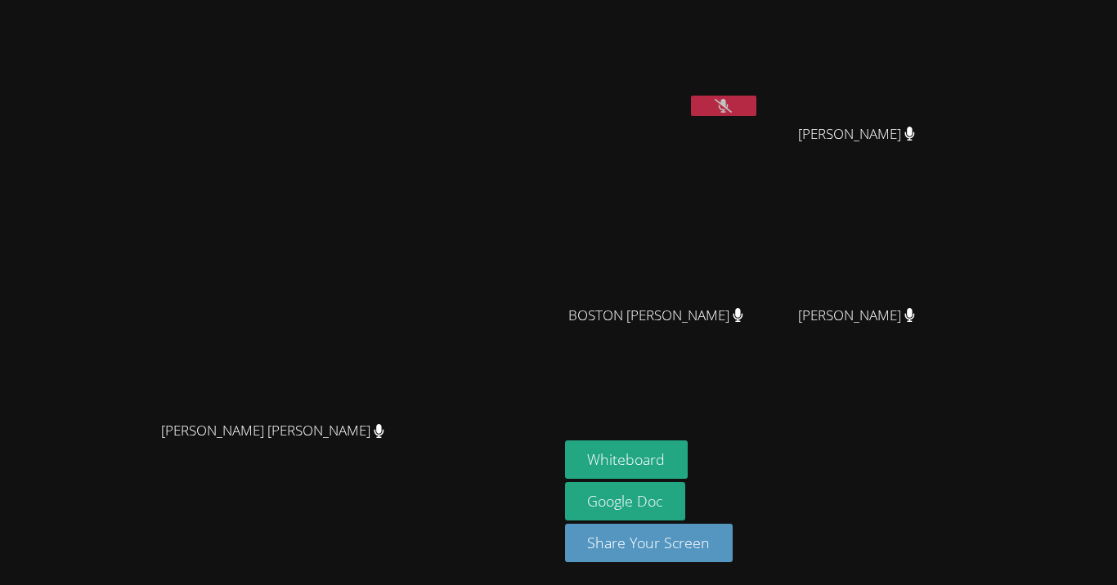
click at [756, 114] on button at bounding box center [723, 106] width 65 height 20
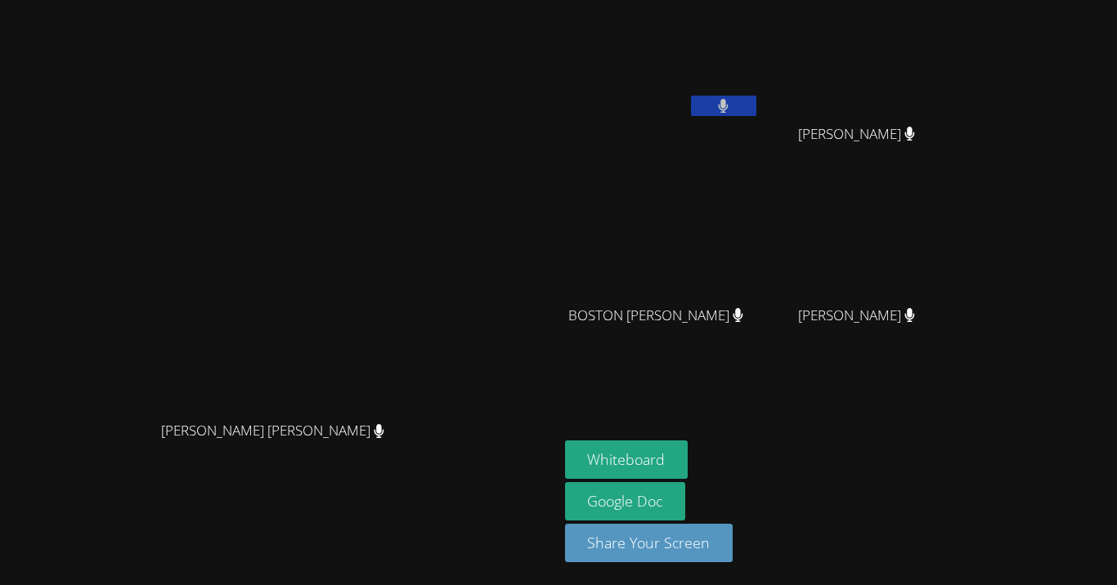
click at [756, 114] on button at bounding box center [723, 106] width 65 height 20
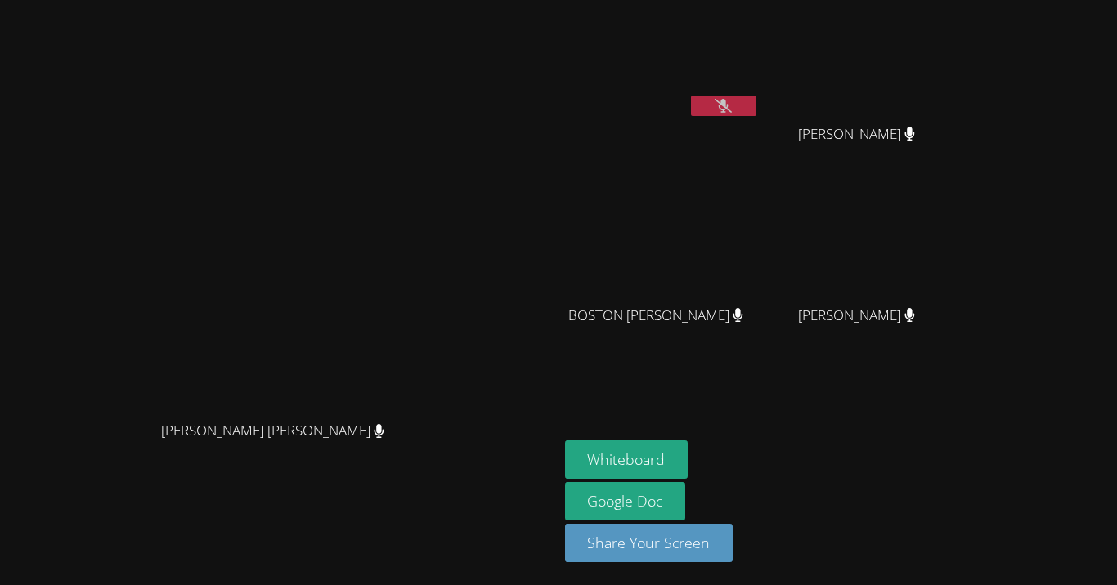
click at [756, 114] on button at bounding box center [723, 106] width 65 height 20
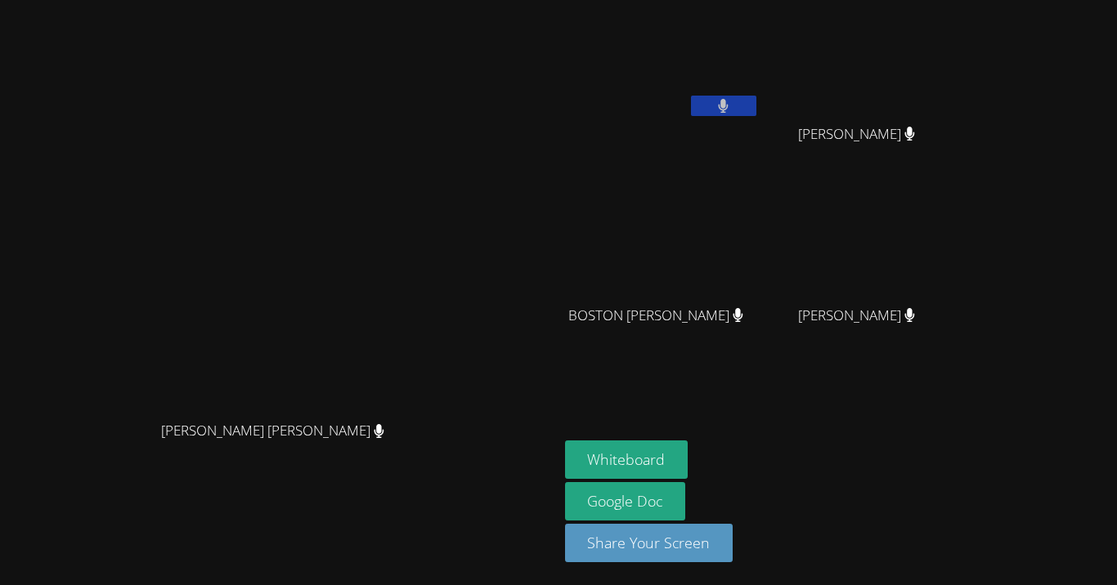
click at [756, 114] on button at bounding box center [723, 106] width 65 height 20
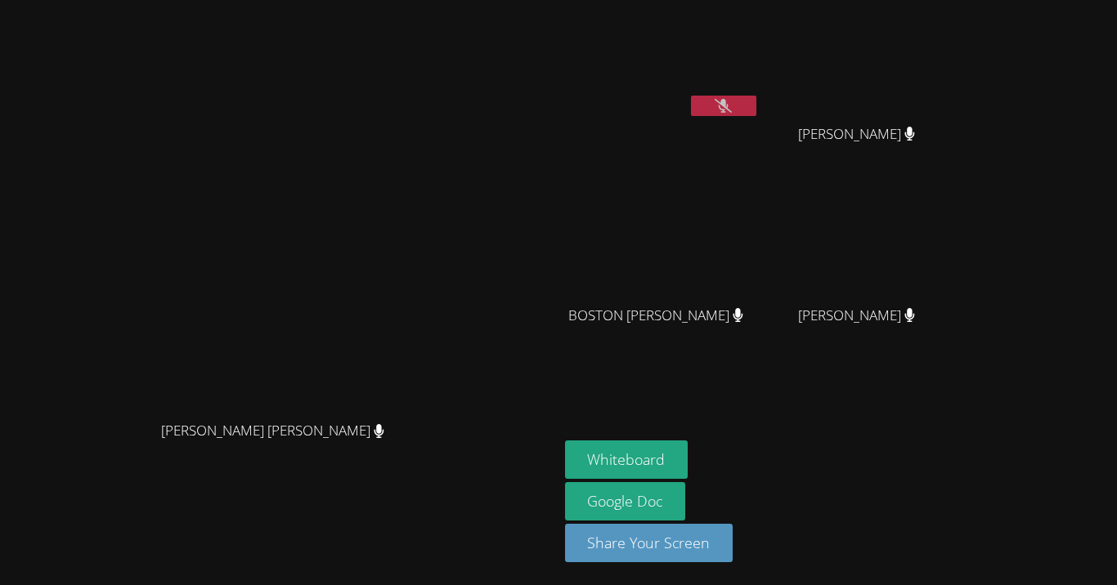
click at [756, 114] on button at bounding box center [723, 106] width 65 height 20
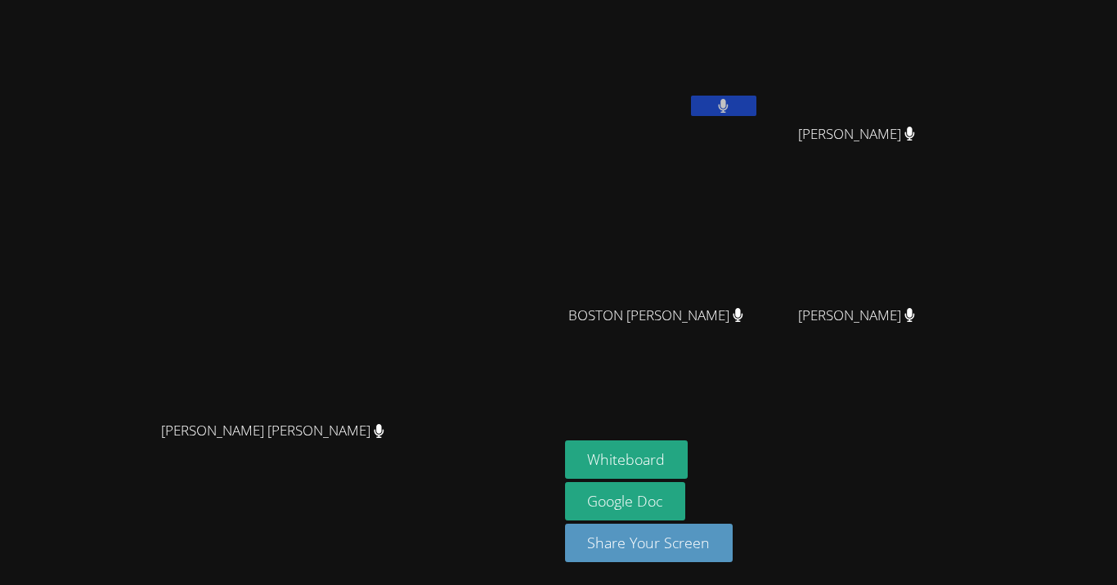
click at [756, 114] on button at bounding box center [723, 106] width 65 height 20
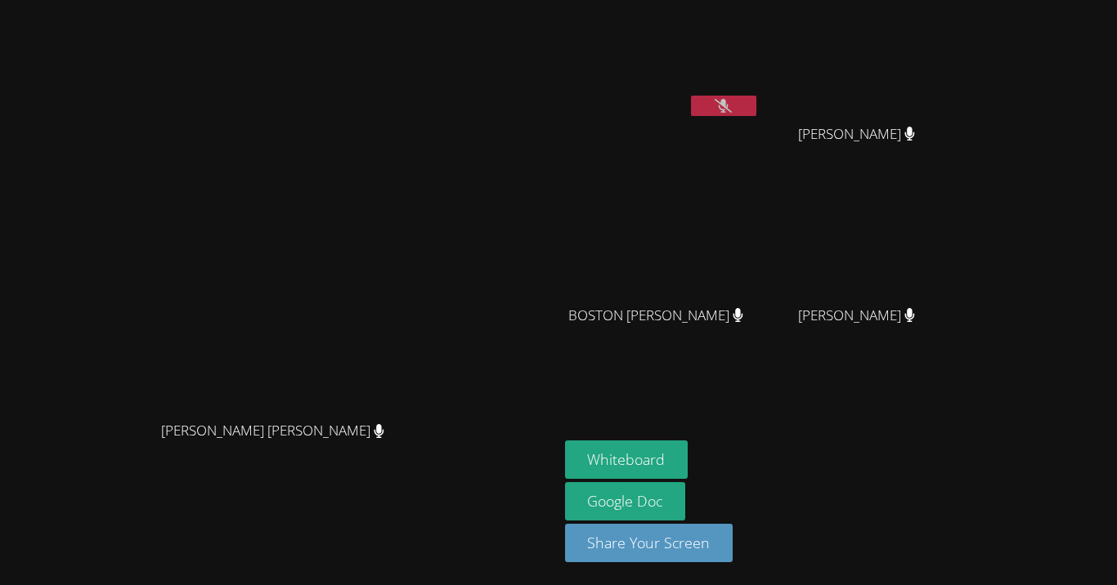
click at [756, 114] on button at bounding box center [723, 106] width 65 height 20
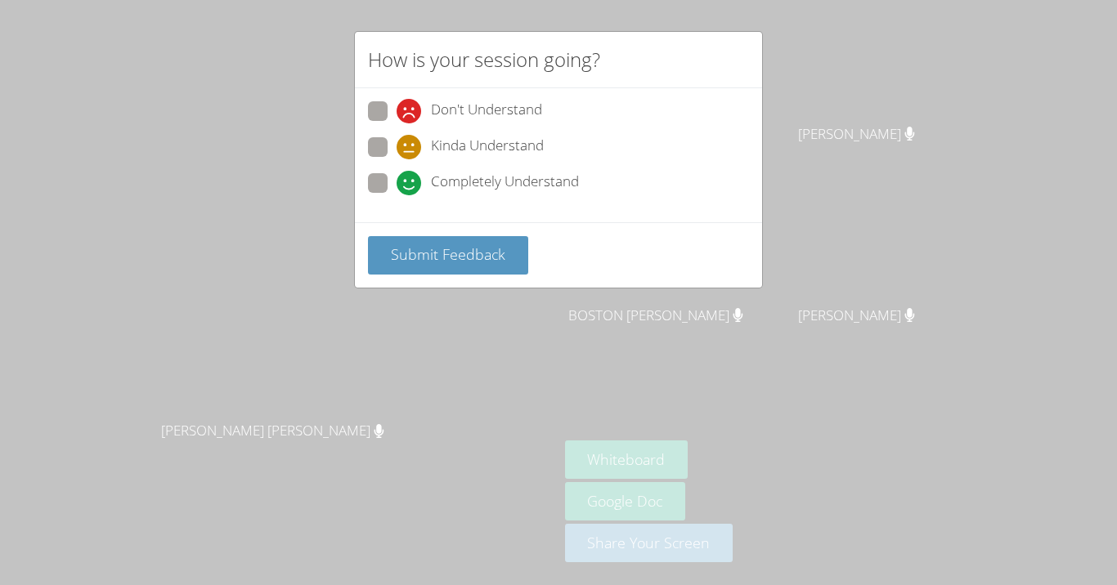
click at [911, 380] on div "How is your session going? Don't Understand Kinda Understand Completely Underst…" at bounding box center [558, 292] width 1117 height 585
click at [762, 374] on div "How is your session going? Don't Understand Kinda Understand Completely Underst…" at bounding box center [558, 292] width 1117 height 585
click at [396, 195] on span at bounding box center [396, 195] width 0 height 0
click at [396, 179] on input "Completely Understand" at bounding box center [403, 180] width 14 height 14
radio input "true"
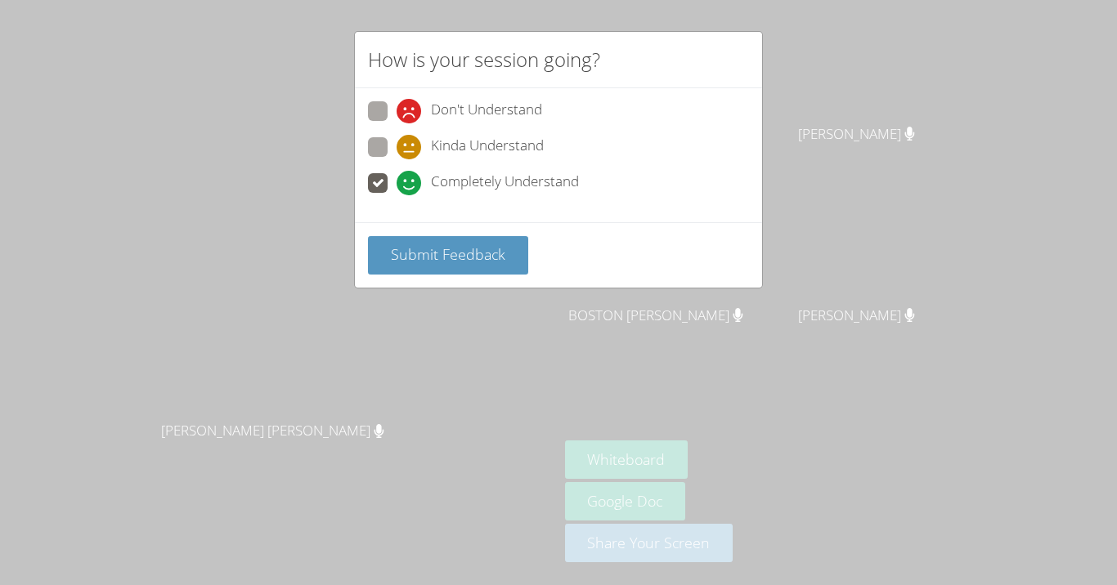
click at [817, 352] on div "How is your session going? Don't Understand Kinda Understand Completely Underst…" at bounding box center [558, 292] width 1117 height 585
click at [447, 251] on span "Submit Feedback" at bounding box center [448, 254] width 114 height 20
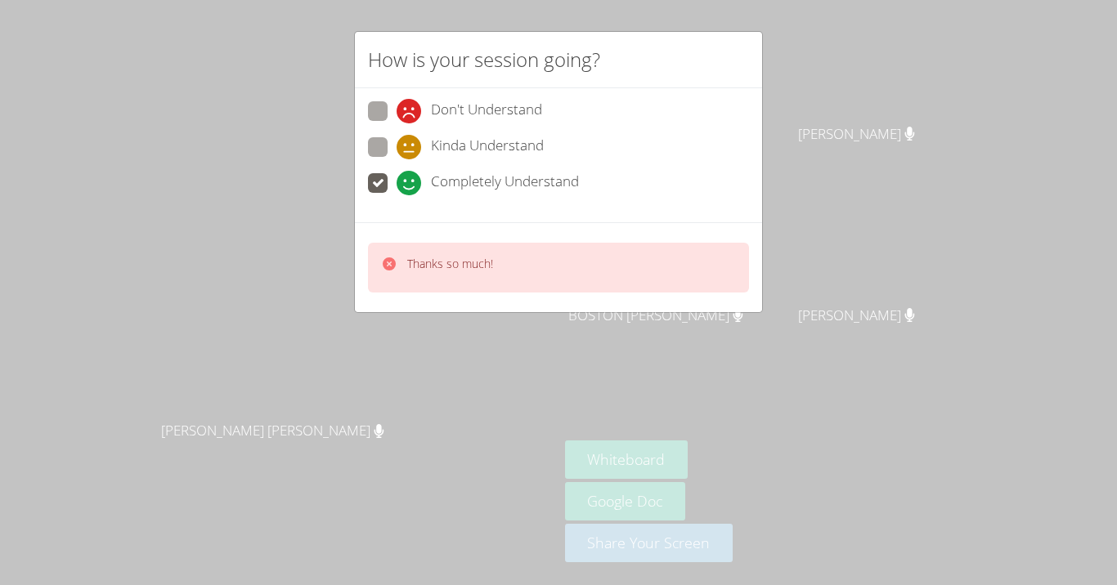
click at [651, 311] on div "Thanks so much!" at bounding box center [558, 267] width 407 height 90
click at [572, 262] on div "Thanks so much!" at bounding box center [558, 268] width 381 height 50
click at [743, 74] on video at bounding box center [662, 62] width 195 height 110
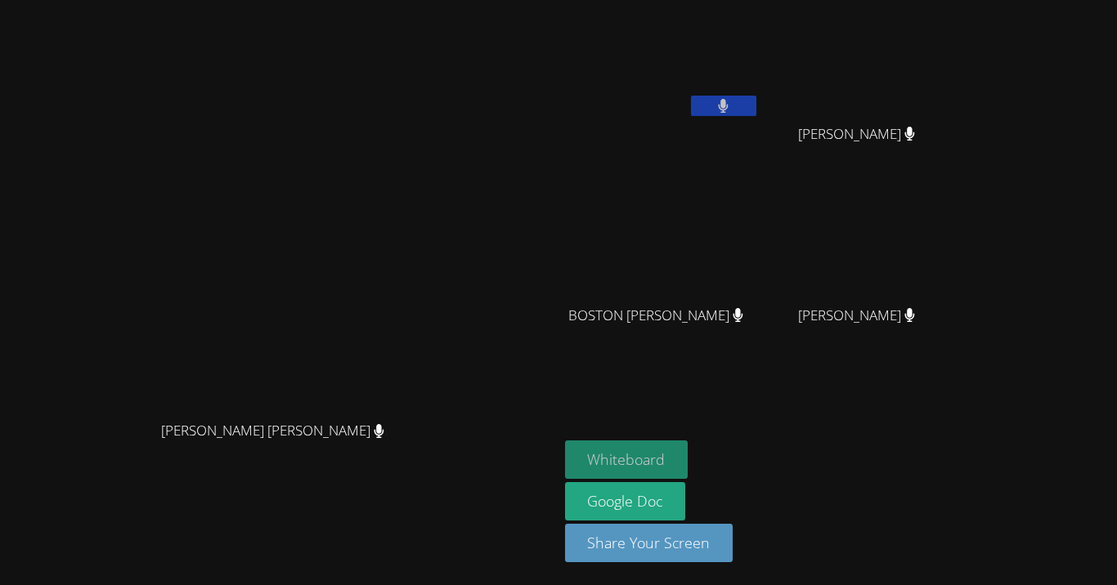
click at [688, 461] on button "Whiteboard" at bounding box center [626, 460] width 123 height 38
